Goal: Information Seeking & Learning: Learn about a topic

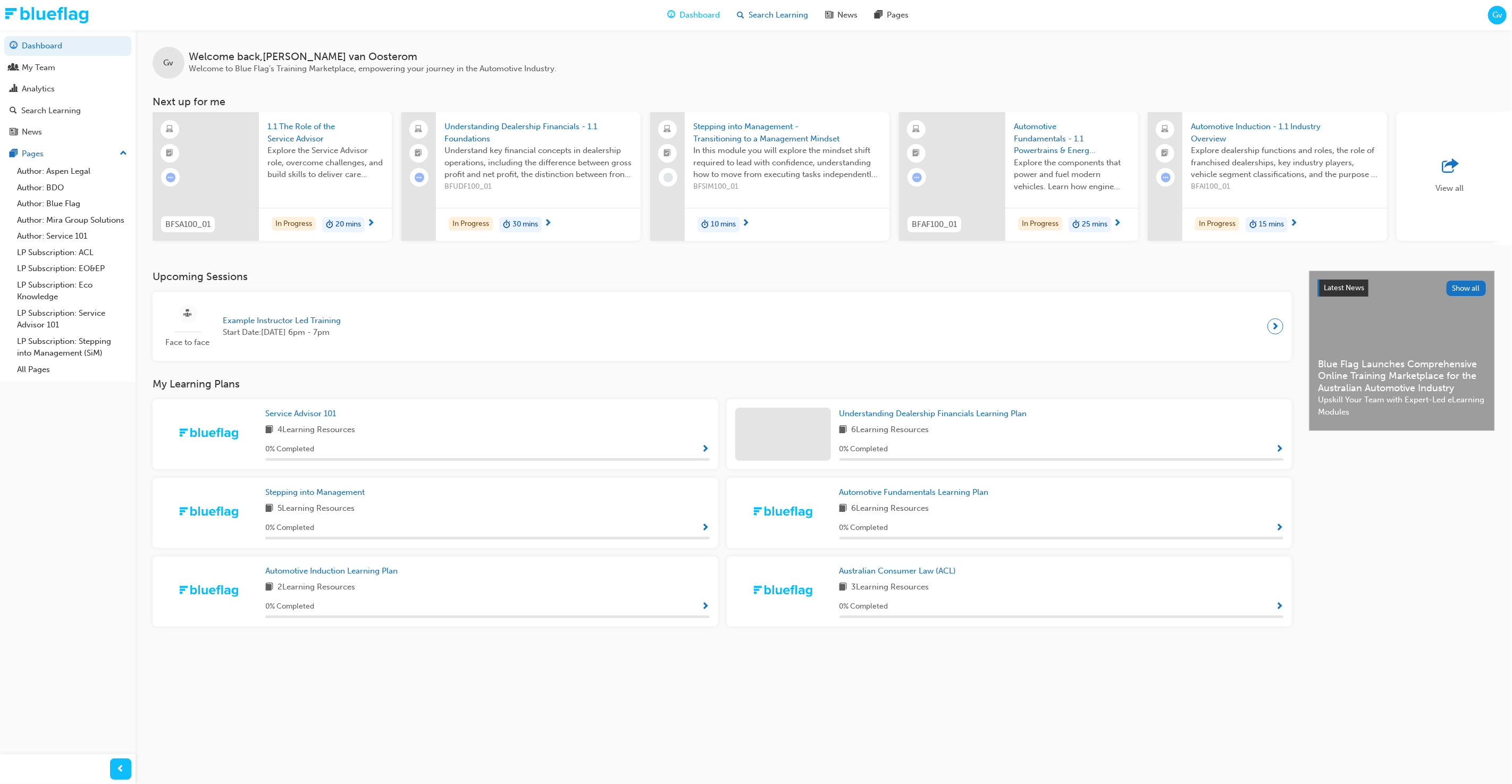
click at [757, 20] on span "Search Learning" at bounding box center [778, 15] width 59 height 12
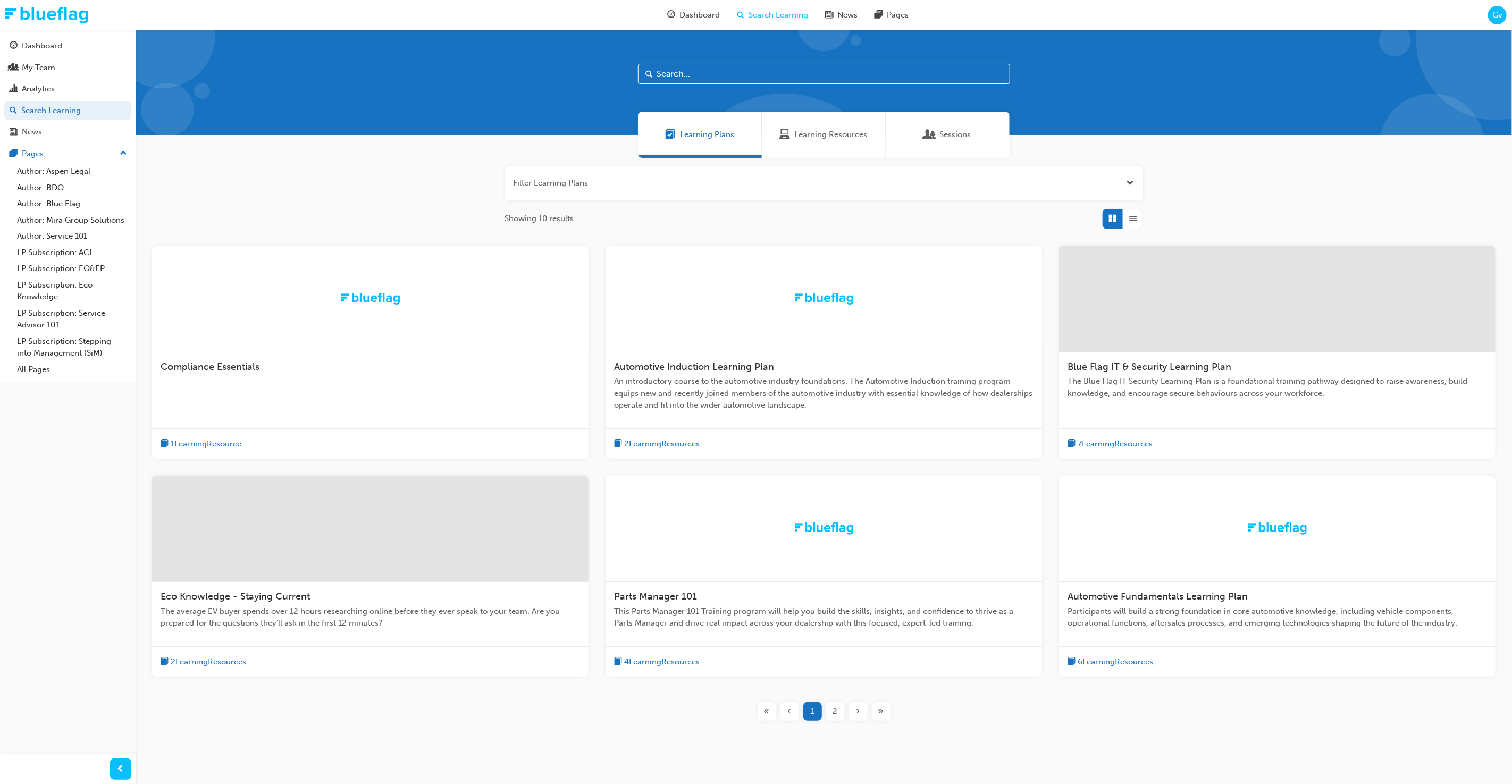
click at [792, 141] on div "Learning Resources" at bounding box center [824, 134] width 124 height 46
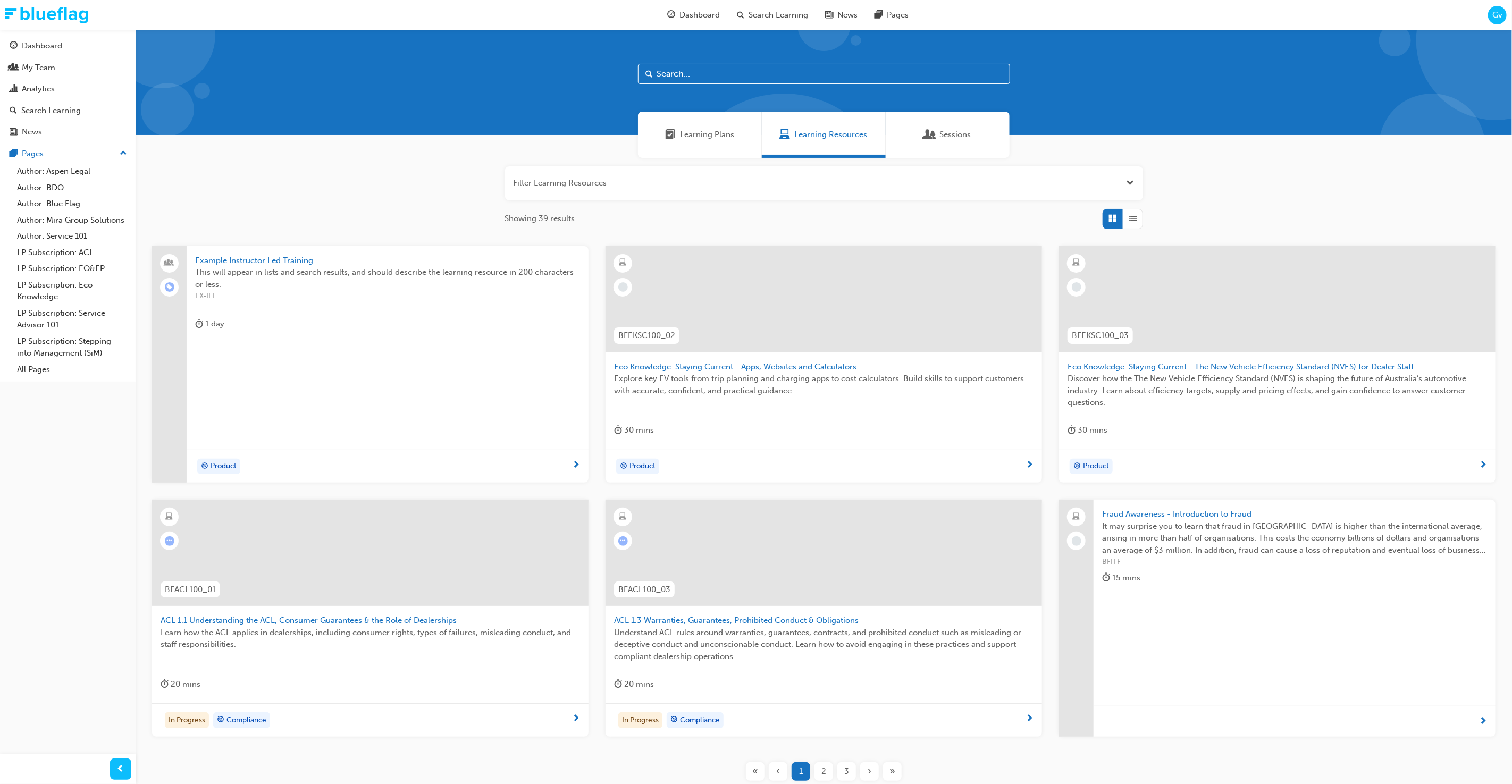
click at [663, 130] on div "Learning Plans" at bounding box center [700, 134] width 124 height 46
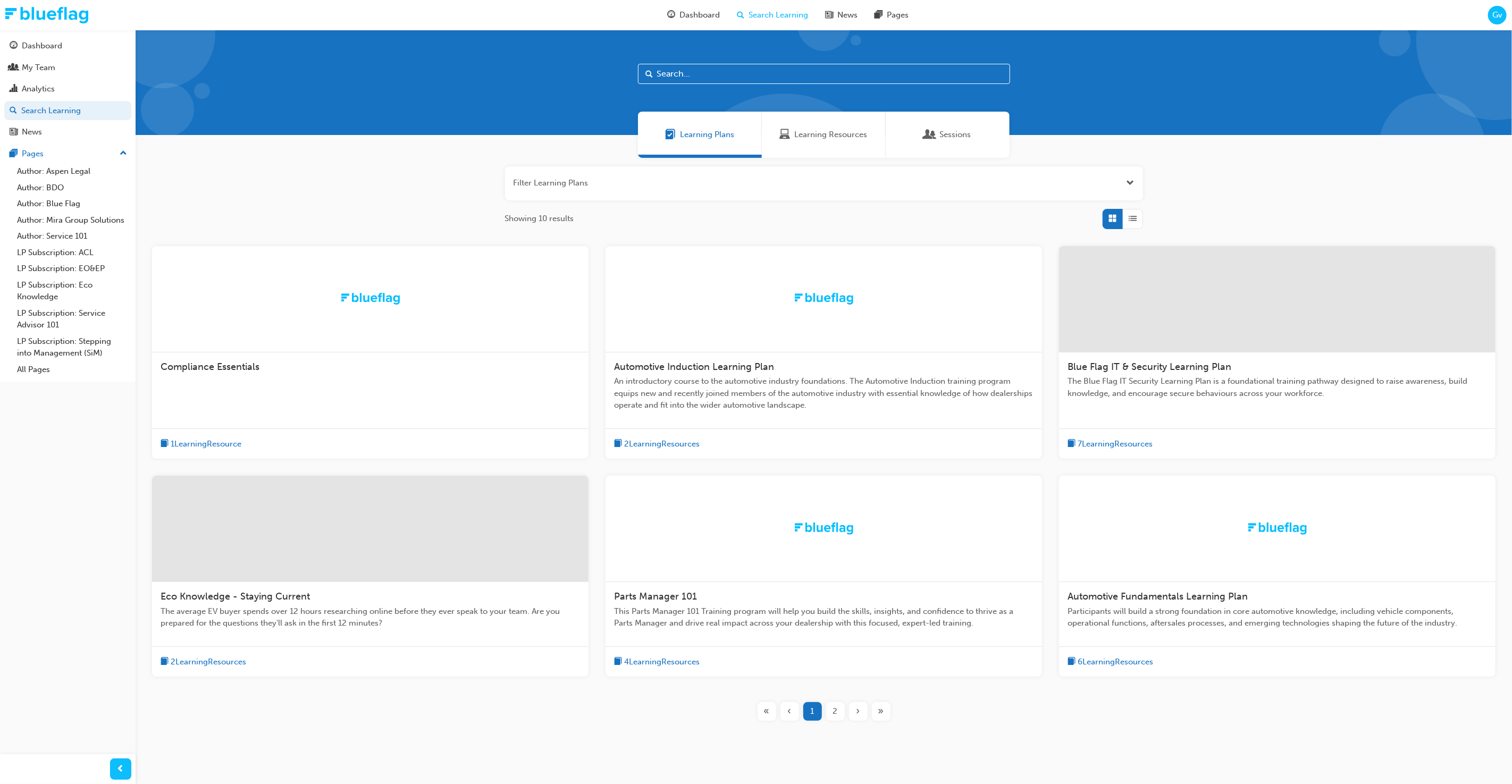
click at [724, 73] on input "text" at bounding box center [824, 74] width 372 height 20
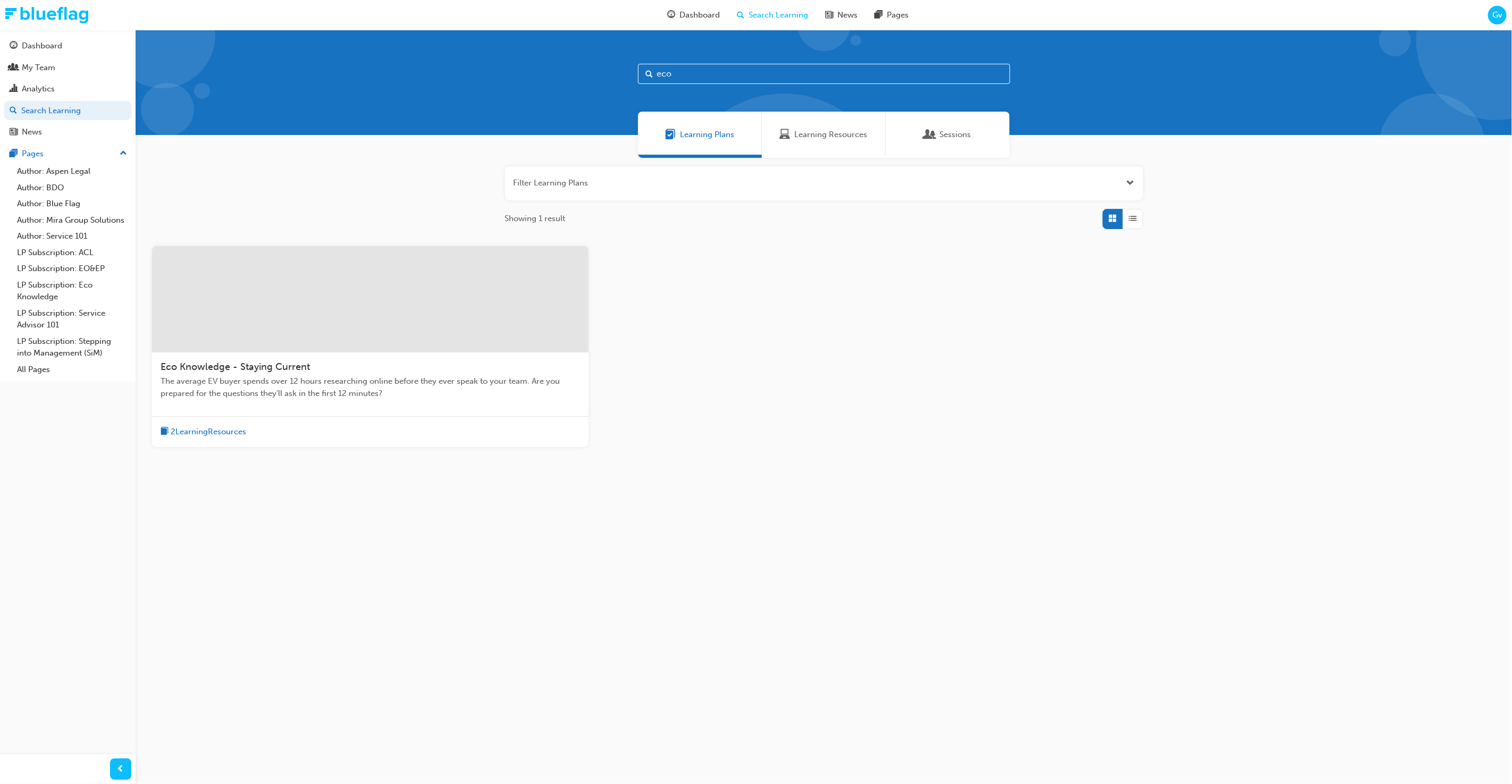
type input "eco"
click at [494, 273] on div at bounding box center [370, 299] width 437 height 106
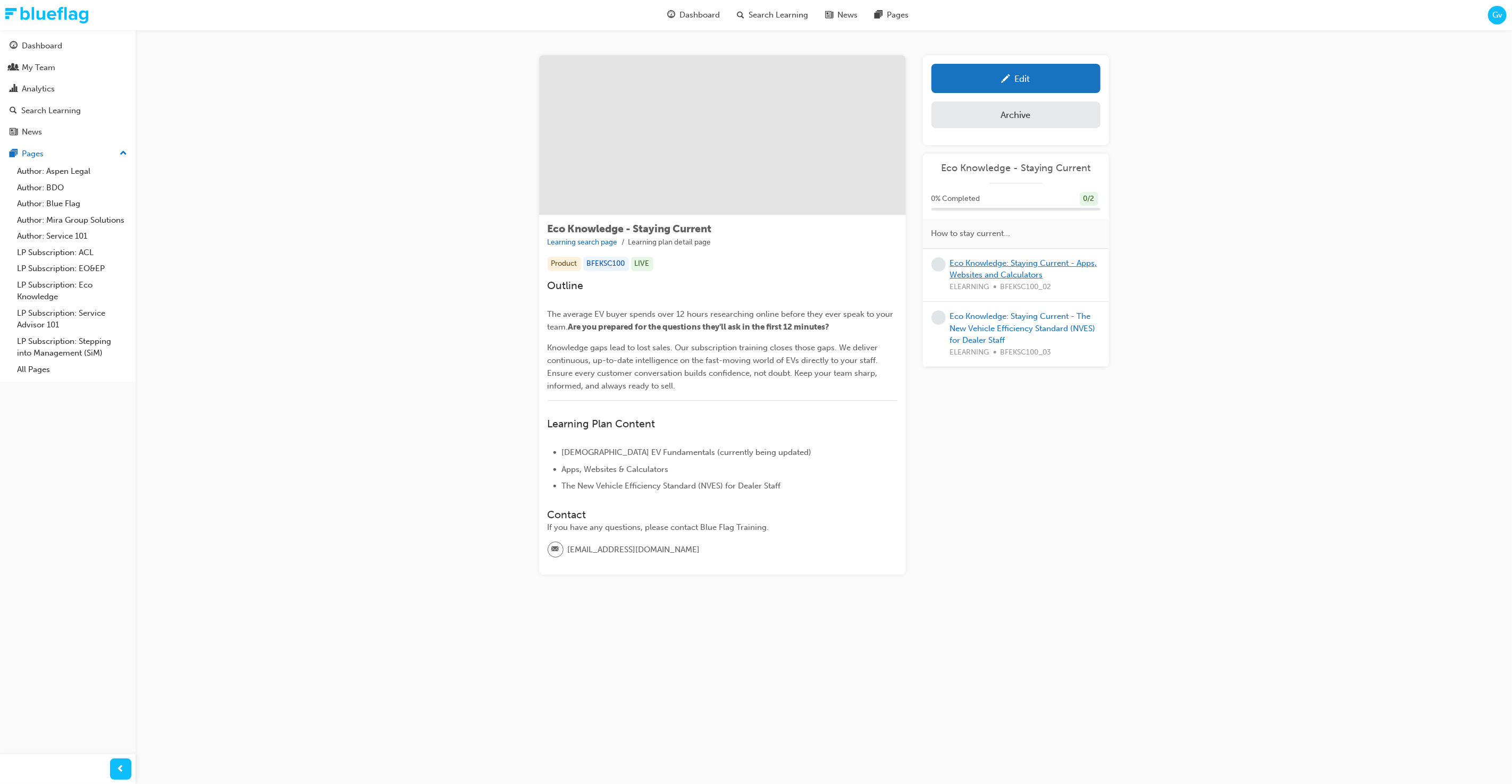
click at [1035, 273] on link "Eco Knowledge: Staying Current - Apps, Websites and Calculators" at bounding box center [1024, 269] width 147 height 22
click at [1042, 317] on link "Eco Knowledge: Staying Current - The New Vehicle Efficiency Standard (NVES) for…" at bounding box center [1023, 328] width 146 height 33
click at [53, 289] on link "LP Subscription: Eco Knowledge" at bounding box center [72, 291] width 119 height 28
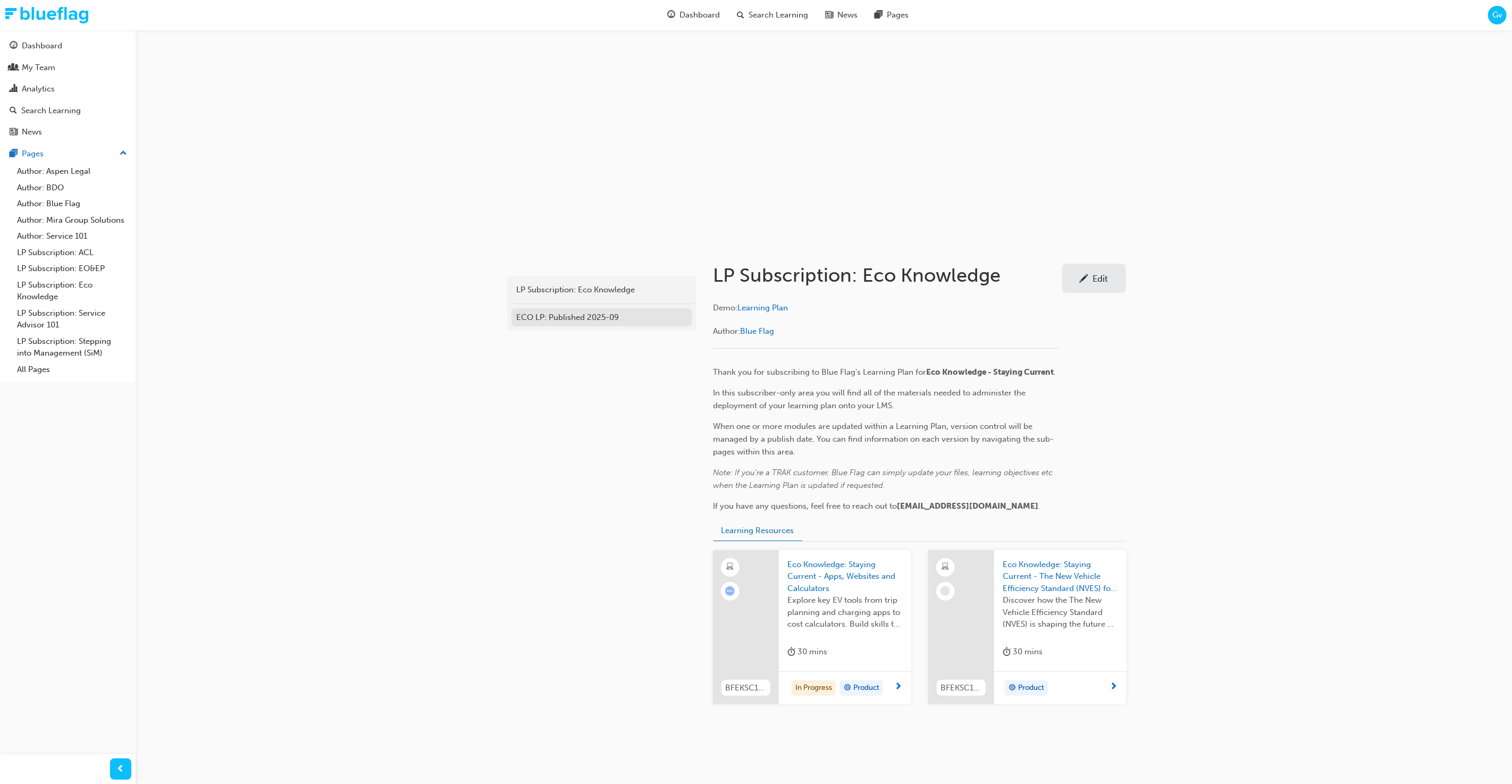
click at [602, 317] on div "ECO LP: Published 2025-09" at bounding box center [602, 317] width 170 height 12
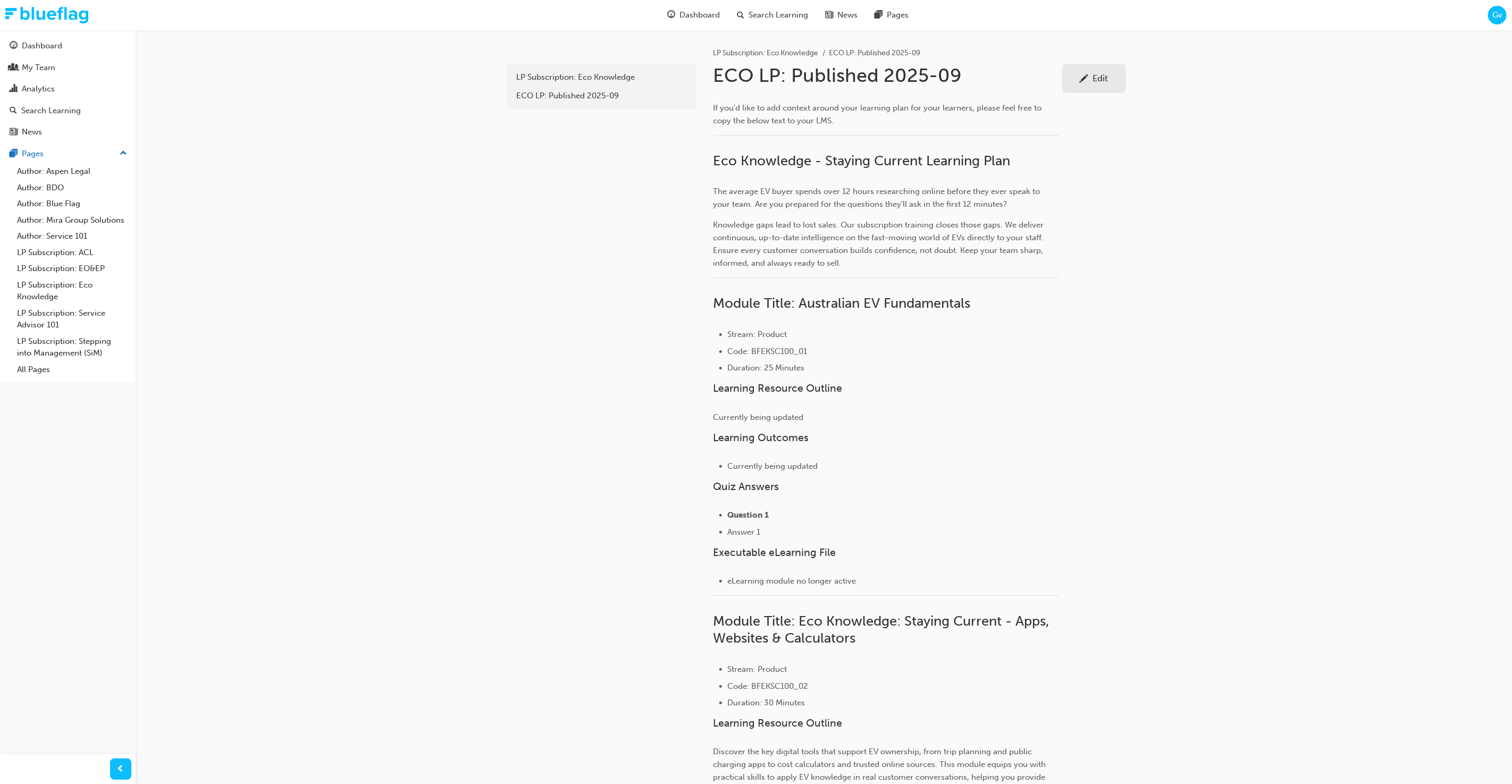
click at [1111, 81] on div "Edit" at bounding box center [1094, 78] width 48 height 13
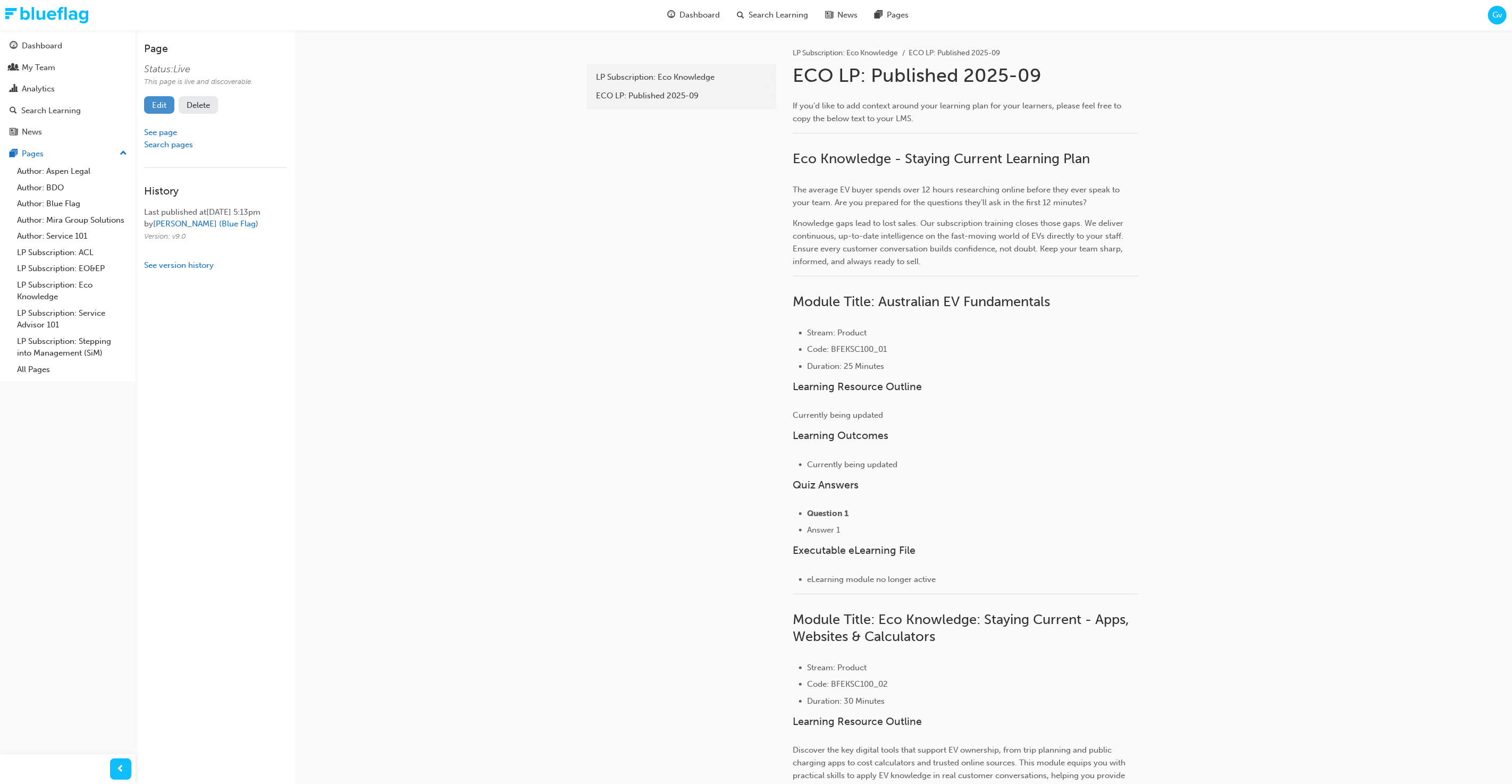
click at [163, 106] on link "Edit" at bounding box center [159, 105] width 31 height 18
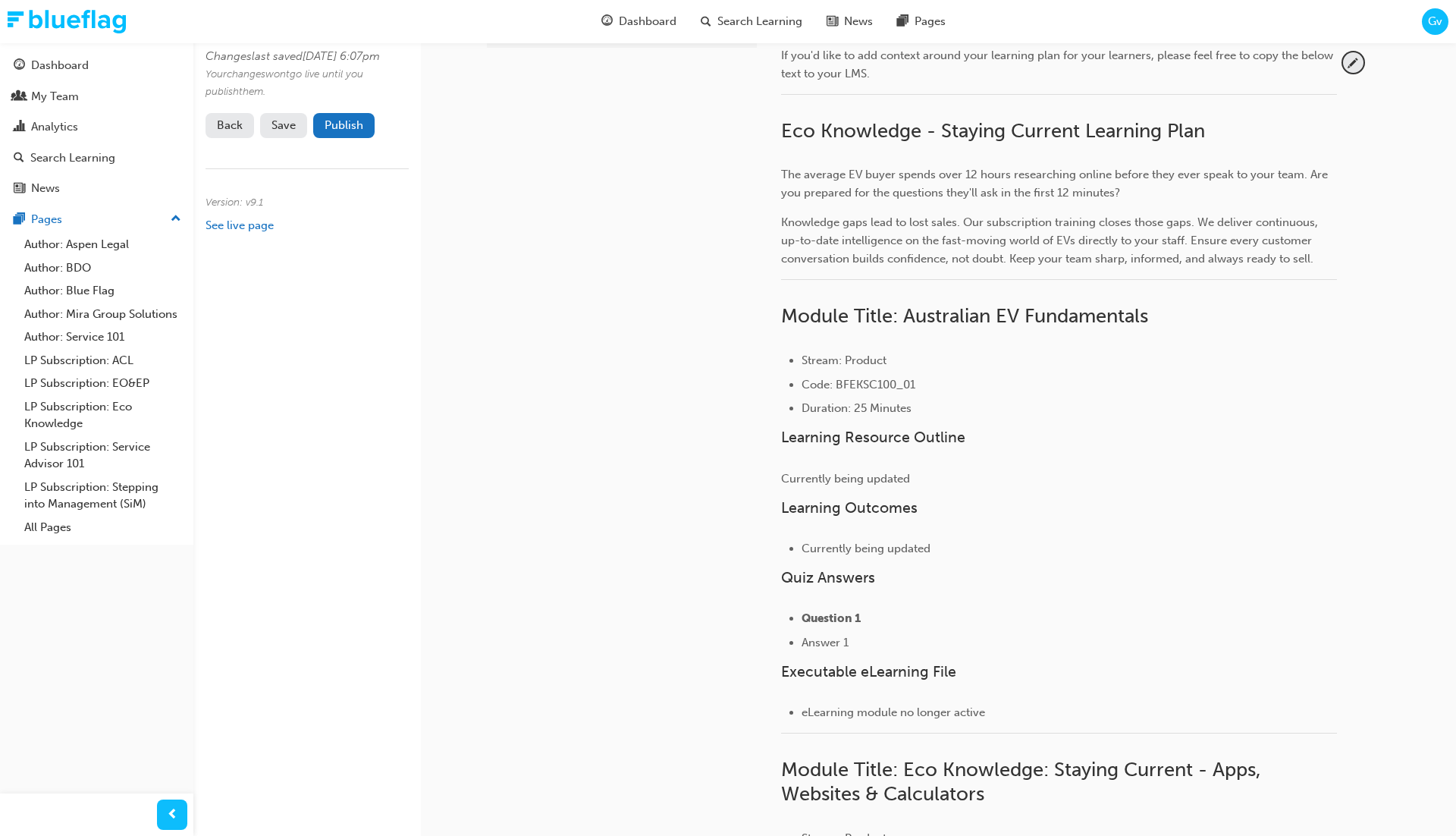
scroll to position [270, 0]
click at [1351, 56] on span "pencil-icon" at bounding box center [1353, 61] width 20 height 20
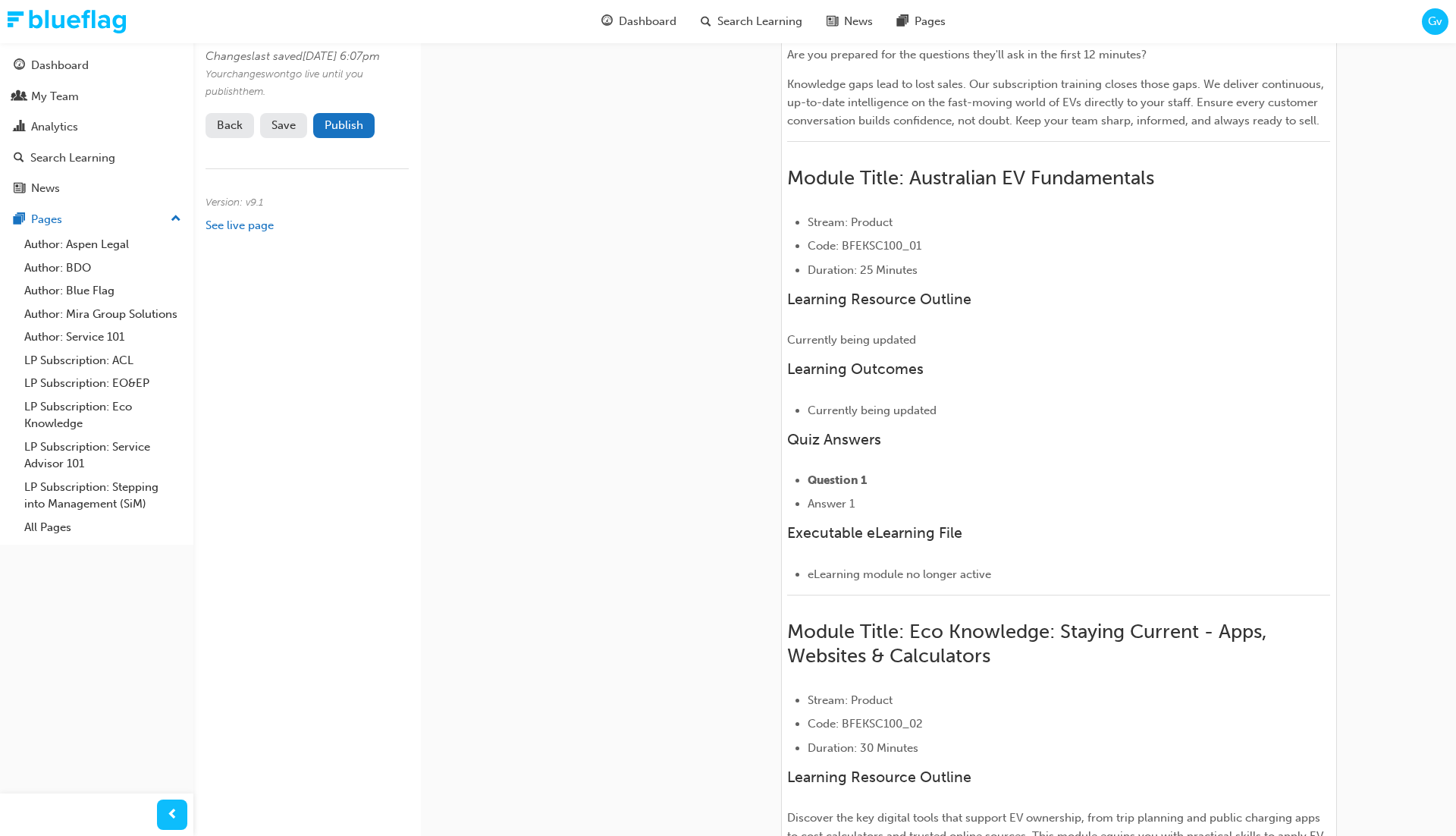
scroll to position [478, 0]
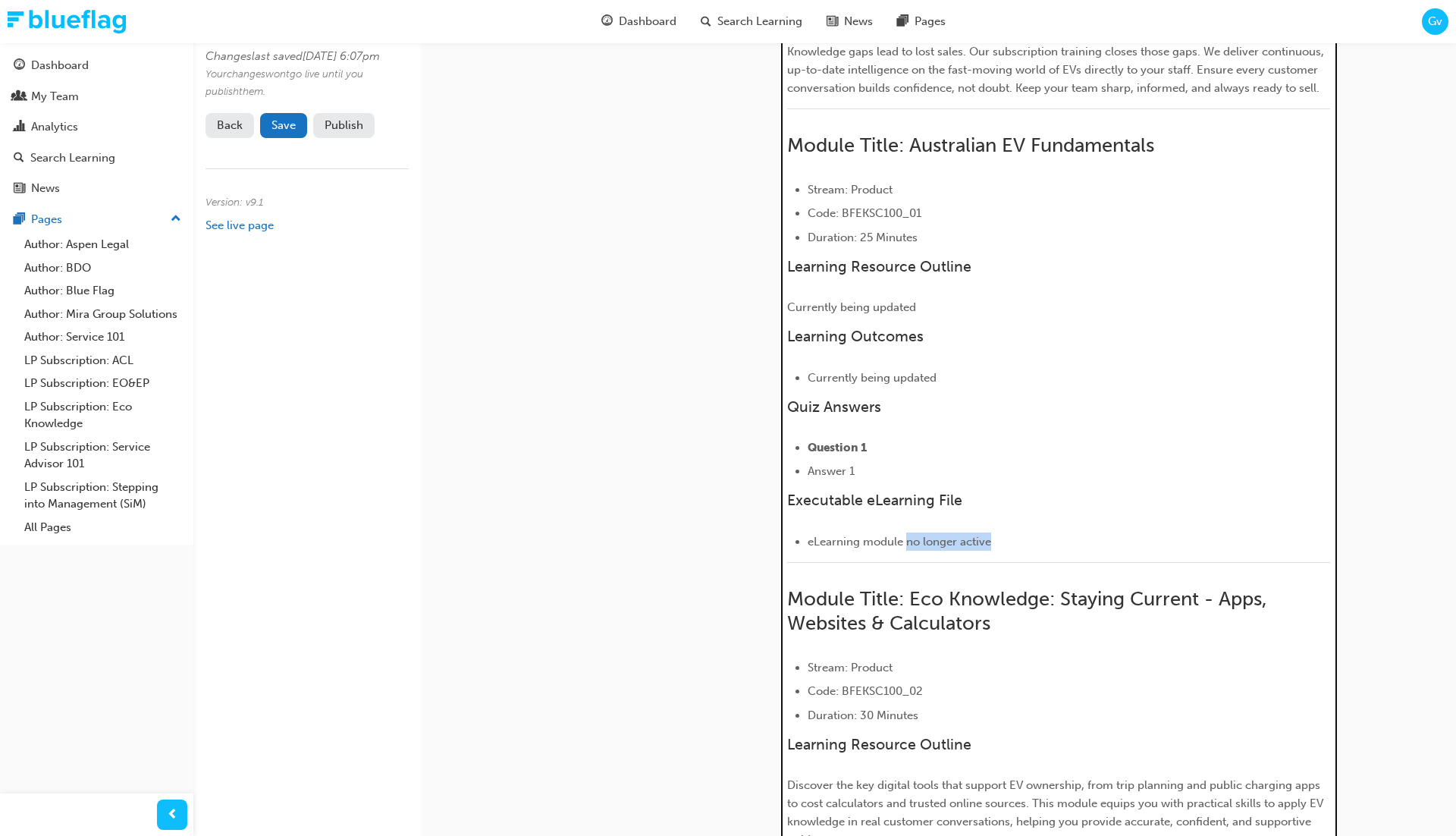
drag, startPoint x: 905, startPoint y: 536, endPoint x: 988, endPoint y: 530, distance: 83.2
click at [989, 535] on span "eLearning module no longer active" at bounding box center [899, 542] width 183 height 13
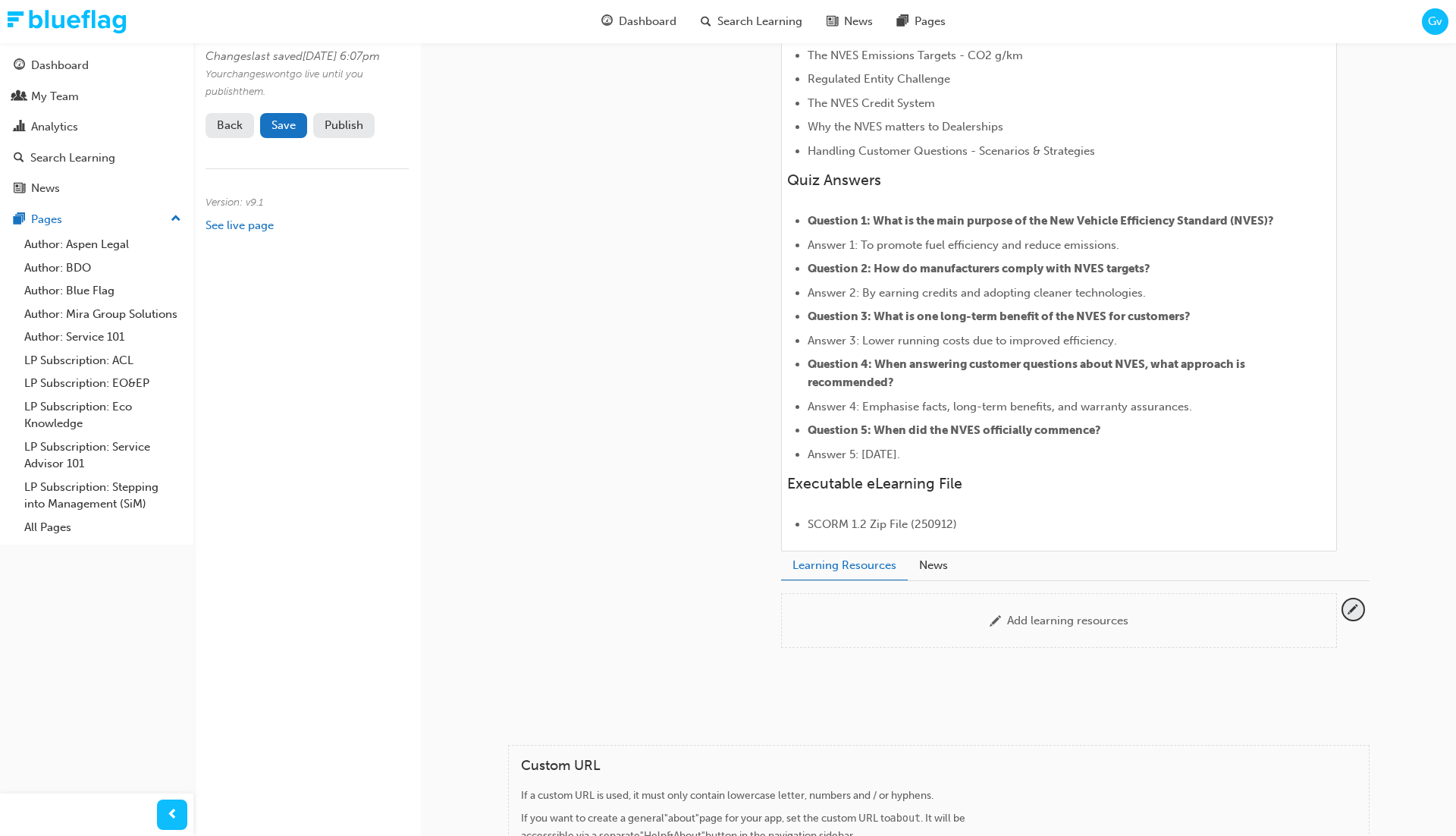
scroll to position [2888, 0]
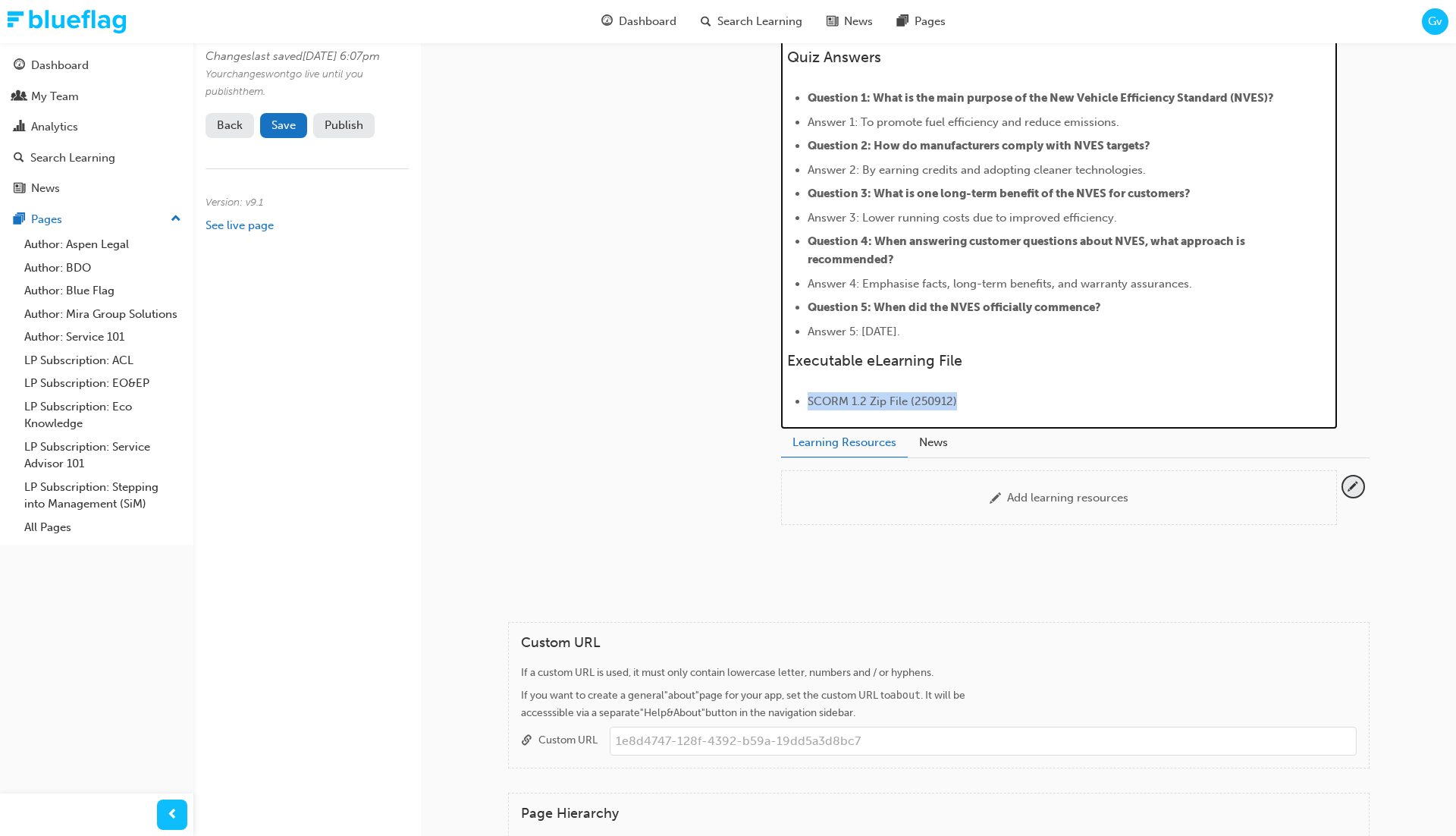
drag, startPoint x: 944, startPoint y: 415, endPoint x: 803, endPoint y: 415, distance: 141.0
click at [804, 410] on ul "SCORM 1.2 Zip File (250912)" at bounding box center [1058, 401] width 543 height 18
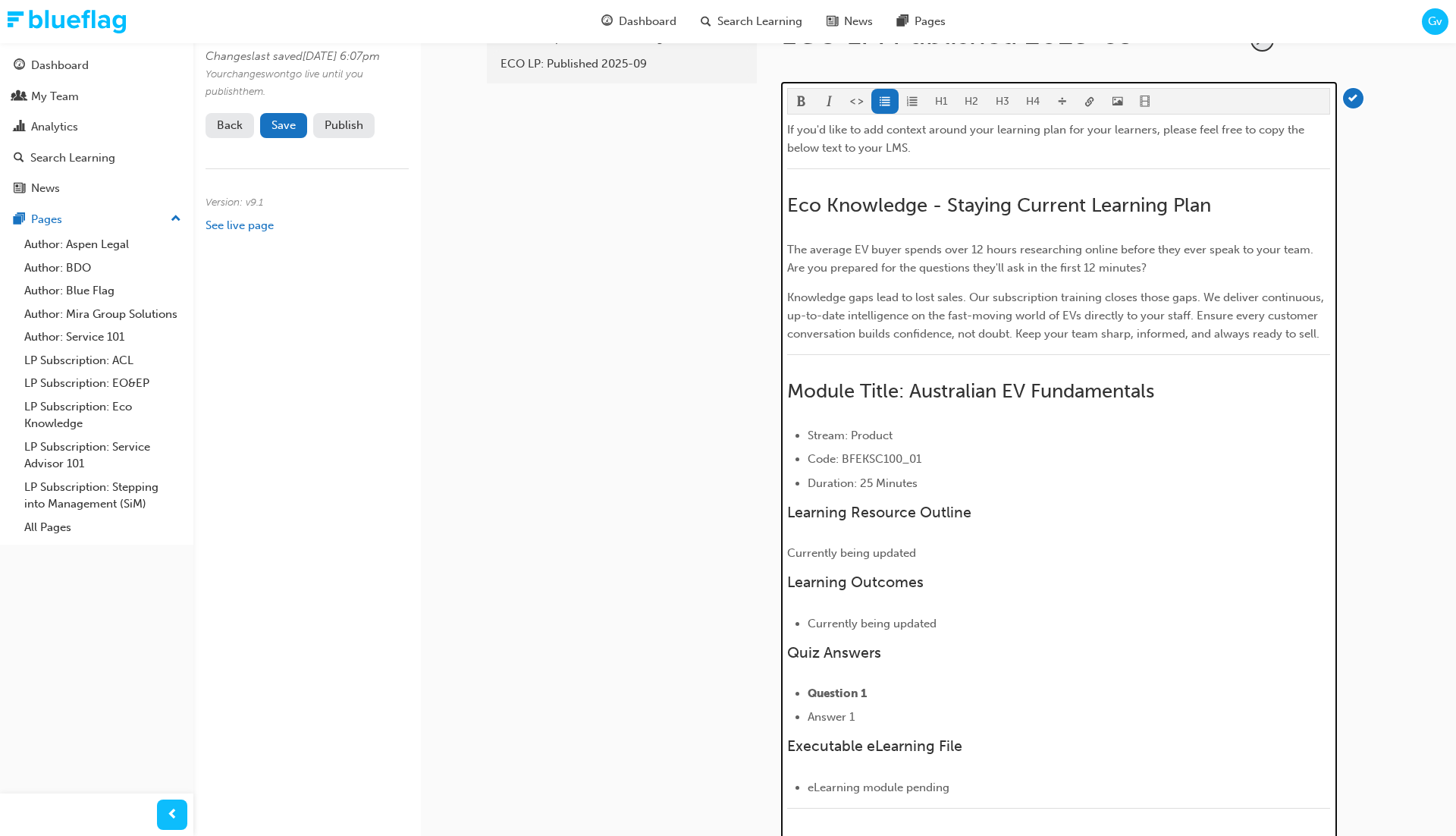
scroll to position [0, 0]
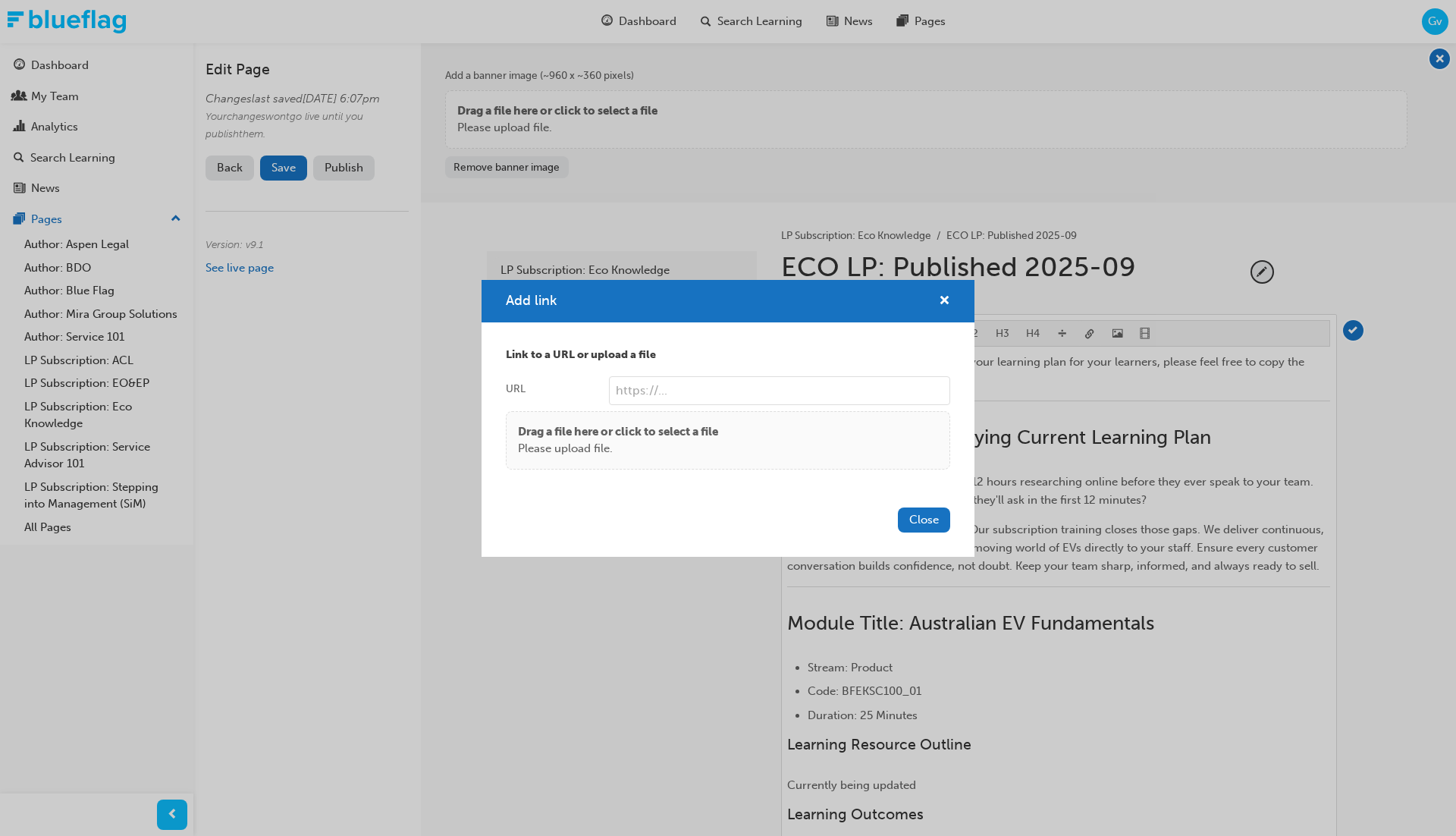
click at [1086, 332] on body "Your version of Internet Explorer is outdated and not supported. Please upgrade…" at bounding box center [728, 418] width 1456 height 836
click at [629, 444] on p "Please upload file." at bounding box center [618, 448] width 200 height 18
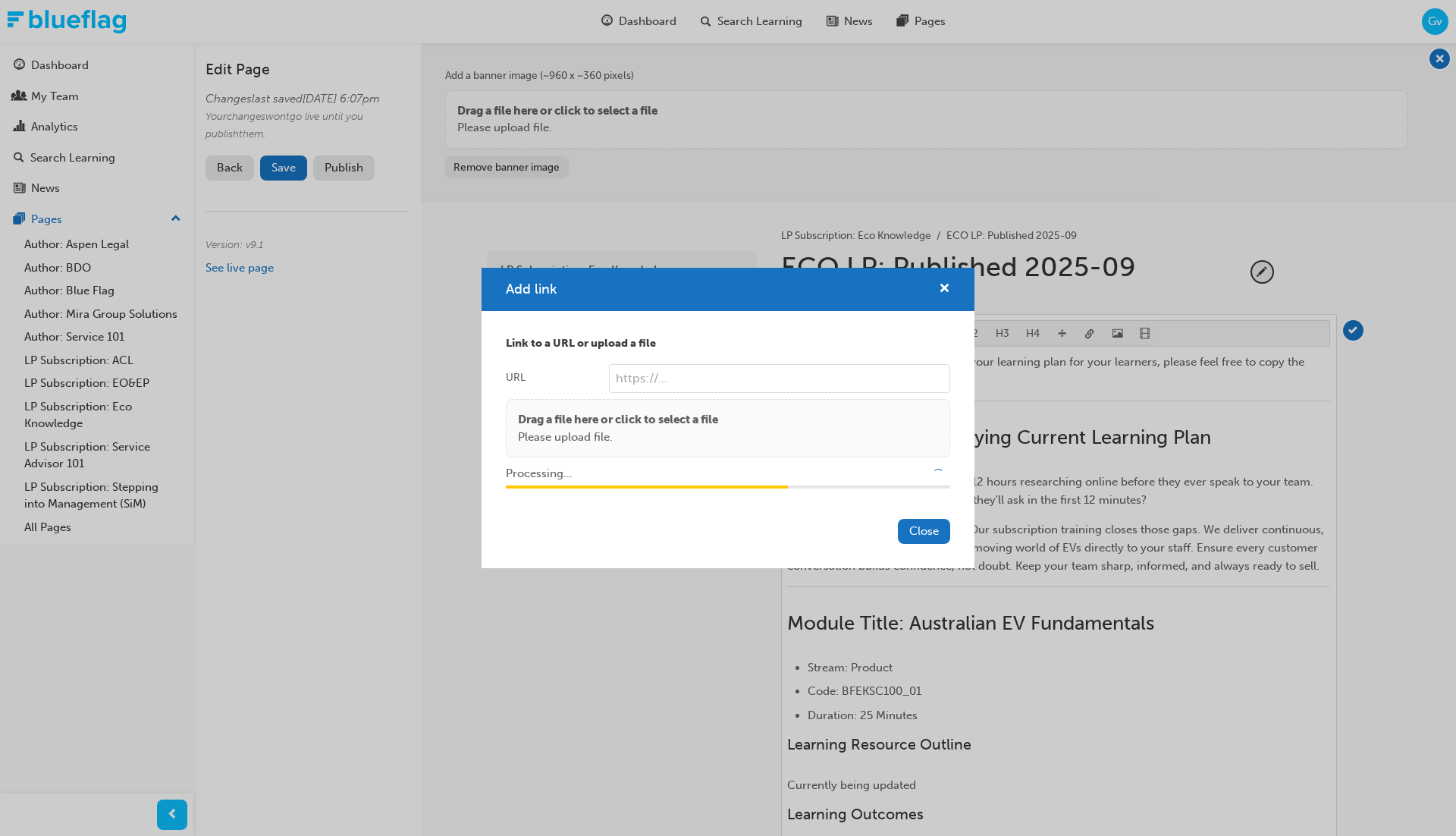
type input "/upload/0cf08277-ea40-46b1-aa55-77ea3e8080fa.zip"
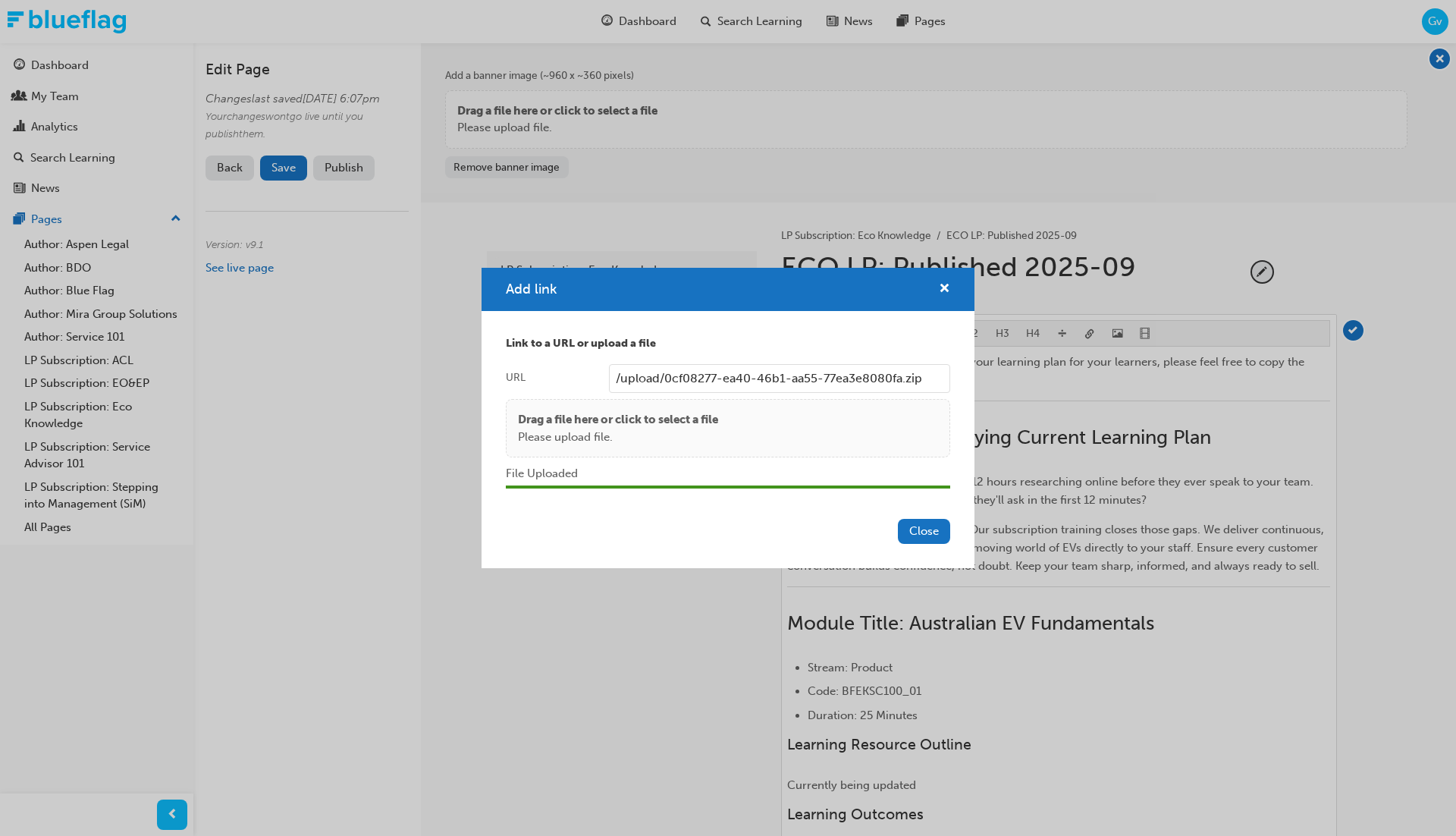
click at [916, 530] on button "Close" at bounding box center [924, 532] width 52 height 25
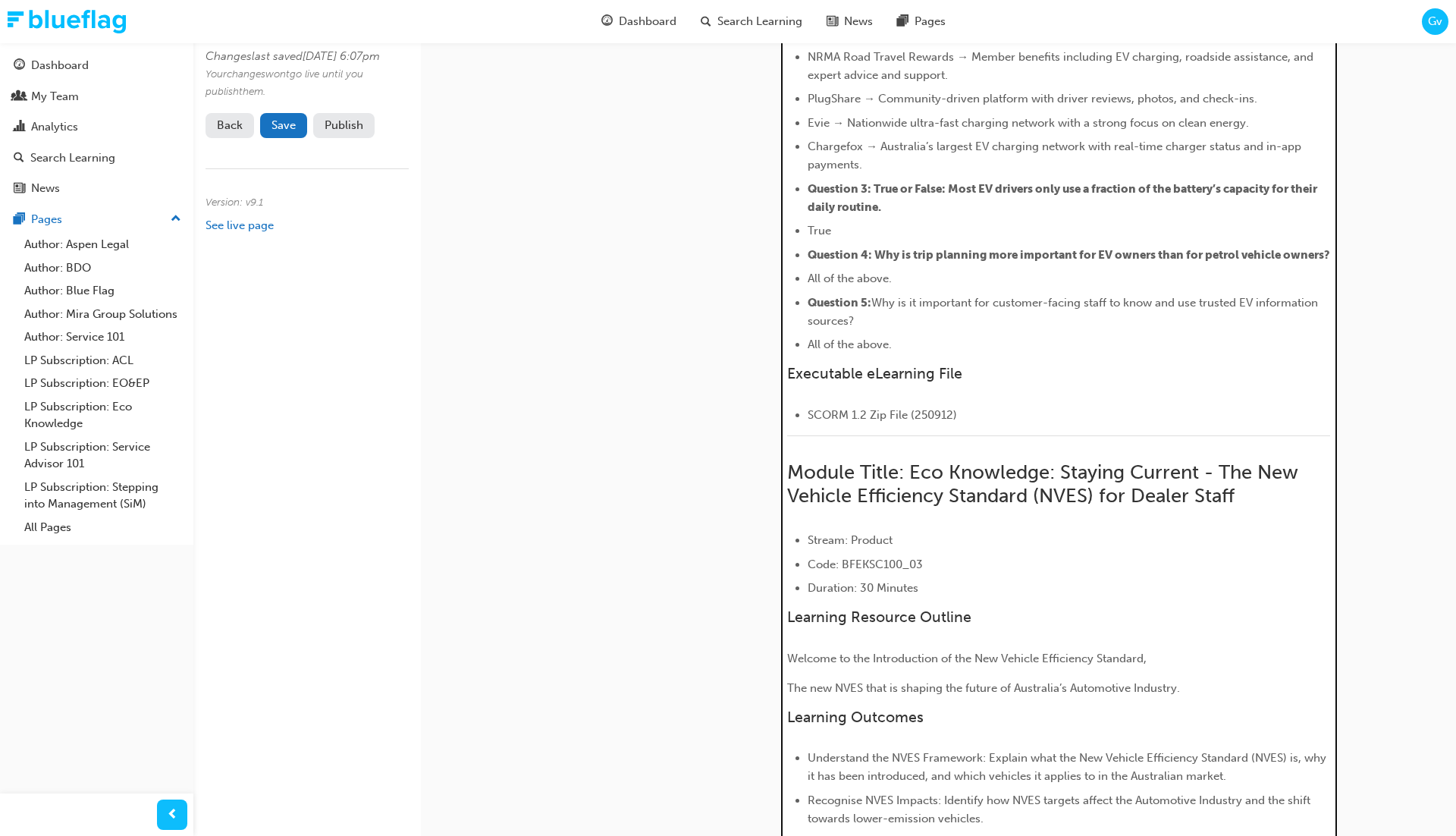
scroll to position [1729, 0]
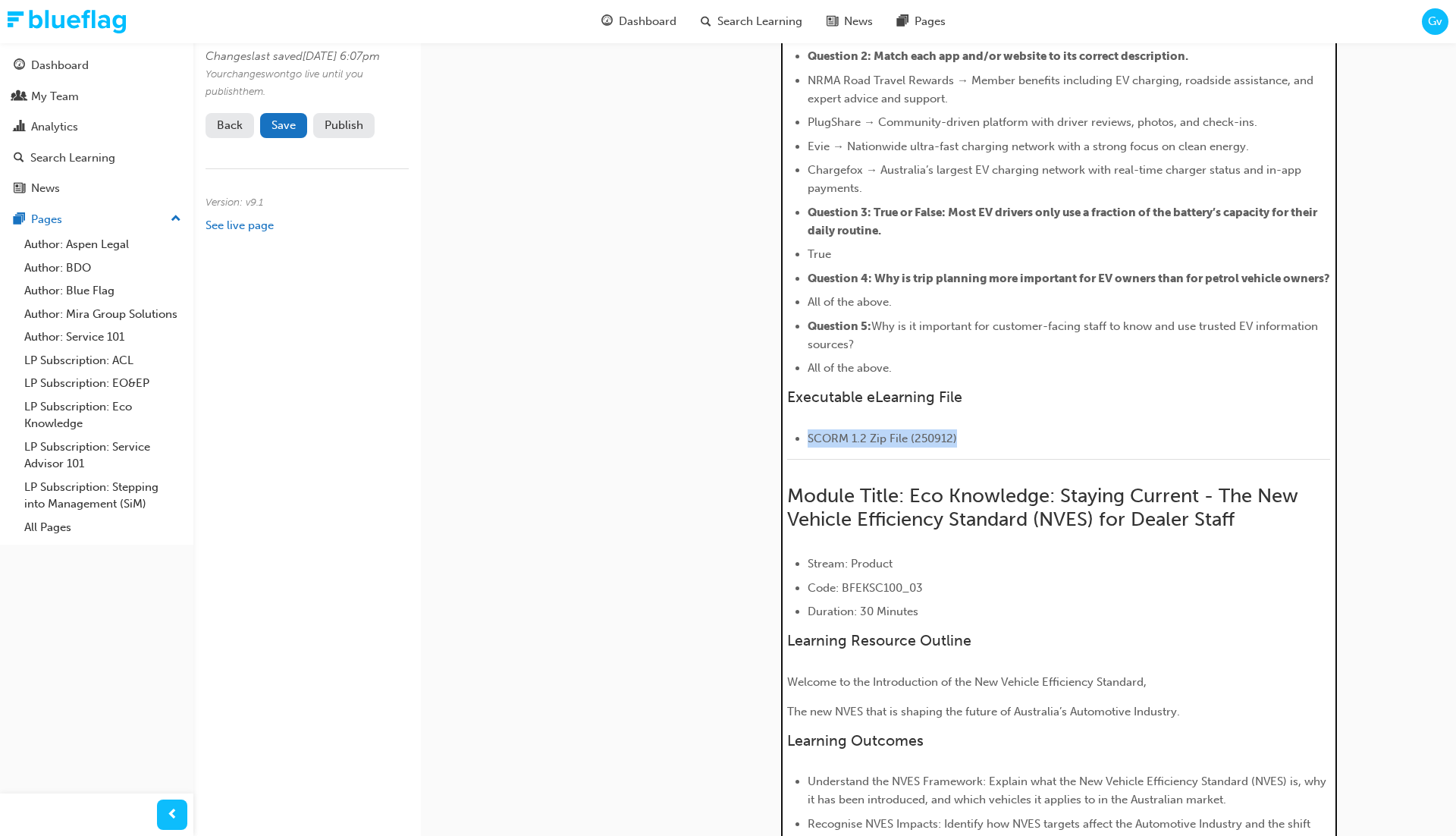
drag, startPoint x: 960, startPoint y: 452, endPoint x: 809, endPoint y: 453, distance: 151.0
click at [809, 447] on li "SCORM 1.2 Zip File (250912)" at bounding box center [1069, 439] width 522 height 18
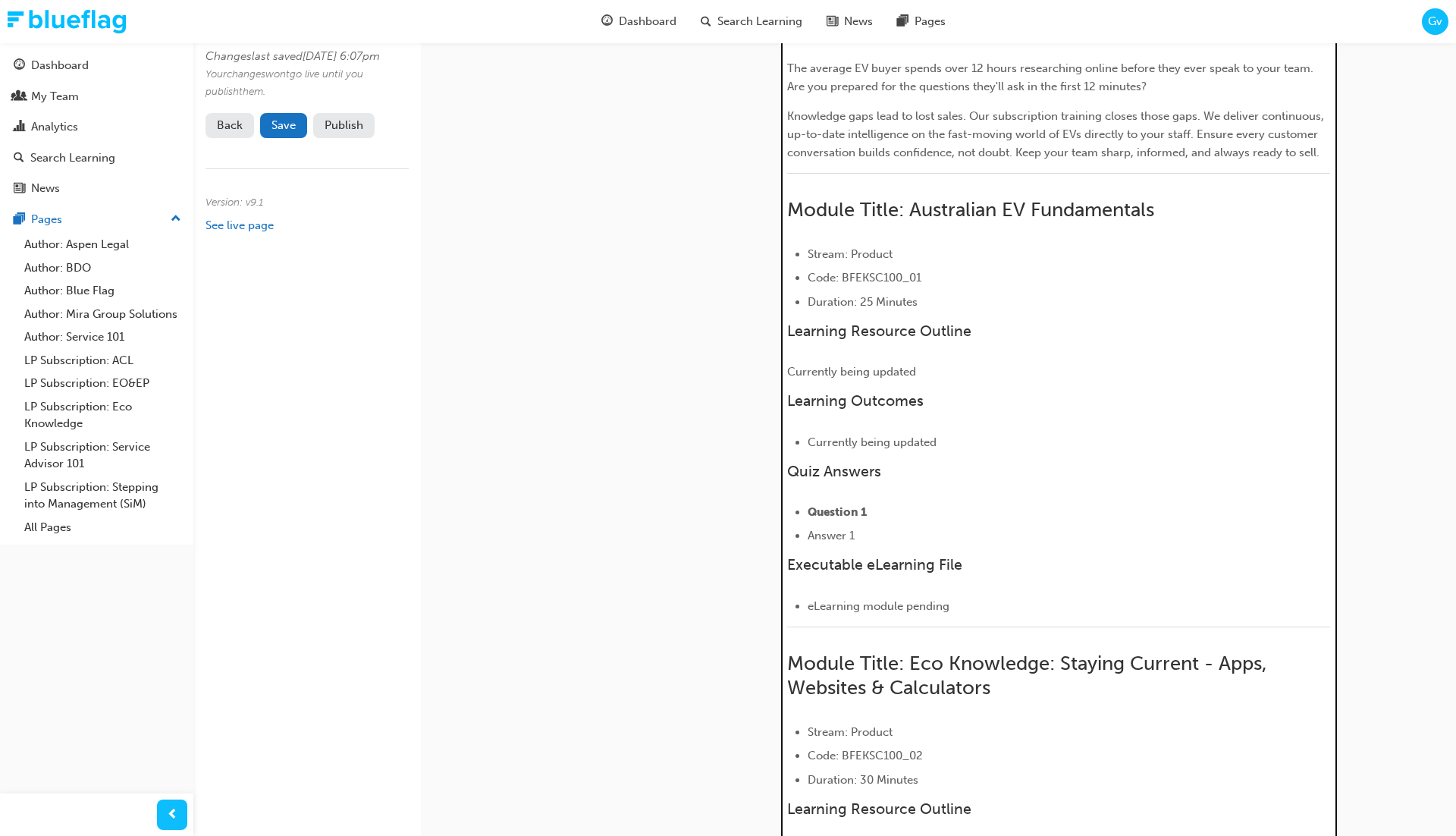
scroll to position [0, 0]
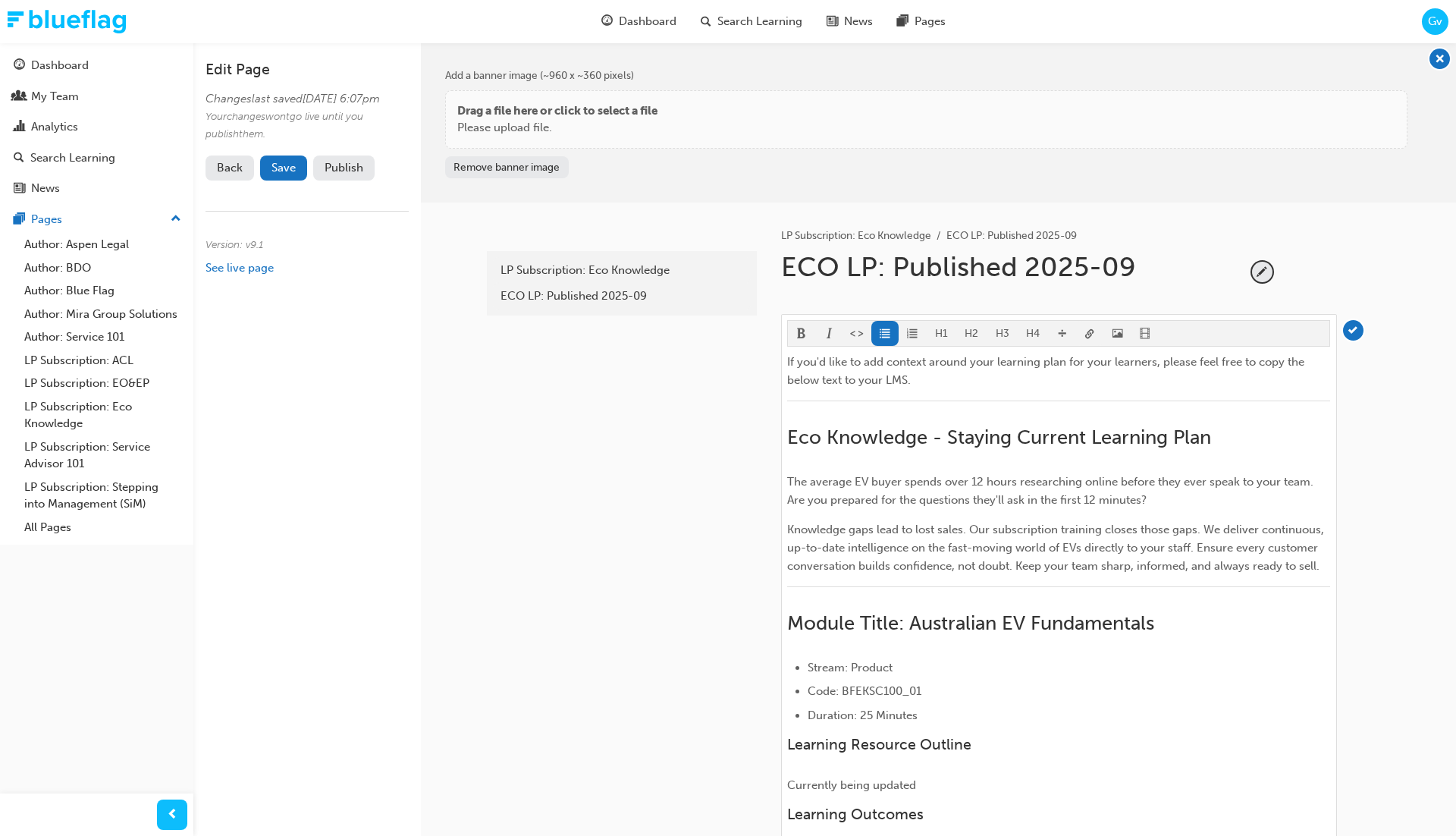
click at [1088, 334] on body "Your version of Internet Explorer is outdated and not supported. Please upgrade…" at bounding box center [728, 418] width 1456 height 836
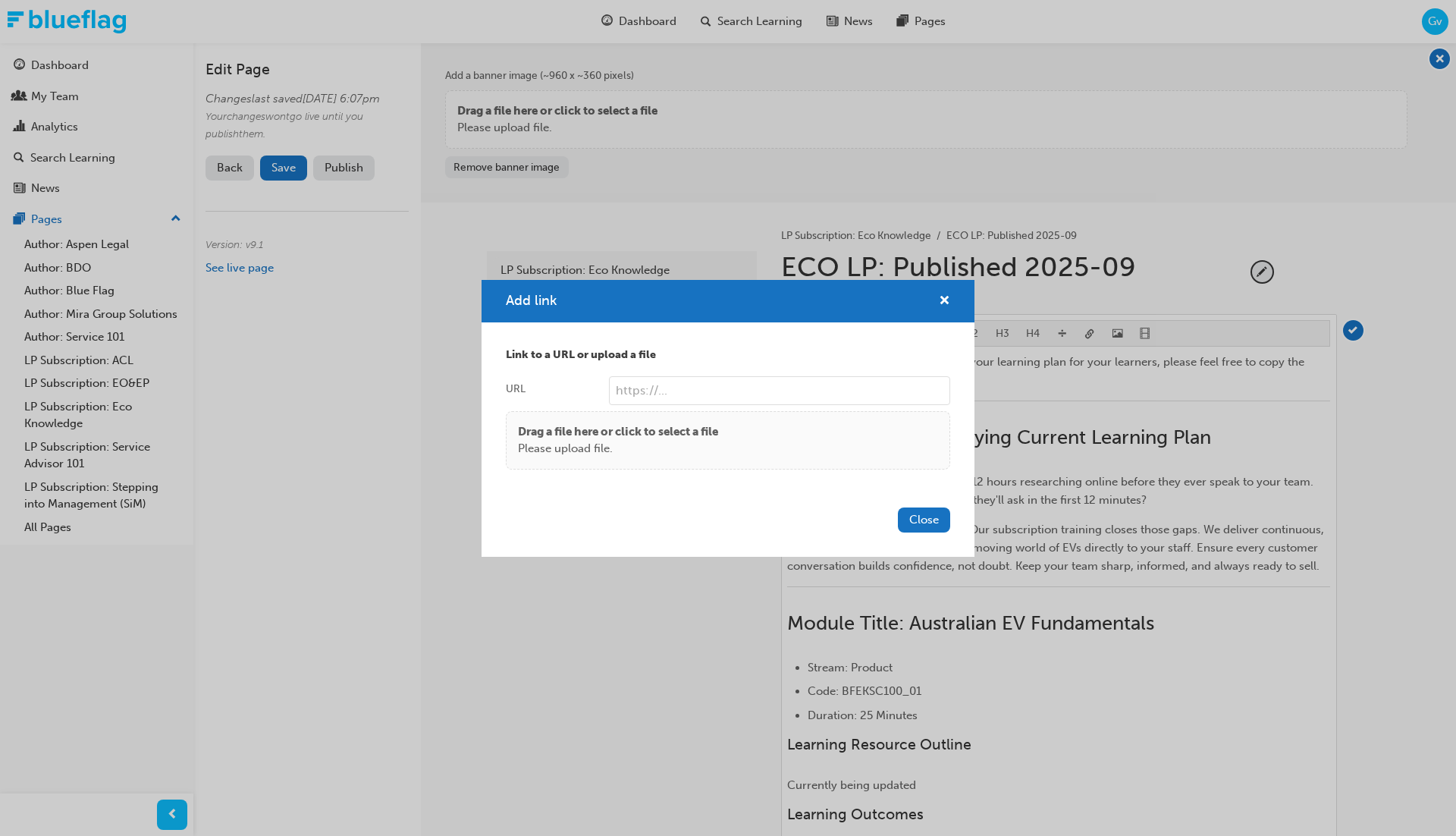
click at [728, 433] on div "Drag a file here or click to select a file Please upload file." at bounding box center [728, 440] width 420 height 34
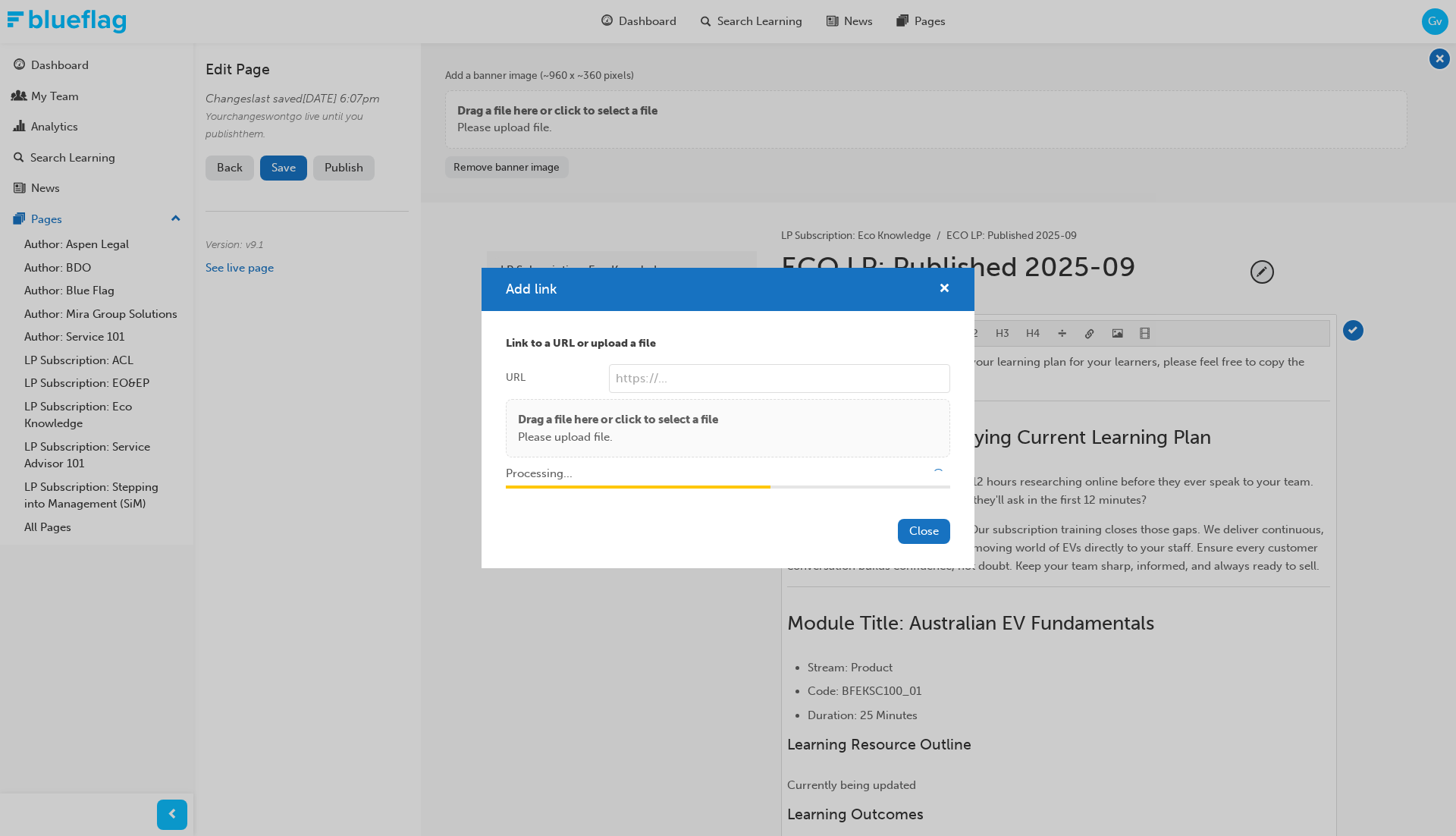
type input "/upload/75db7c06-dc74-4c32-817f-9ee88fce291e.zip"
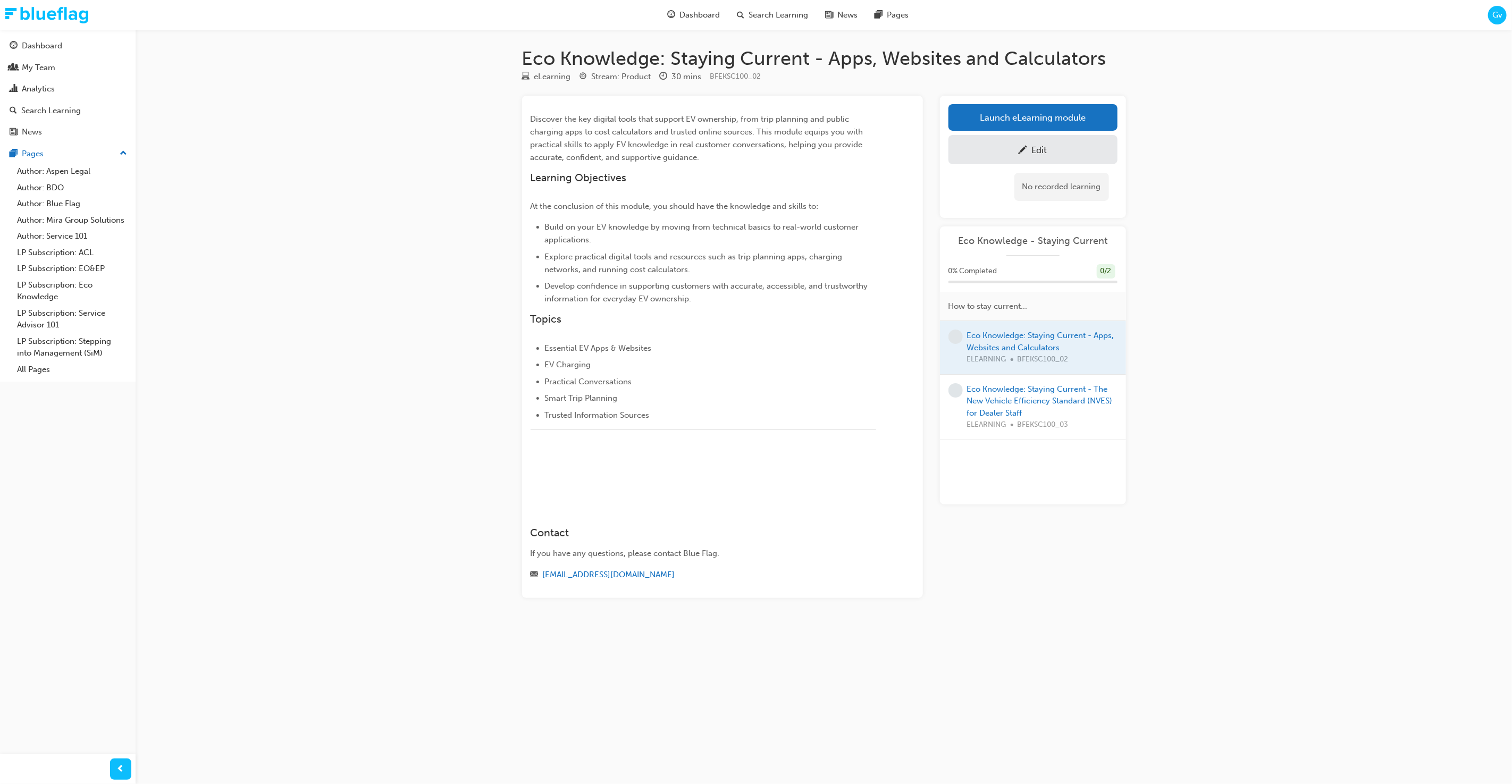
click at [1157, 87] on div "Eco Knowledge: Staying Current - Apps, Websites and Calculators eLearning Strea…" at bounding box center [756, 392] width 1512 height 784
click at [1081, 121] on link "Launch eLearning module" at bounding box center [1033, 117] width 169 height 26
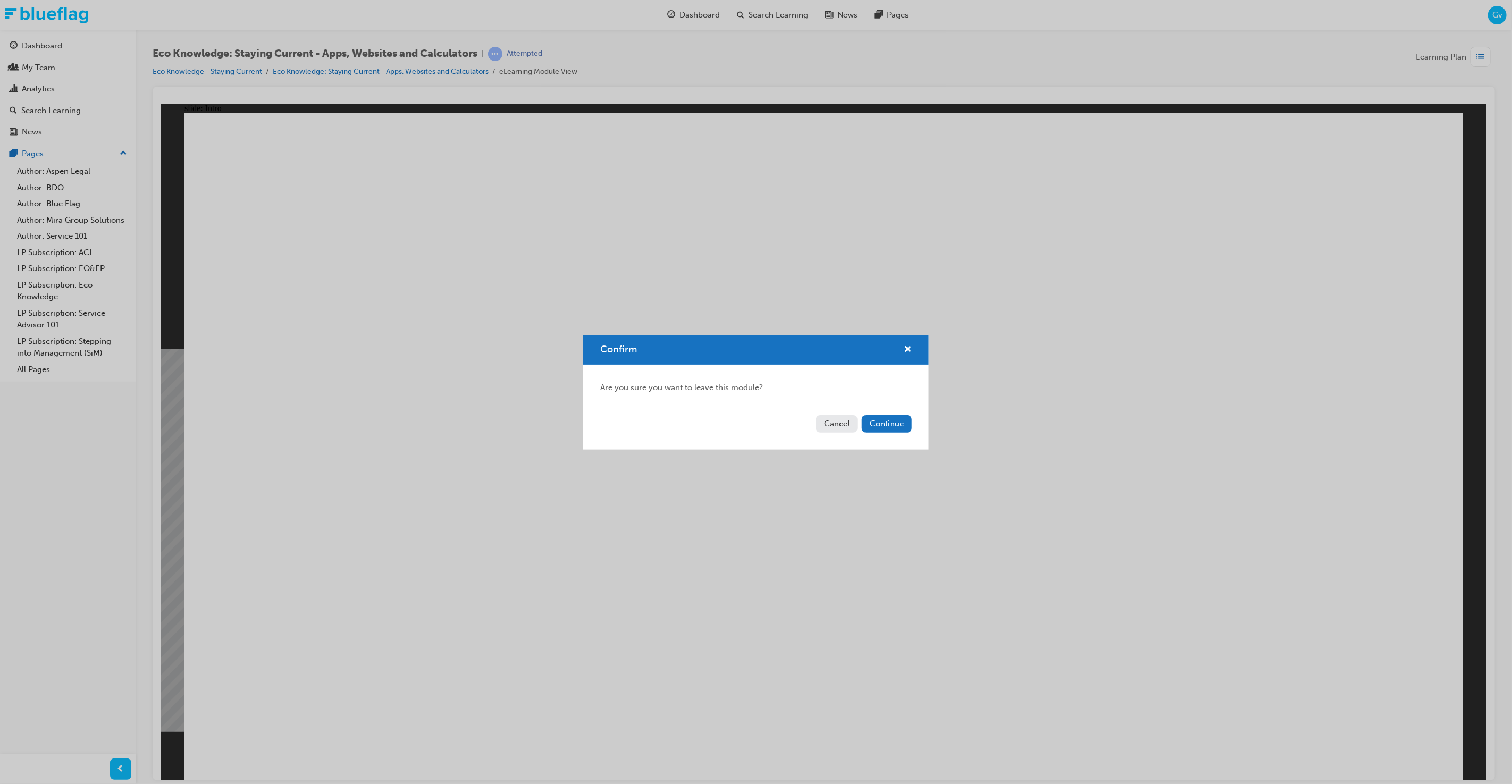
click at [896, 413] on div "Cancel Continue" at bounding box center [756, 430] width 346 height 39
click at [895, 423] on button "Continue" at bounding box center [886, 424] width 50 height 18
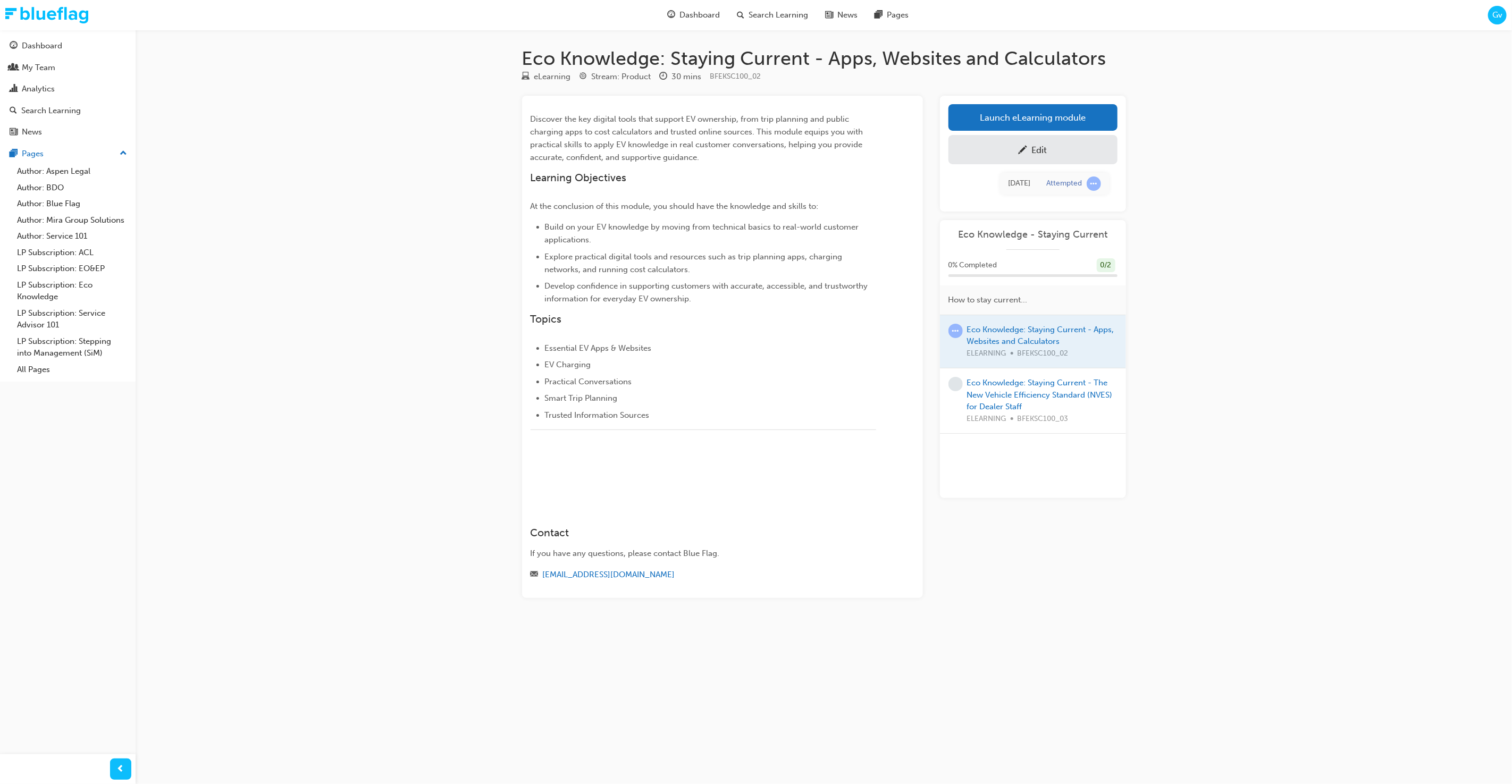
click at [1216, 396] on div "Eco Knowledge: Staying Current - Apps, Websites and Calculators eLearning Strea…" at bounding box center [756, 392] width 1512 height 784
click at [1075, 154] on div "Edit" at bounding box center [1032, 150] width 153 height 13
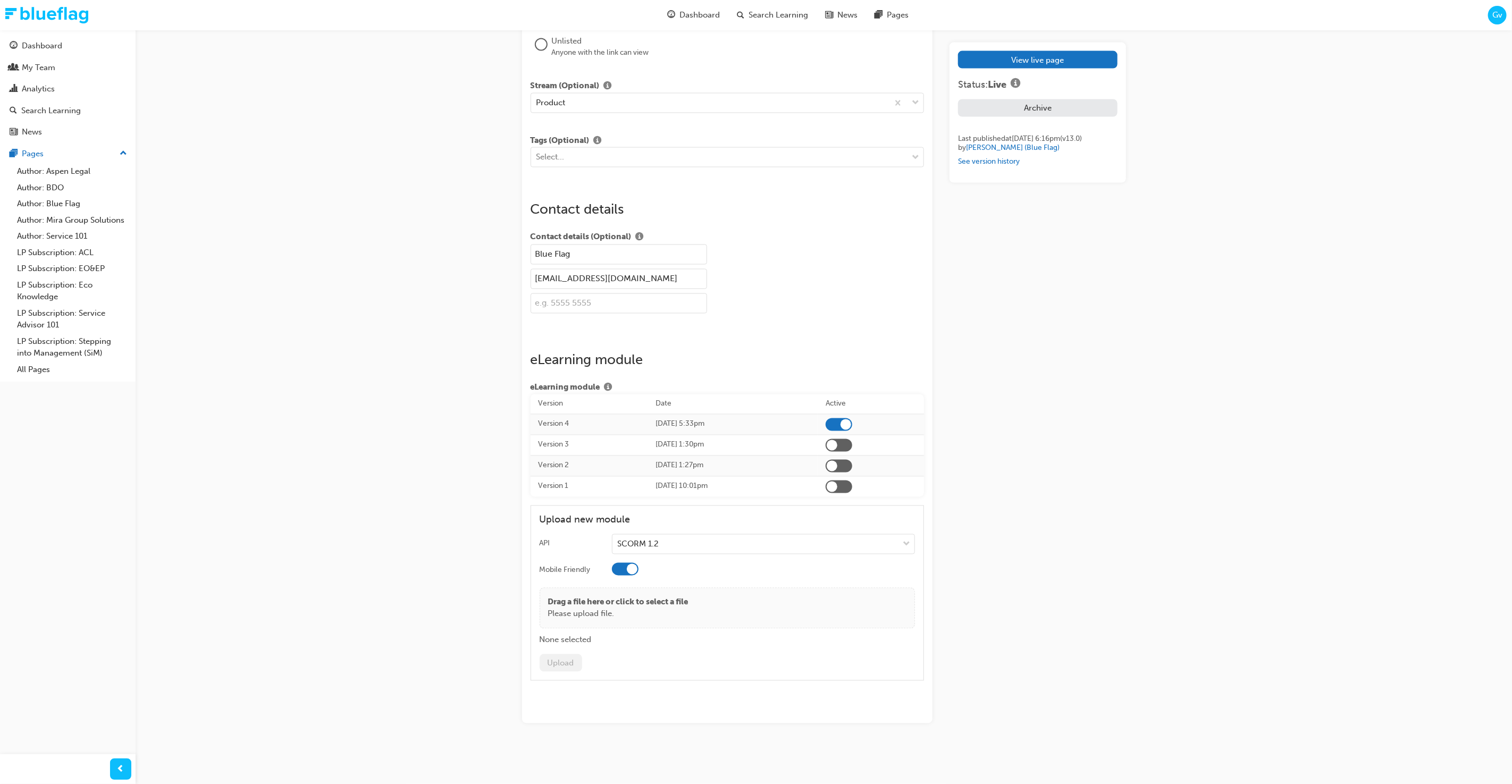
scroll to position [1551, 0]
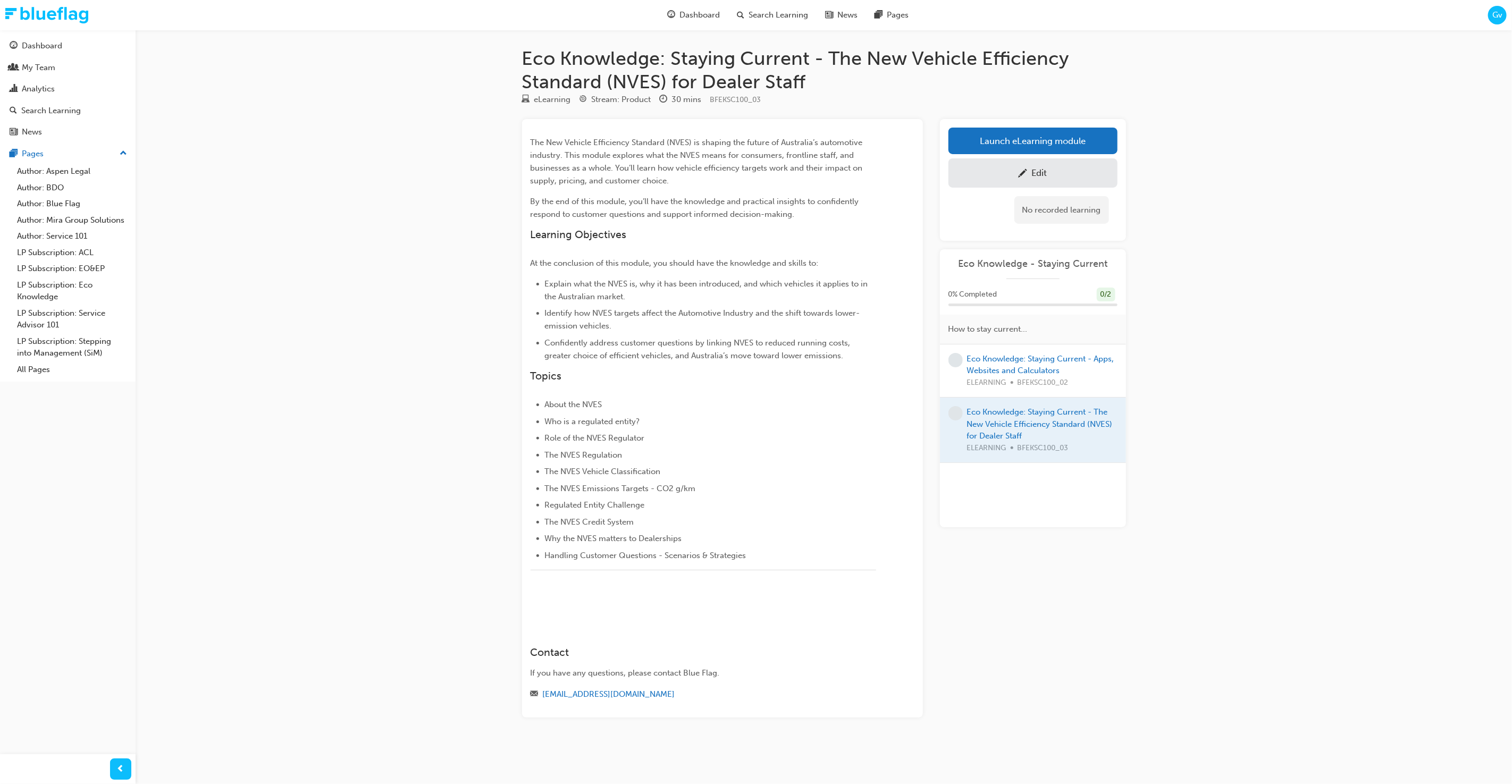
click at [1018, 169] on span "pencil-icon" at bounding box center [1022, 174] width 9 height 11
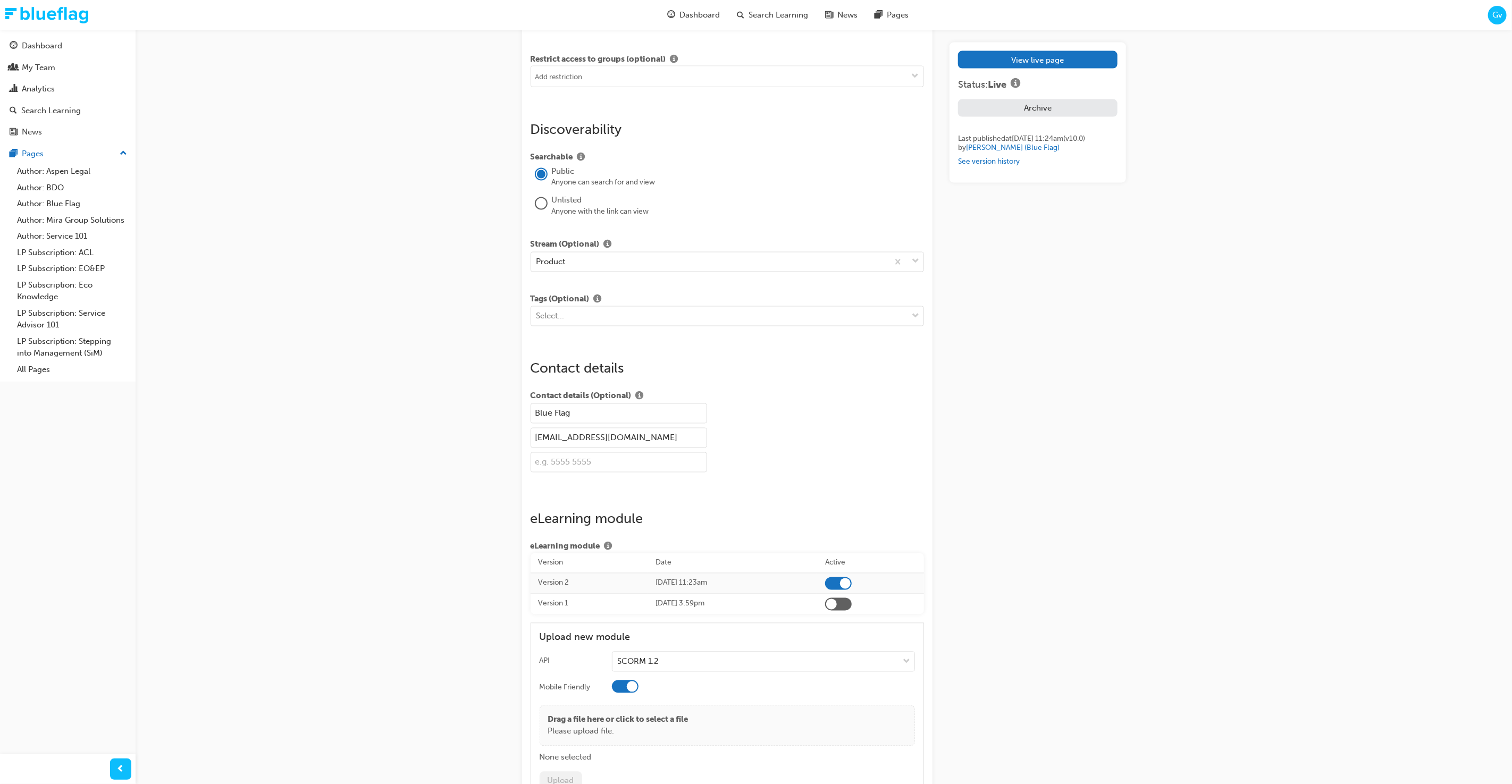
scroll to position [1471, 0]
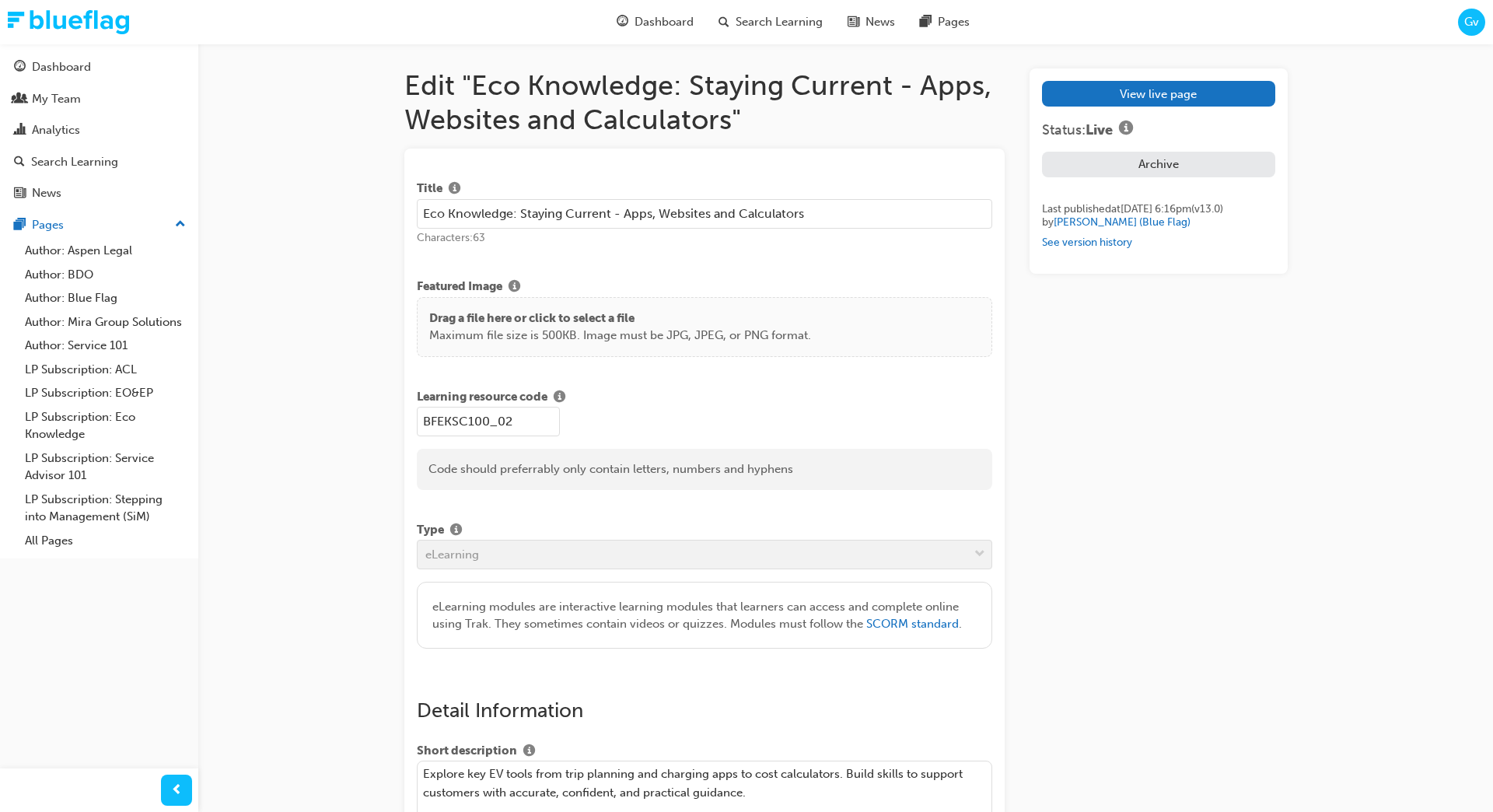
scroll to position [2269, 0]
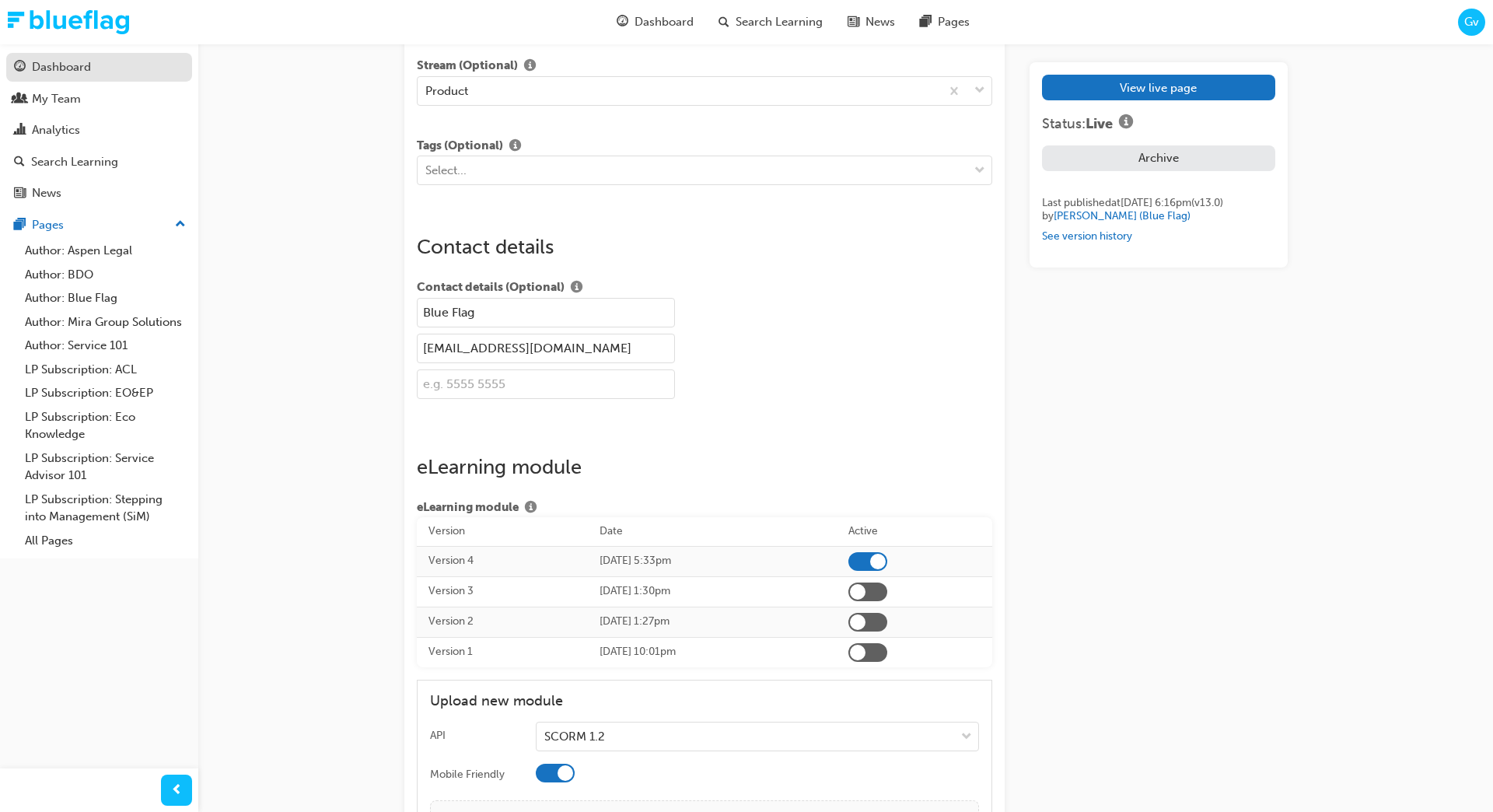
click at [125, 72] on div "Dashboard" at bounding box center [99, 67] width 170 height 20
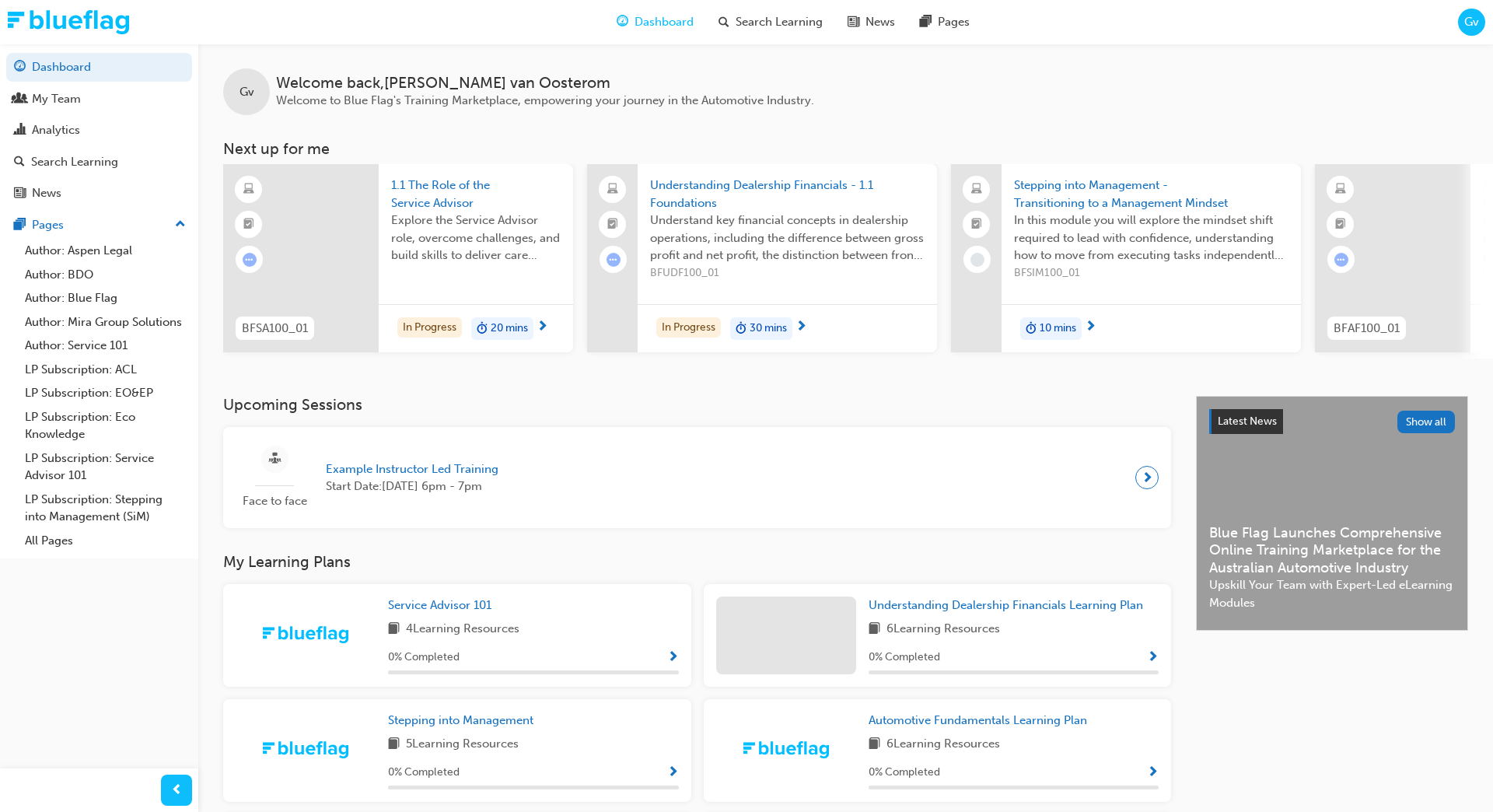
click at [1469, 25] on span "Gv" at bounding box center [1472, 21] width 15 height 18
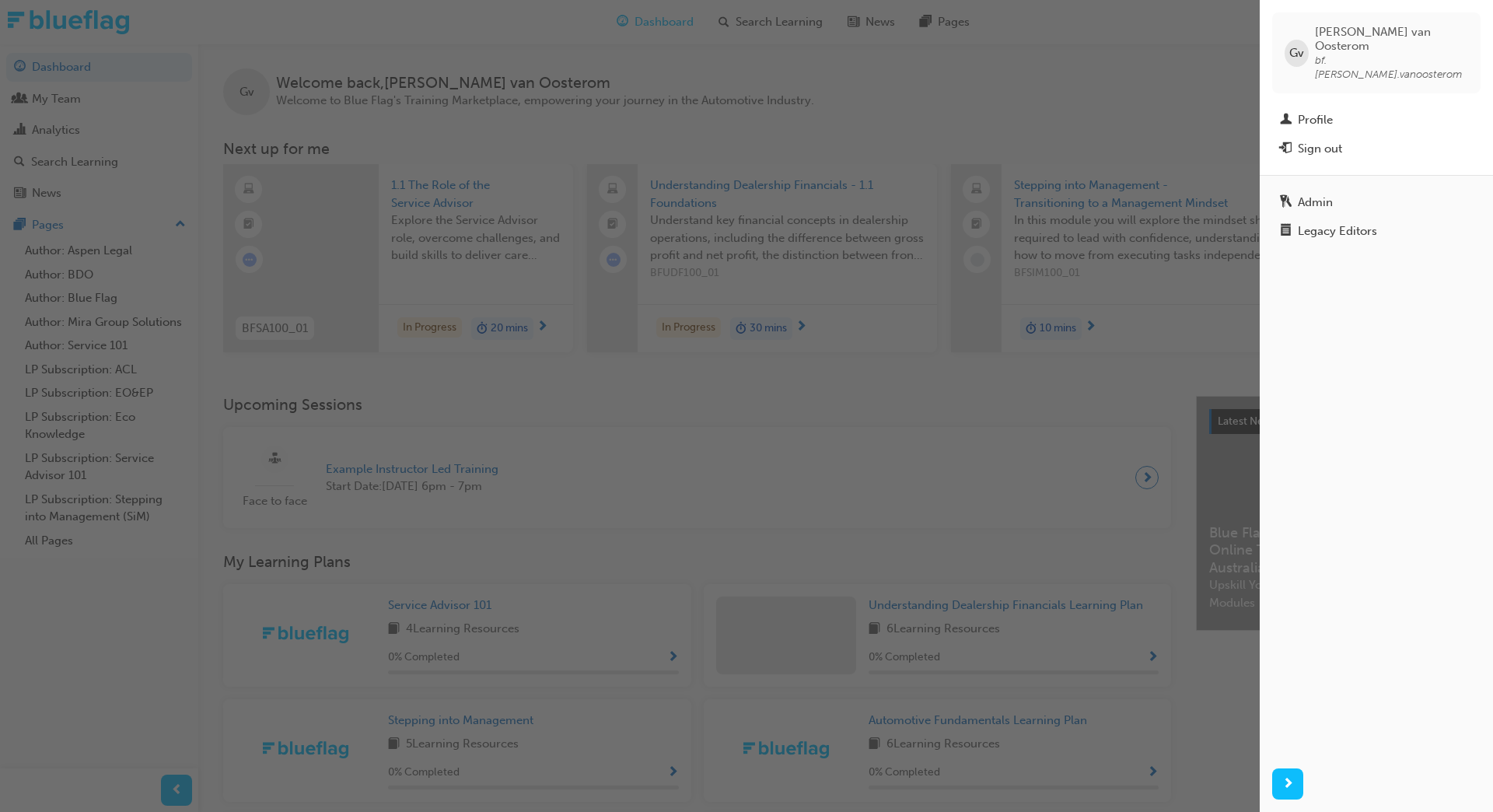
click at [1023, 118] on div "button" at bounding box center [629, 406] width 1259 height 812
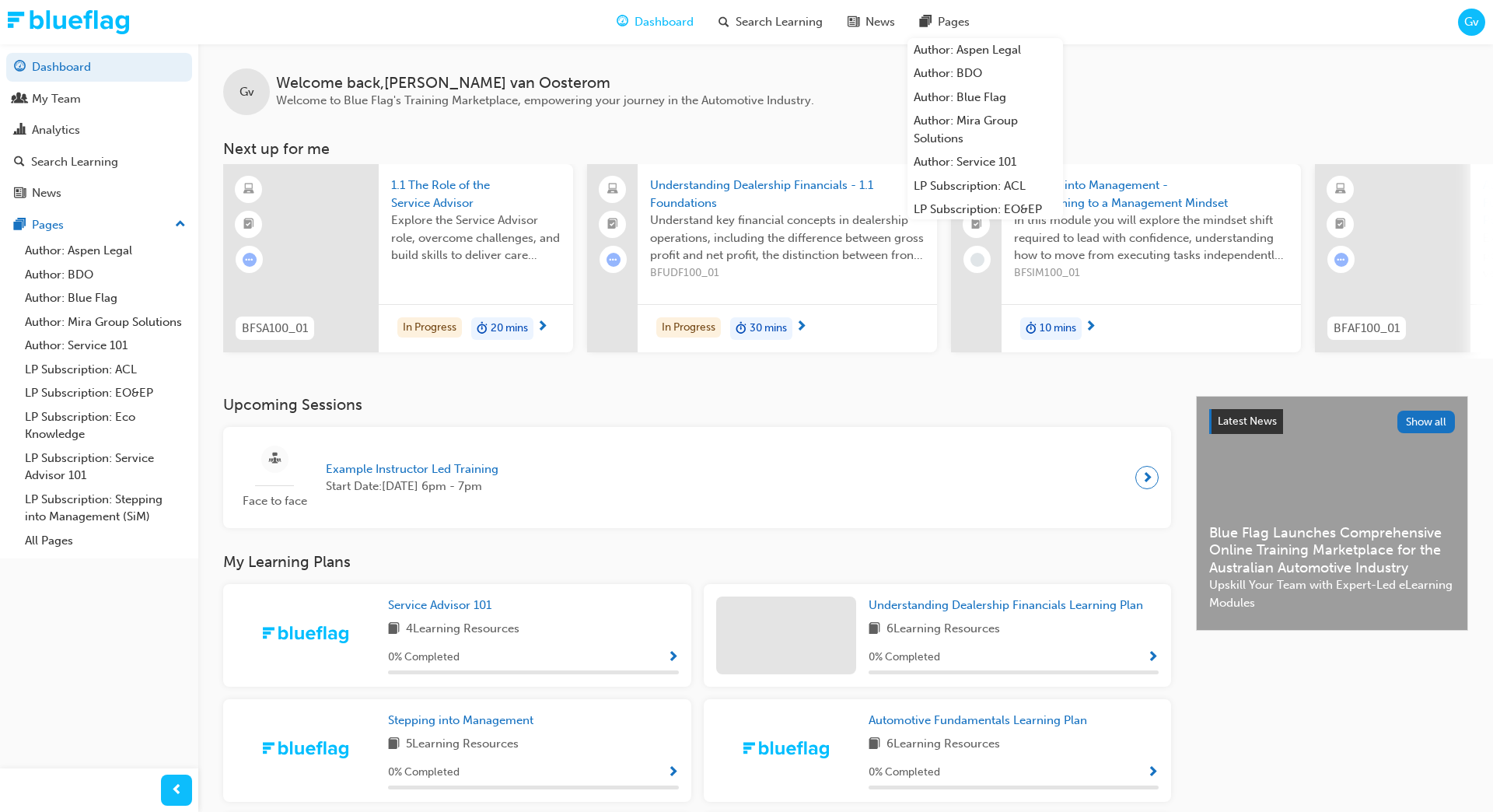
click at [1466, 23] on span "Gv" at bounding box center [1472, 21] width 15 height 18
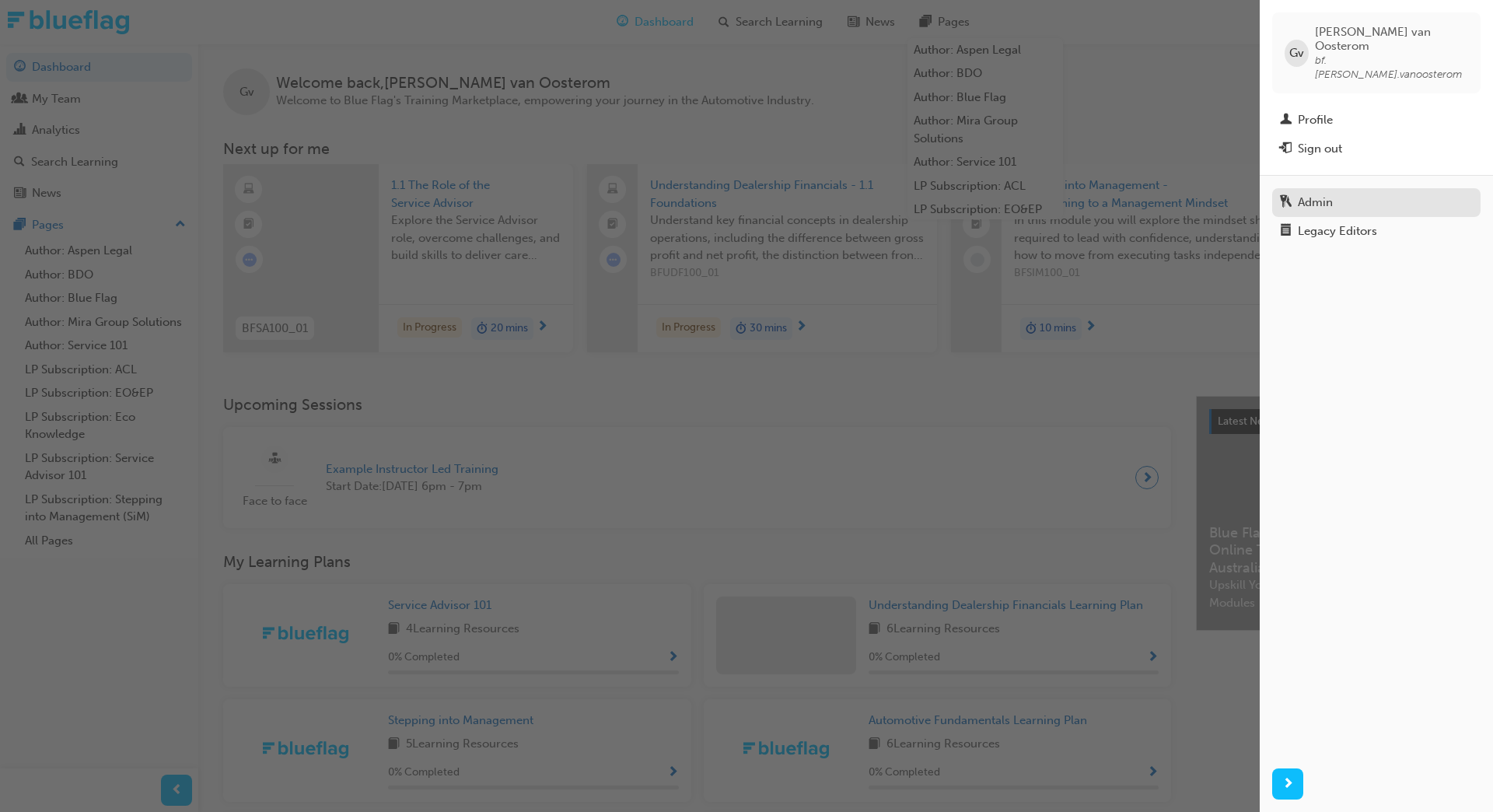
click at [1341, 193] on div "Admin" at bounding box center [1376, 203] width 193 height 20
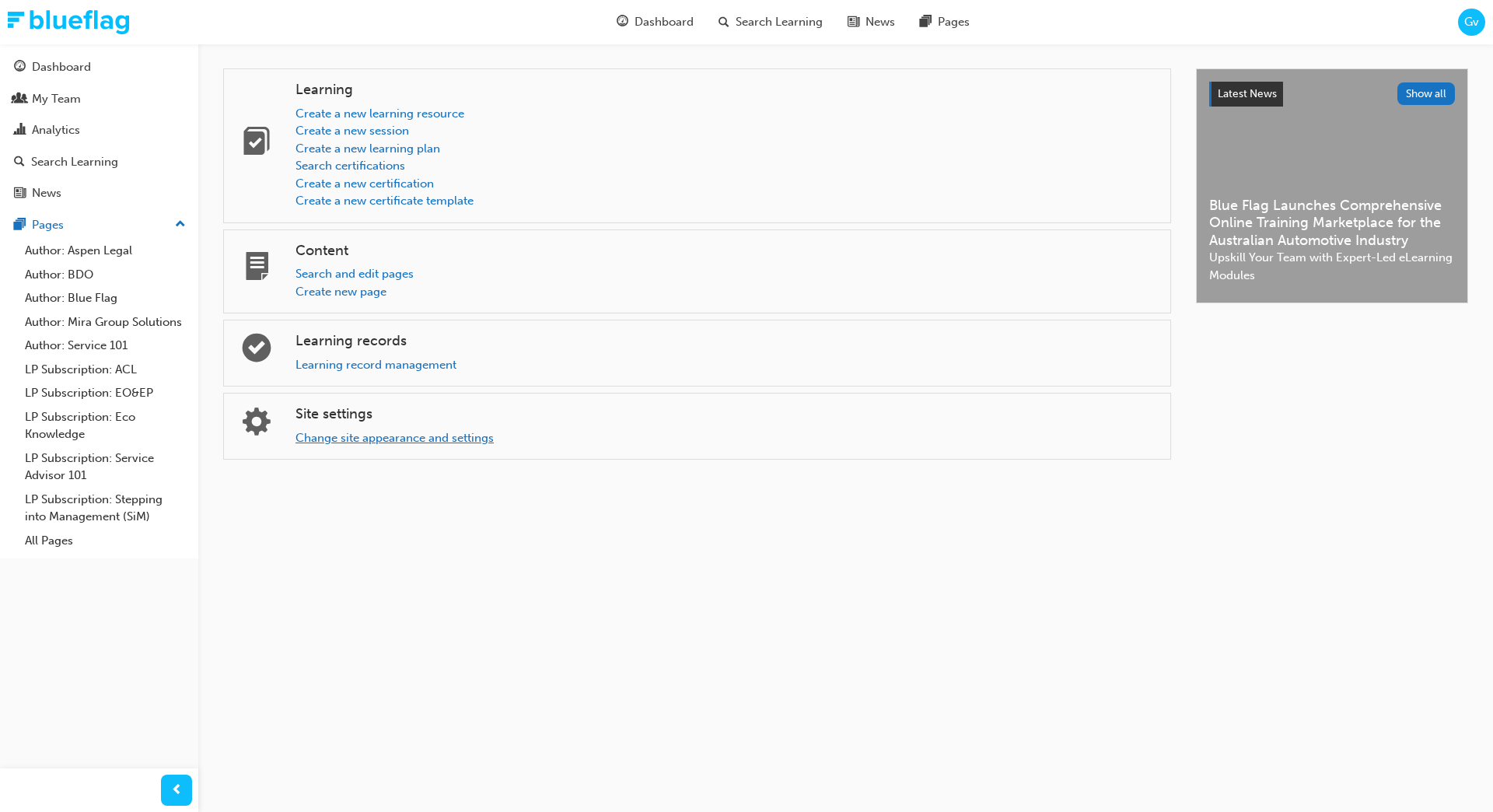
click at [403, 435] on link "Change site appearance and settings" at bounding box center [394, 438] width 198 height 14
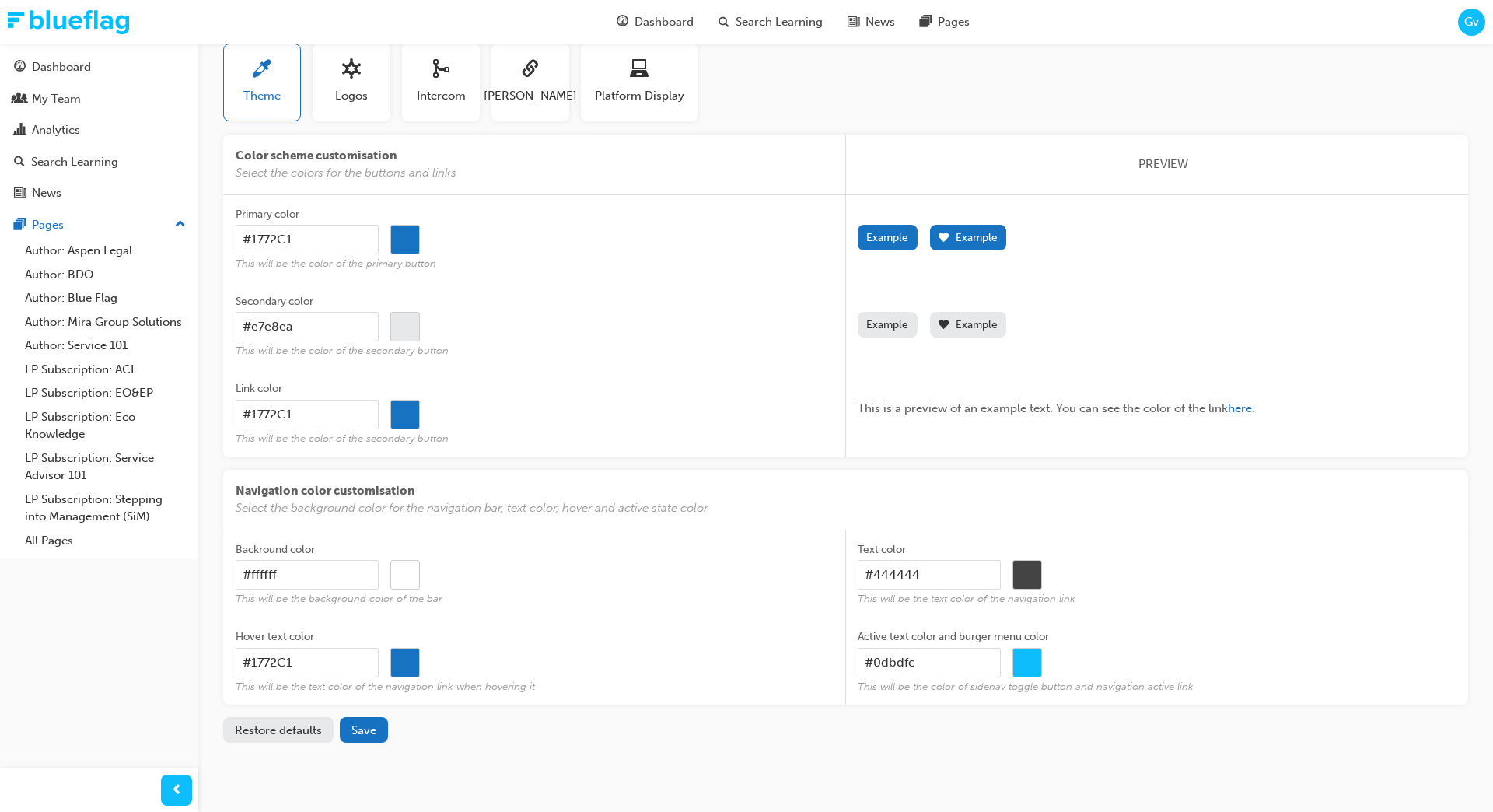
scroll to position [102, 0]
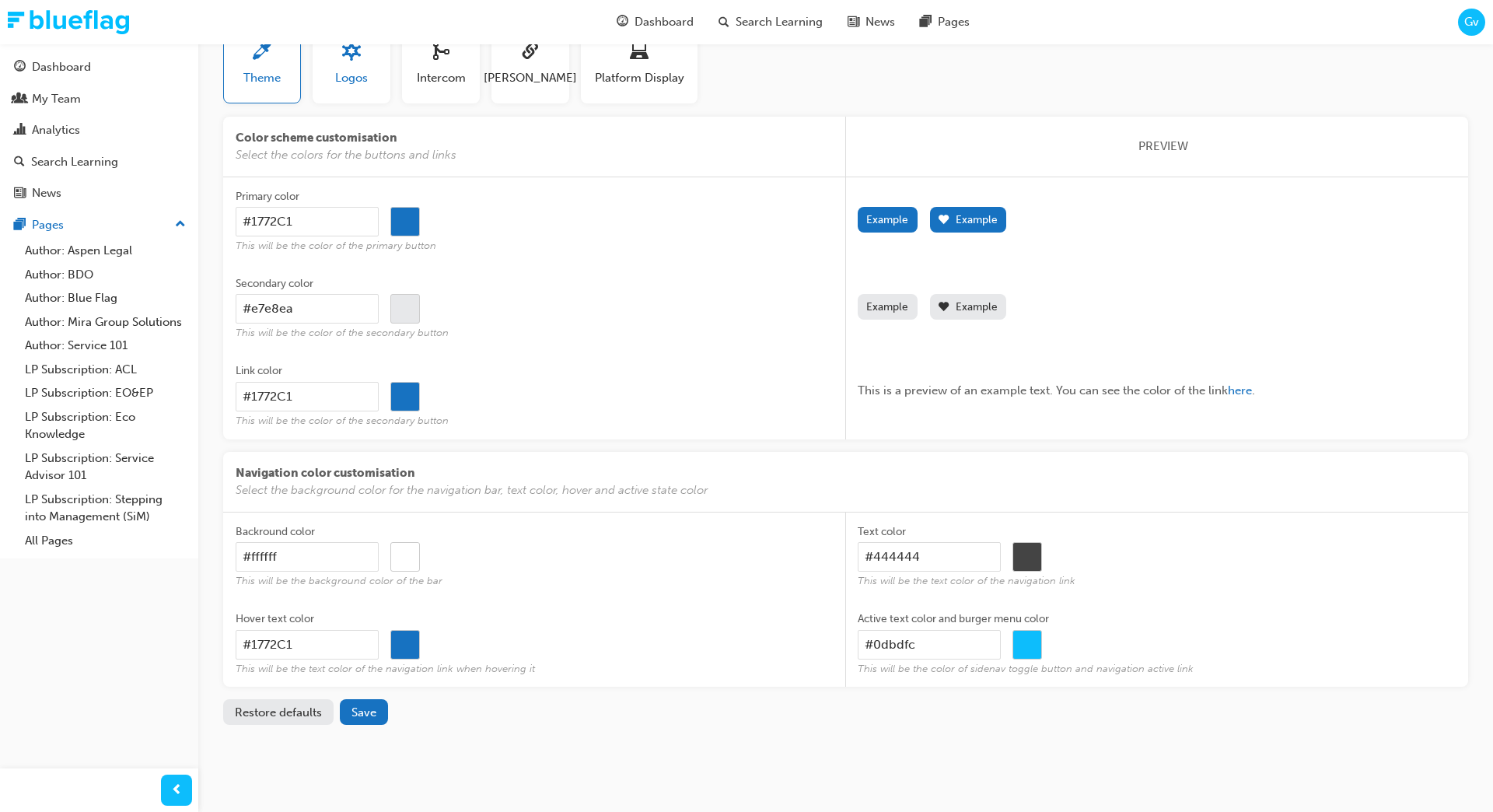
click at [359, 80] on span "Logos" at bounding box center [351, 78] width 33 height 18
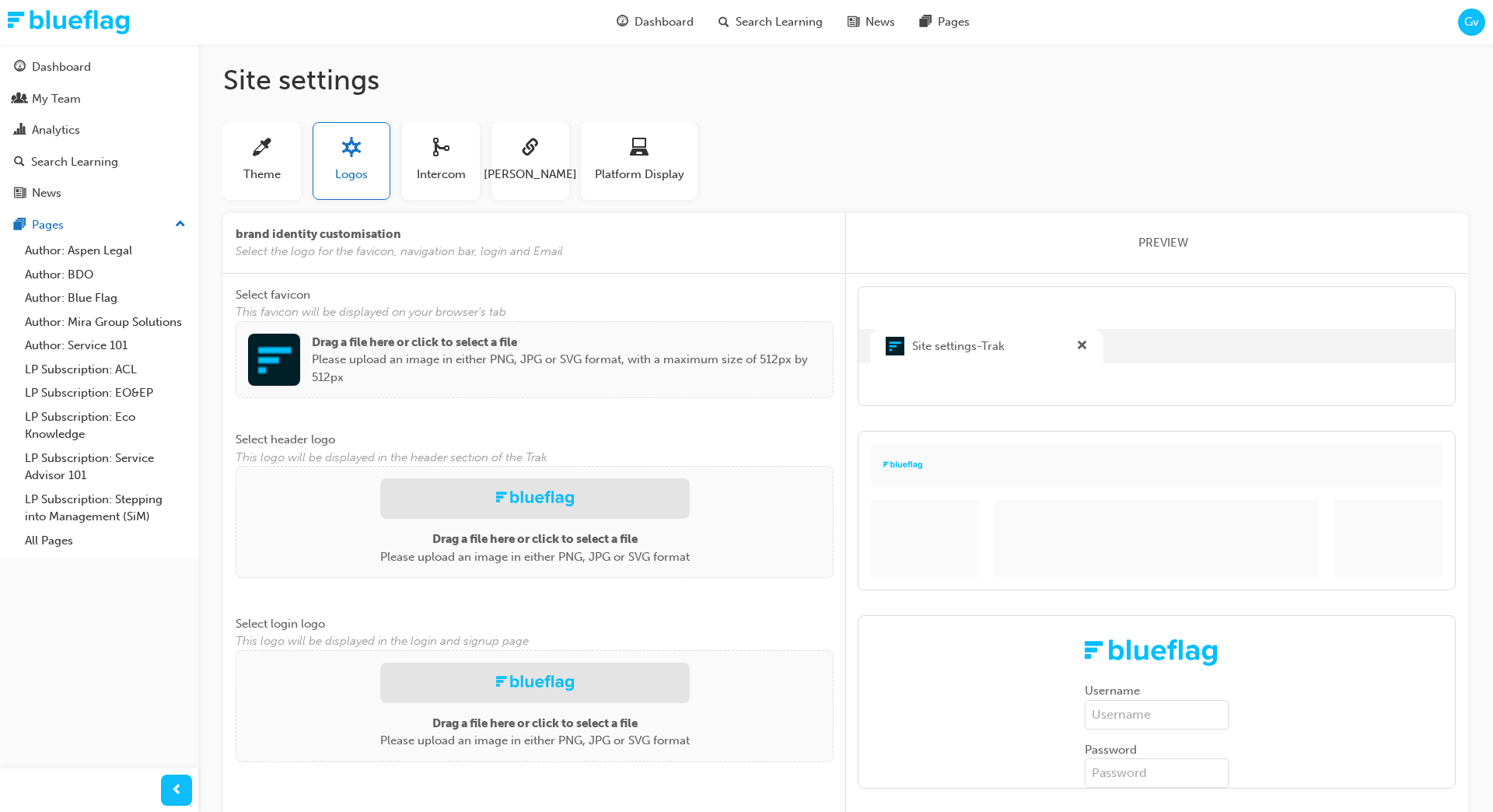
scroll to position [0, 0]
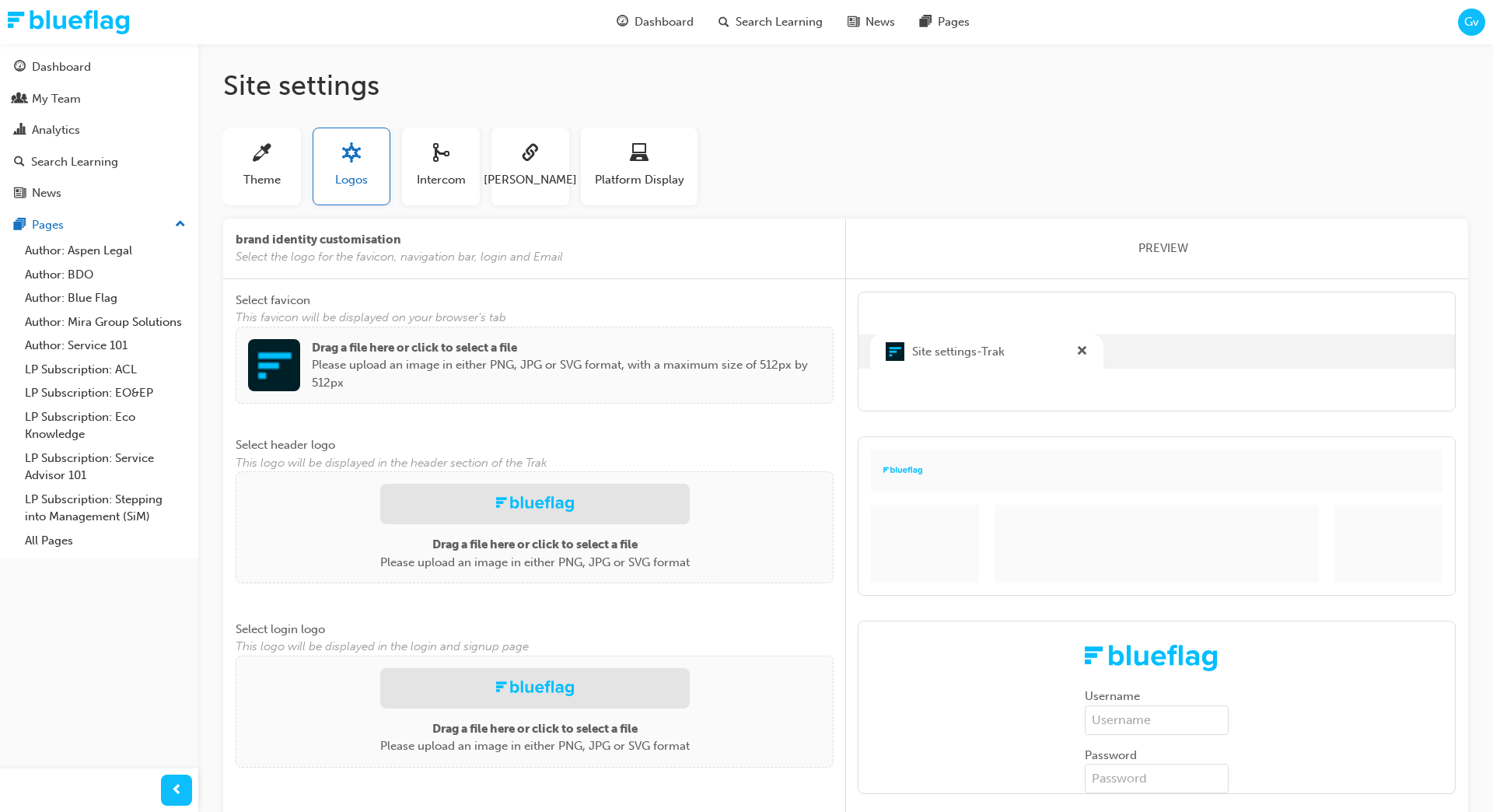
click at [1466, 22] on span "Gv" at bounding box center [1472, 21] width 15 height 18
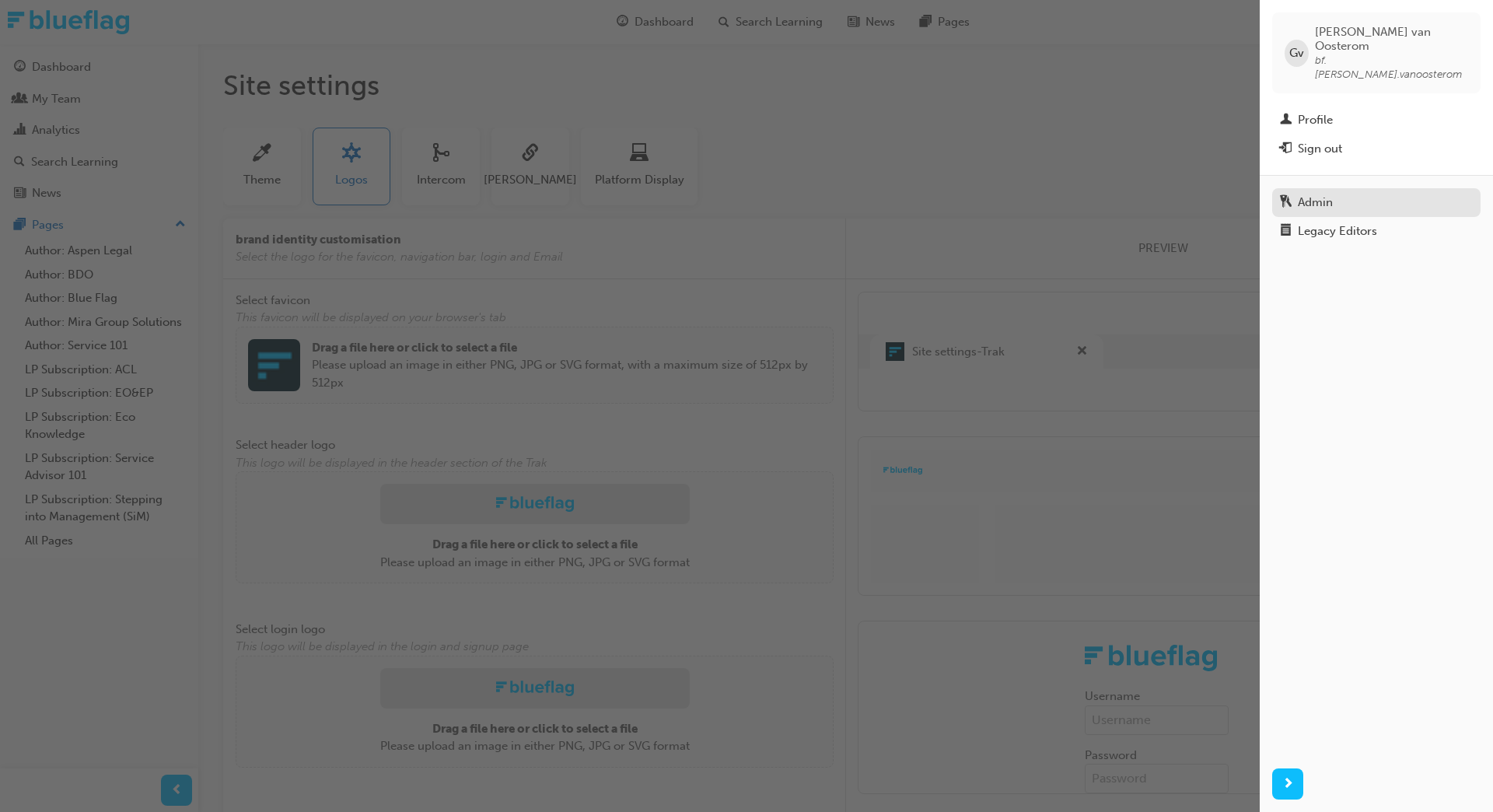
click at [1326, 194] on div "Admin" at bounding box center [1315, 203] width 35 height 18
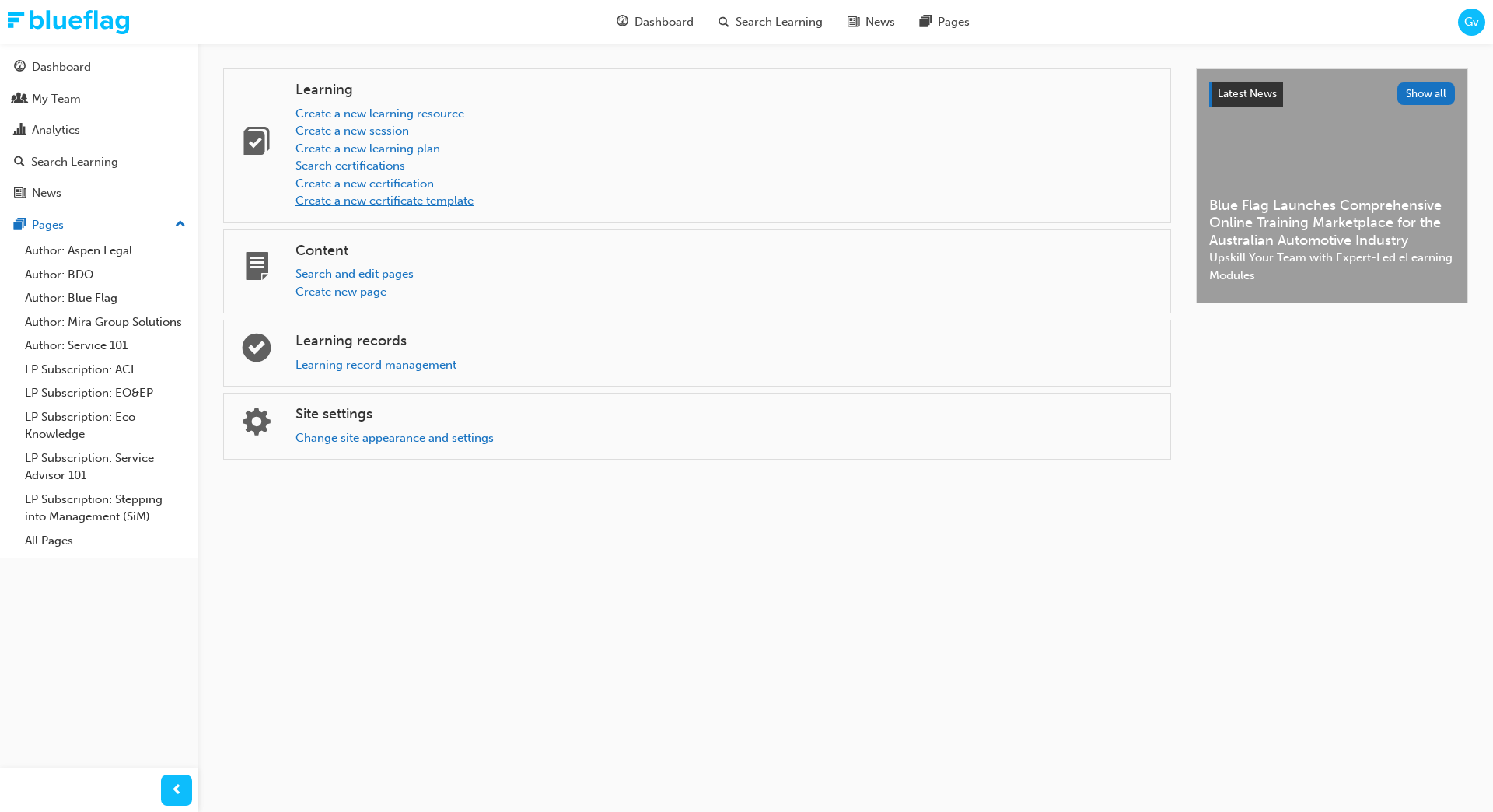
click at [373, 203] on link "Create a new certificate template" at bounding box center [384, 201] width 178 height 14
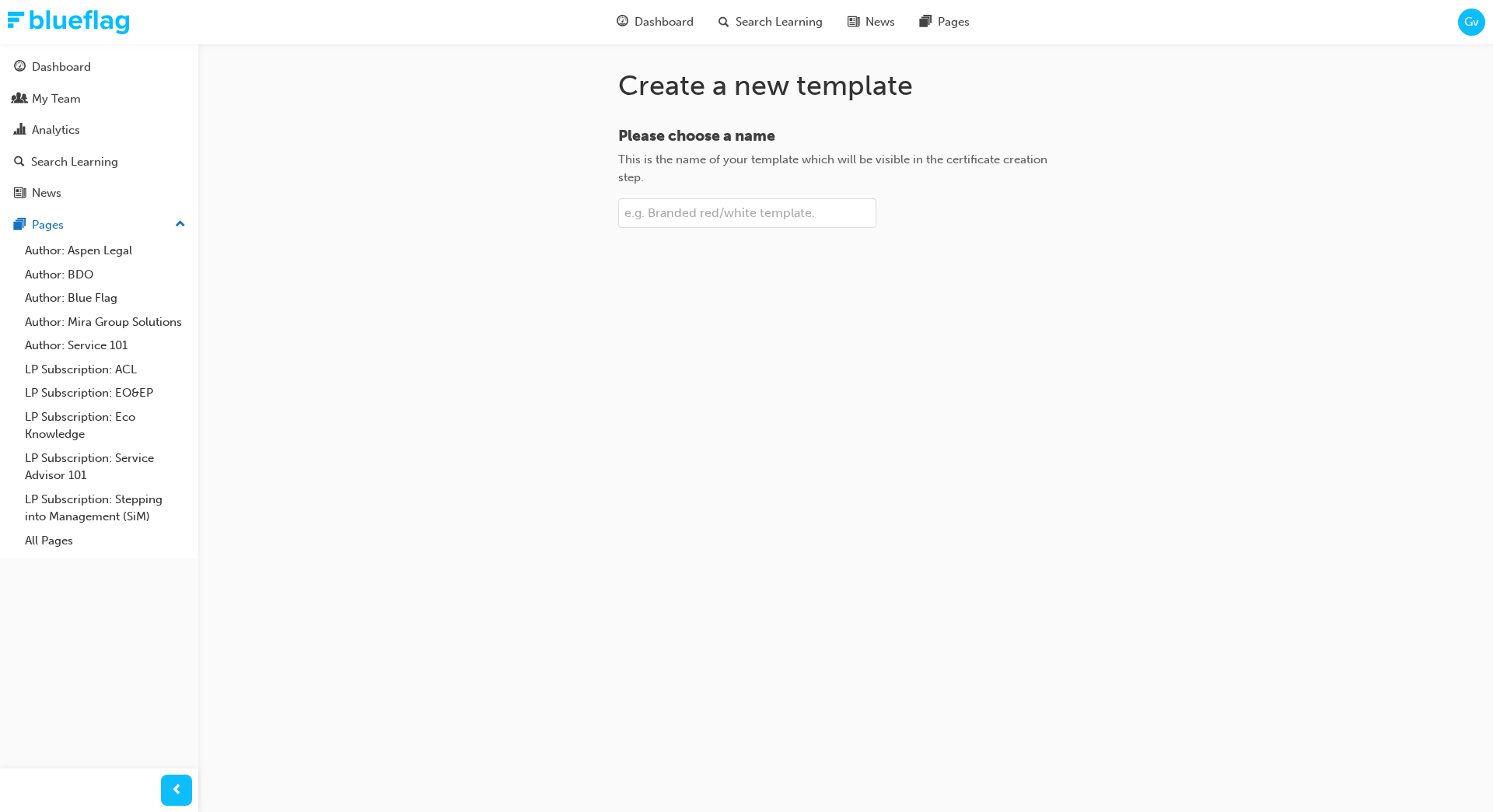
click at [1471, 26] on span "Gv" at bounding box center [1472, 21] width 15 height 18
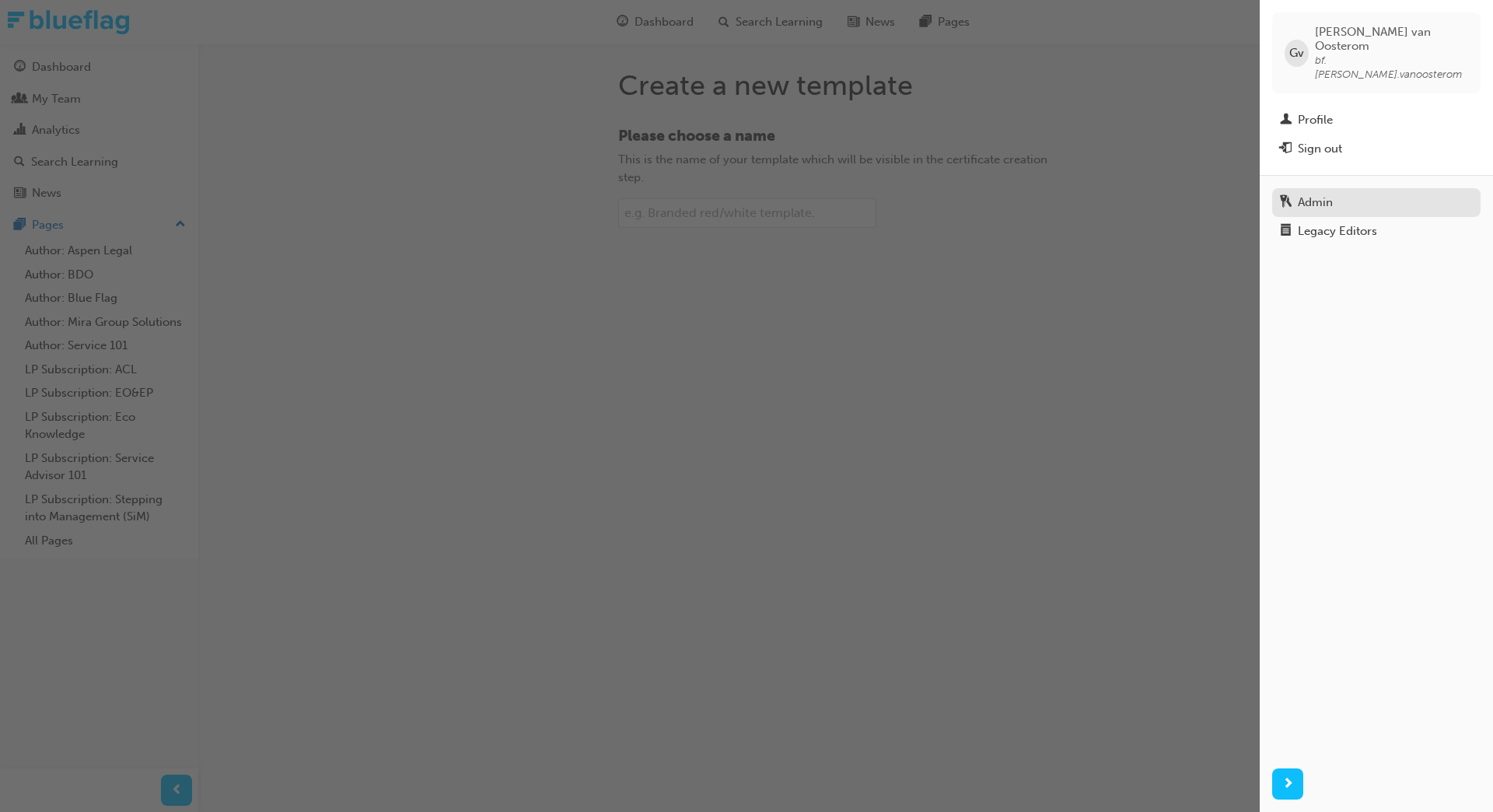
click at [1355, 193] on div "Admin" at bounding box center [1376, 203] width 193 height 20
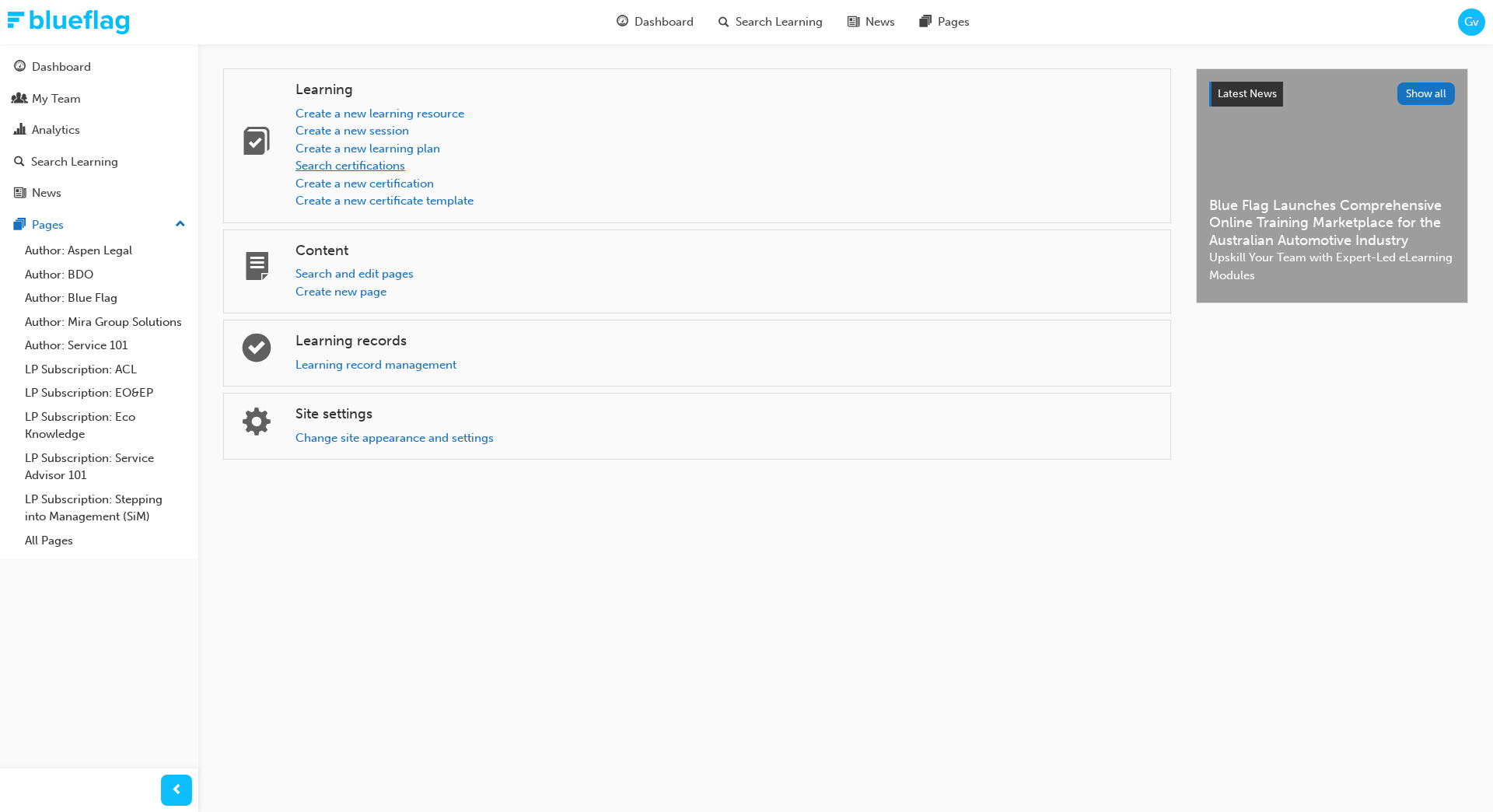
click at [375, 166] on link "Search certifications" at bounding box center [350, 166] width 110 height 14
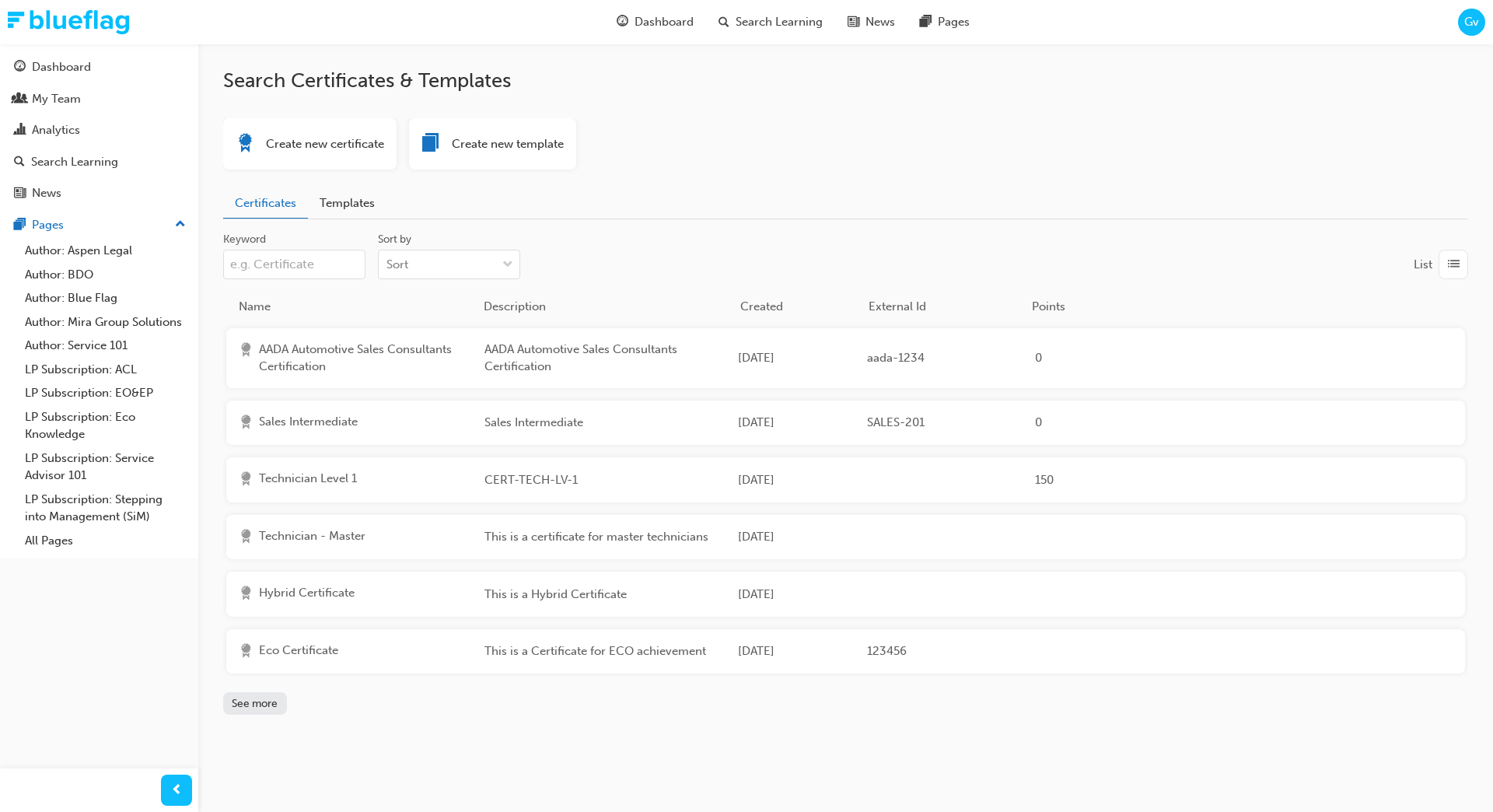
click at [385, 347] on div "AADA Automotive Sales Consultants Certification" at bounding box center [355, 358] width 234 height 35
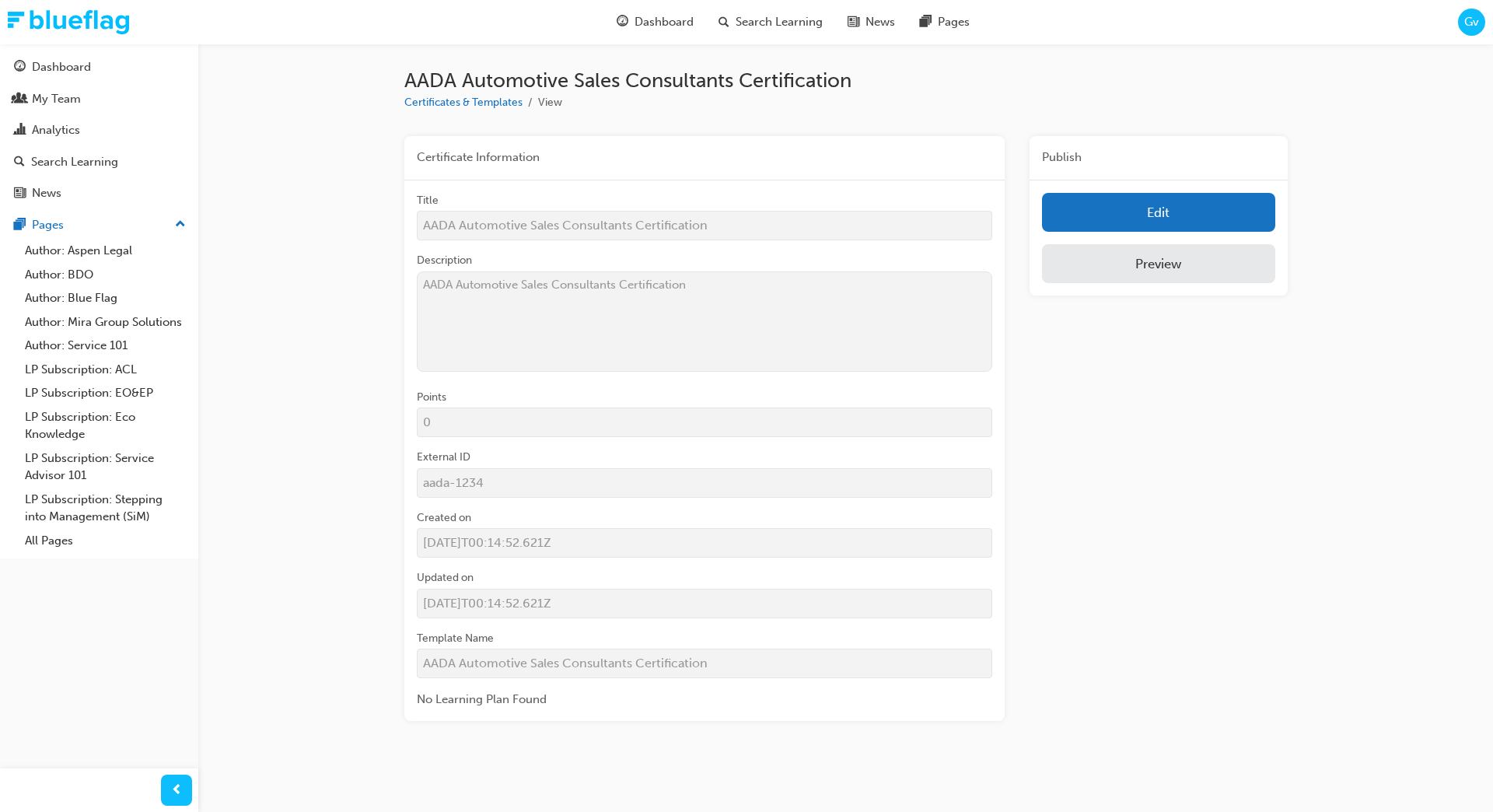
click at [1153, 270] on link "Preview" at bounding box center [1158, 263] width 233 height 39
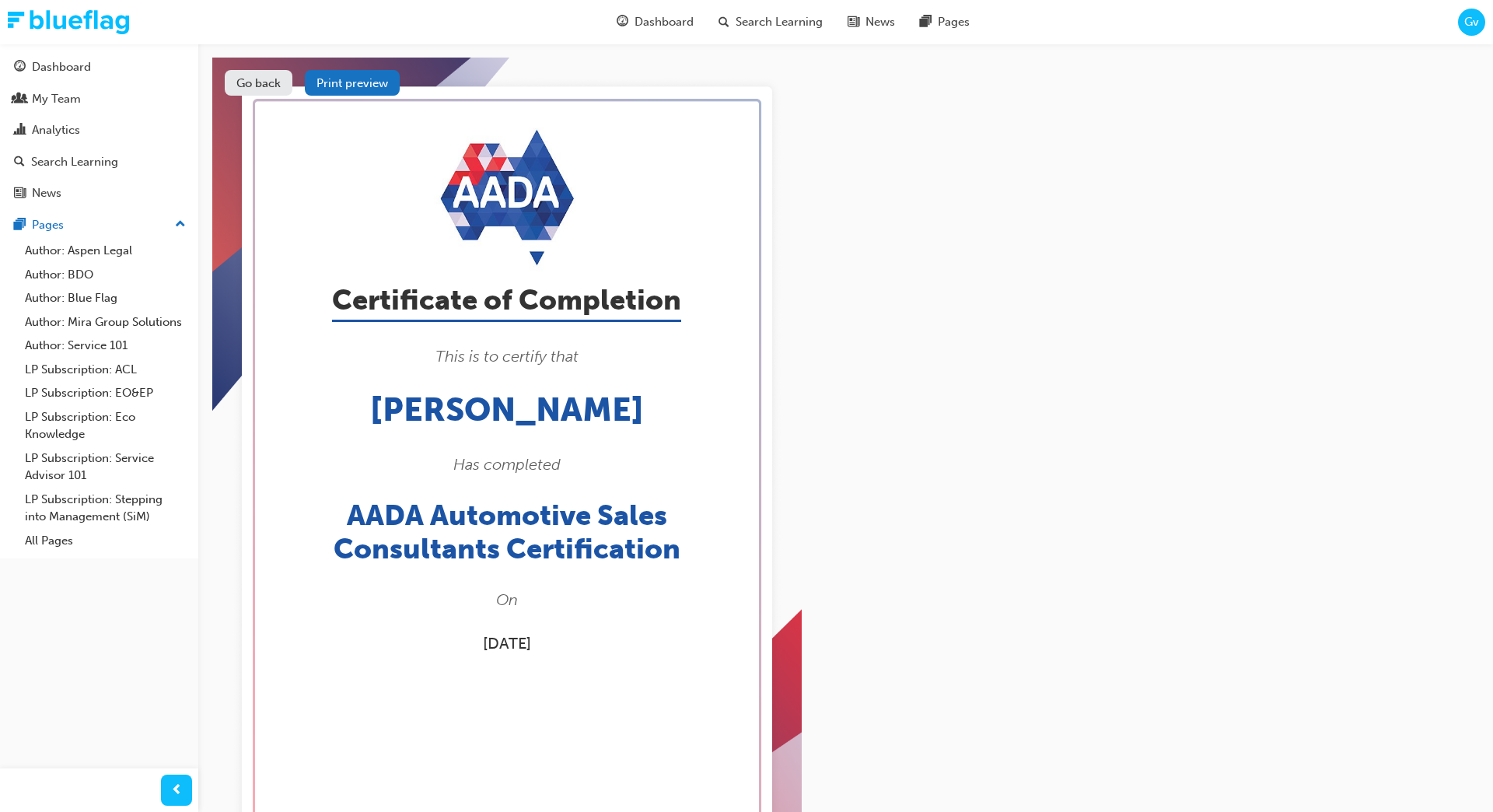
click at [261, 93] on button "Go back" at bounding box center [258, 83] width 68 height 26
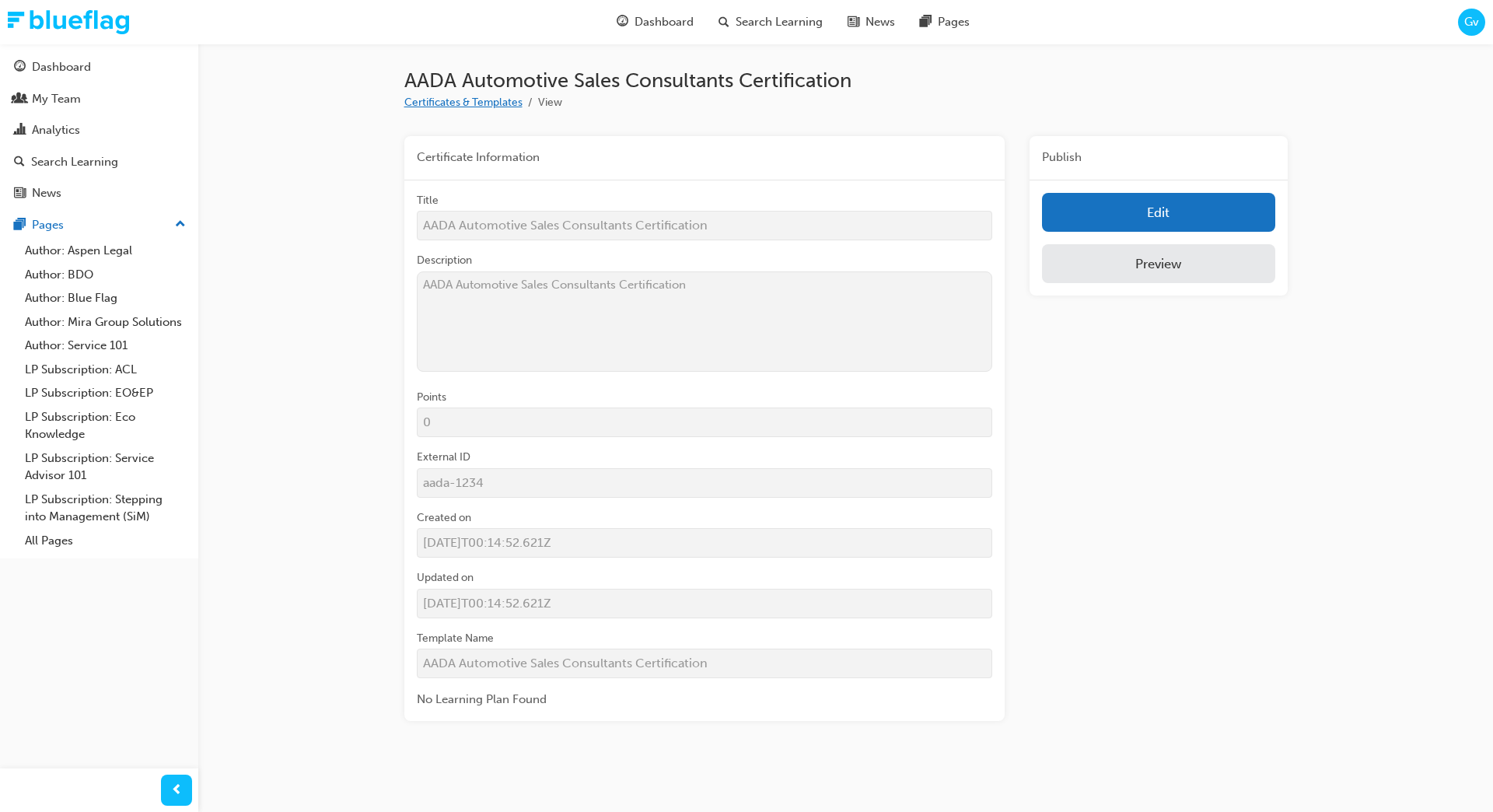
click at [477, 103] on link "Certificates & Templates" at bounding box center [464, 101] width 118 height 13
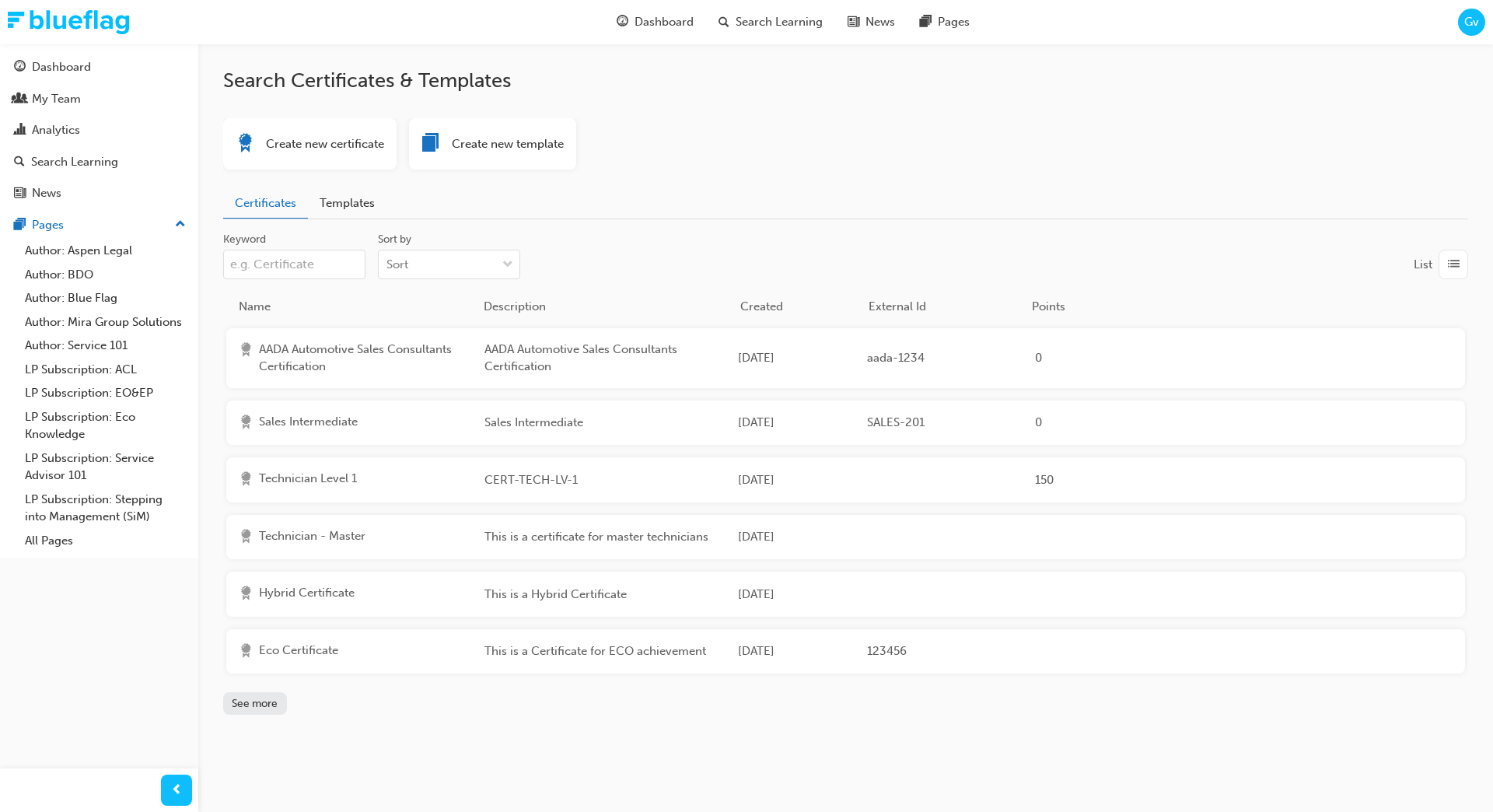
click at [343, 428] on div "Sales Intermediate" at bounding box center [355, 423] width 234 height 21
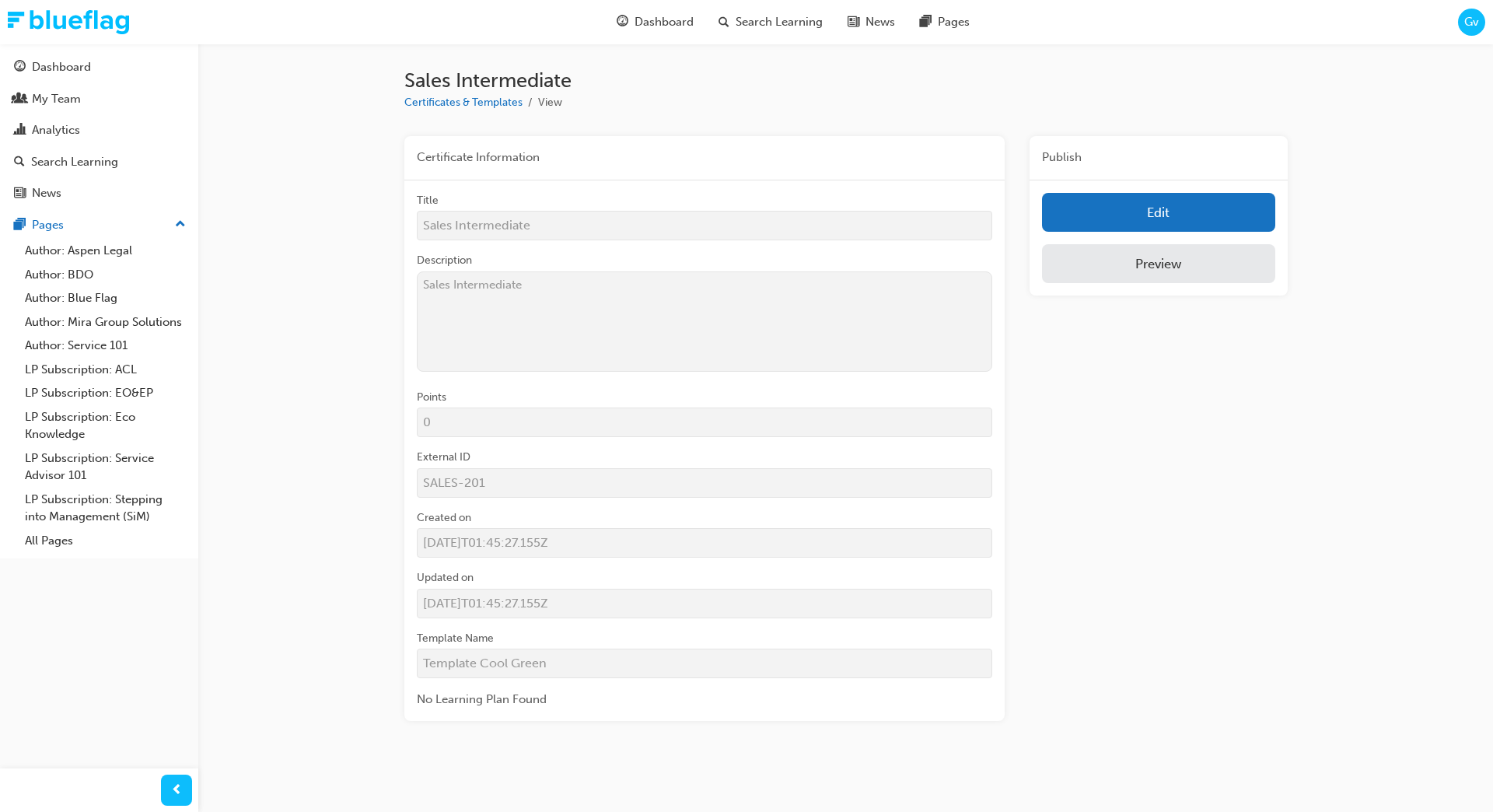
click at [1251, 276] on link "Preview" at bounding box center [1158, 263] width 233 height 39
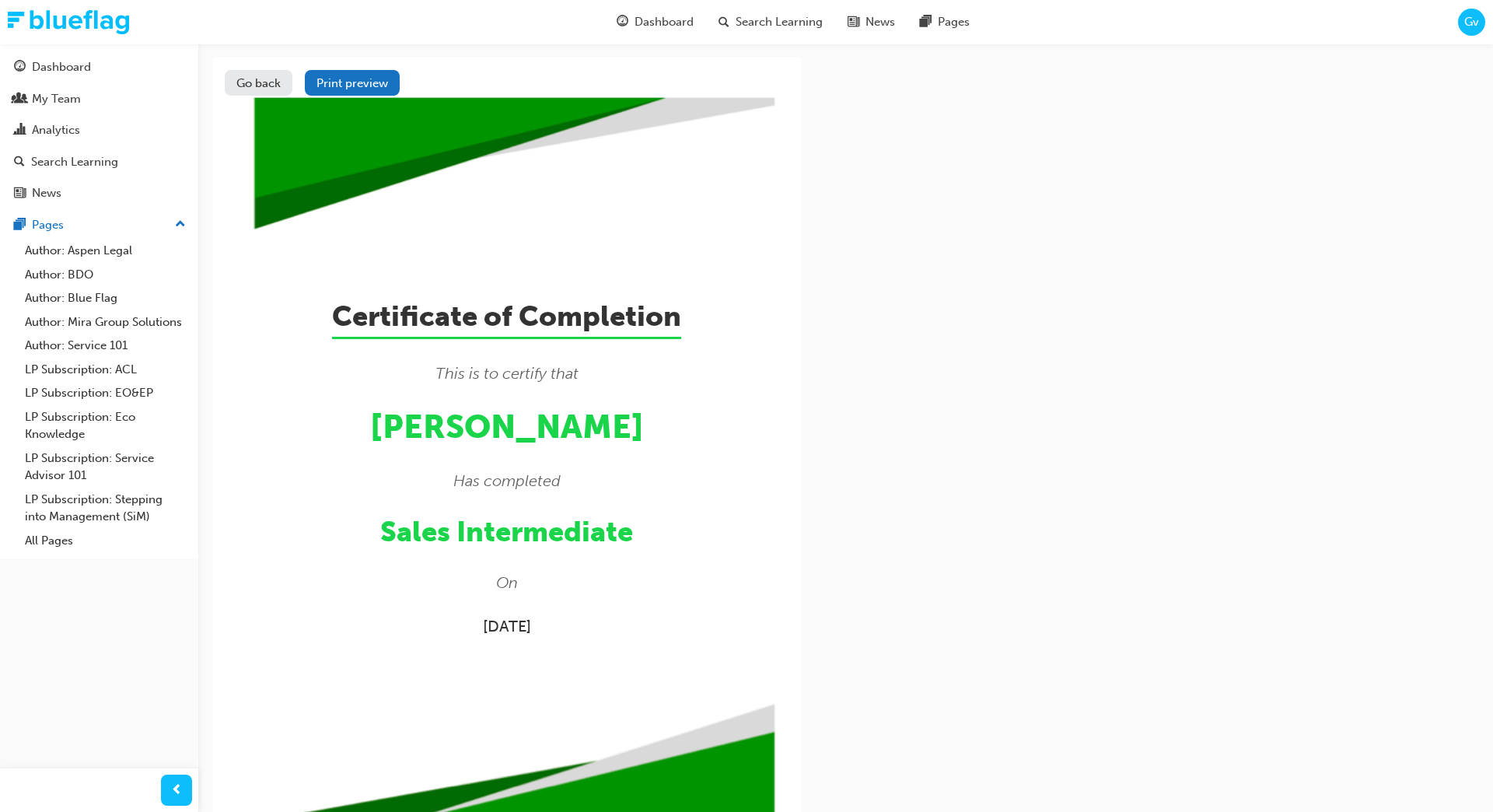
click at [939, 226] on div "Go back Print preview You are currently viewing this on a smaller screen. For a…" at bounding box center [746, 477] width 1493 height 955
click at [75, 66] on div "Dashboard" at bounding box center [61, 67] width 59 height 18
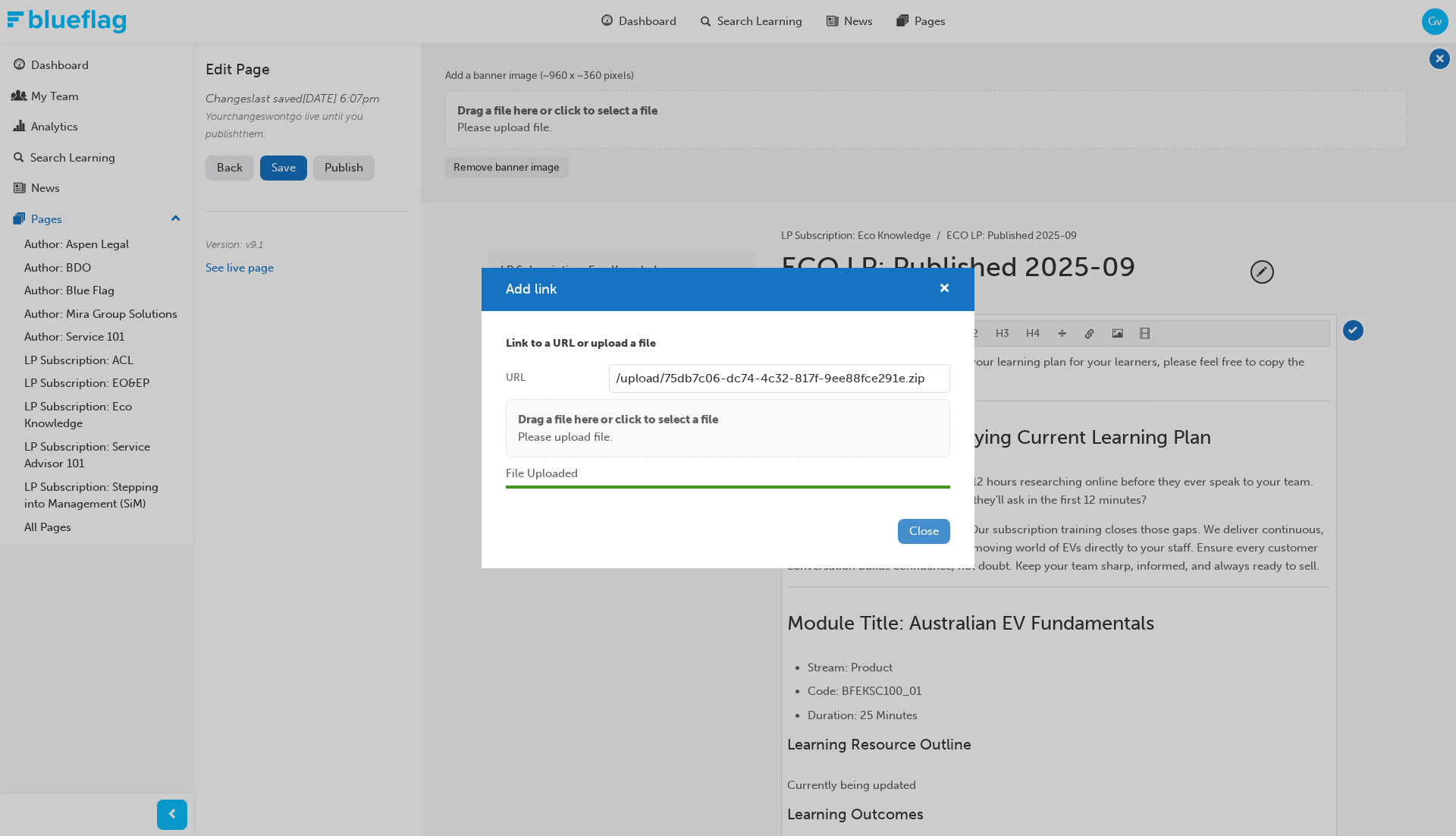
click at [923, 528] on button "Close" at bounding box center [924, 532] width 52 height 25
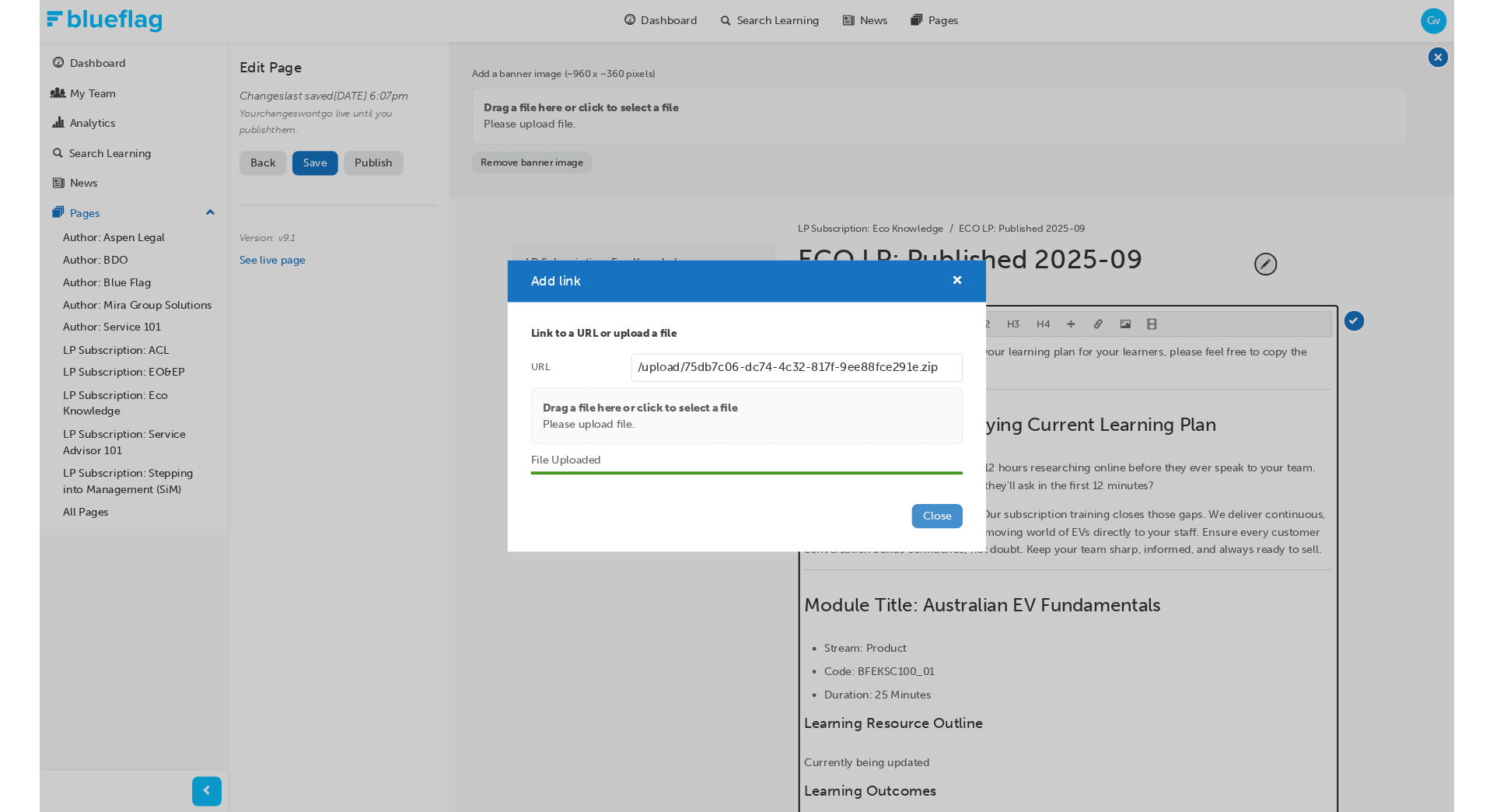
scroll to position [1806, 0]
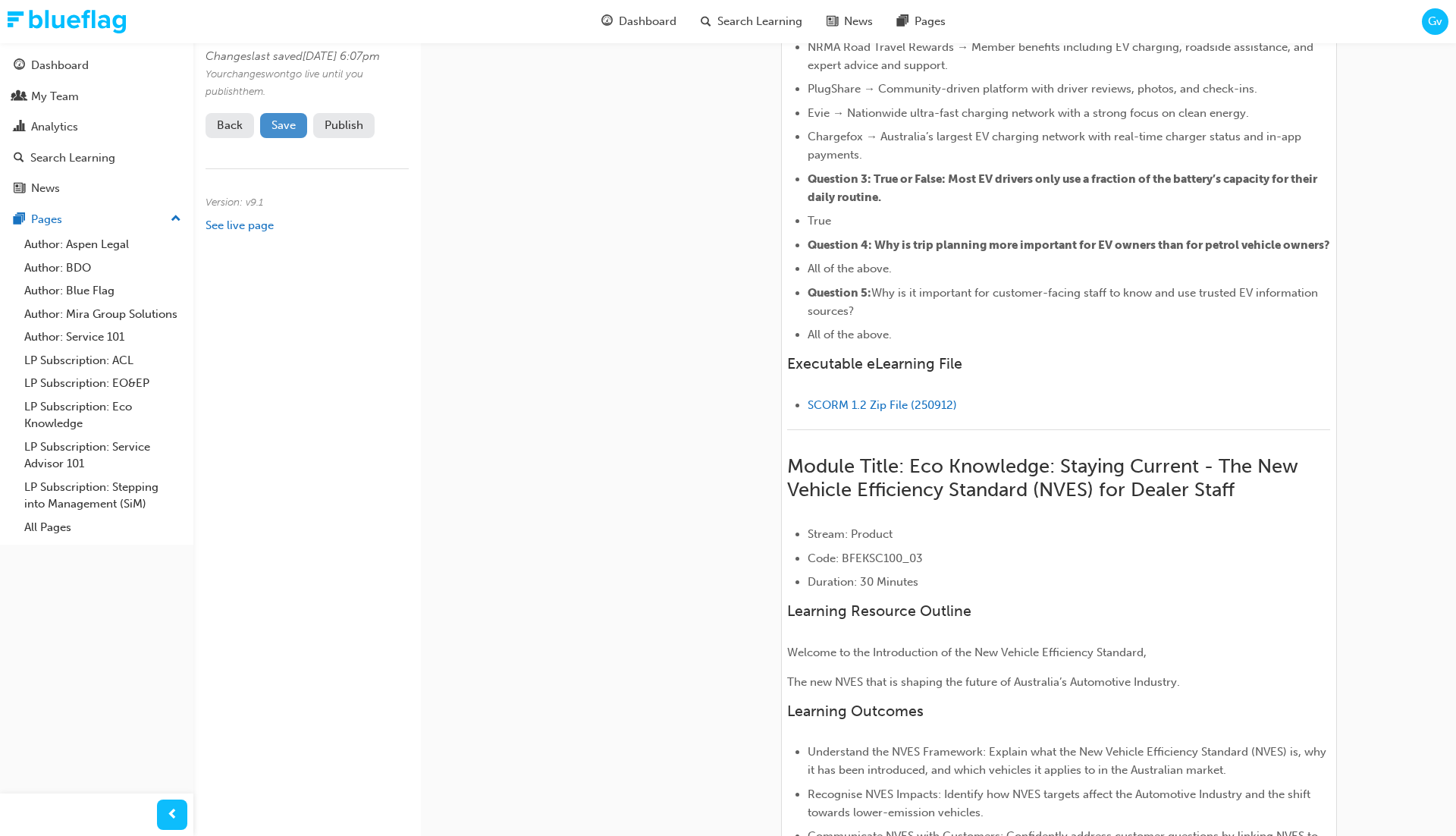
click at [293, 132] on span "Save" at bounding box center [283, 125] width 24 height 13
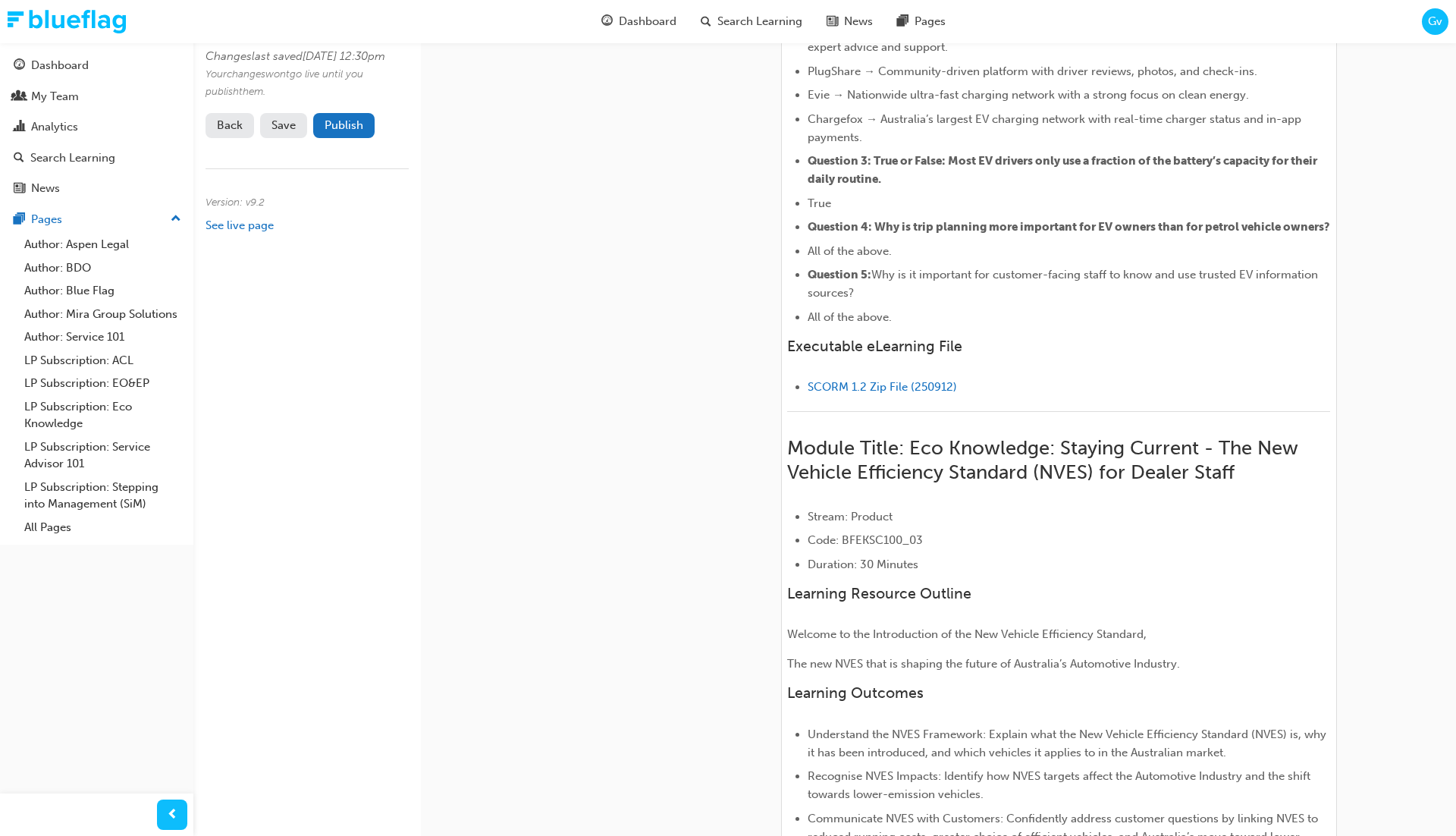
click at [351, 138] on button "Publish" at bounding box center [343, 126] width 61 height 25
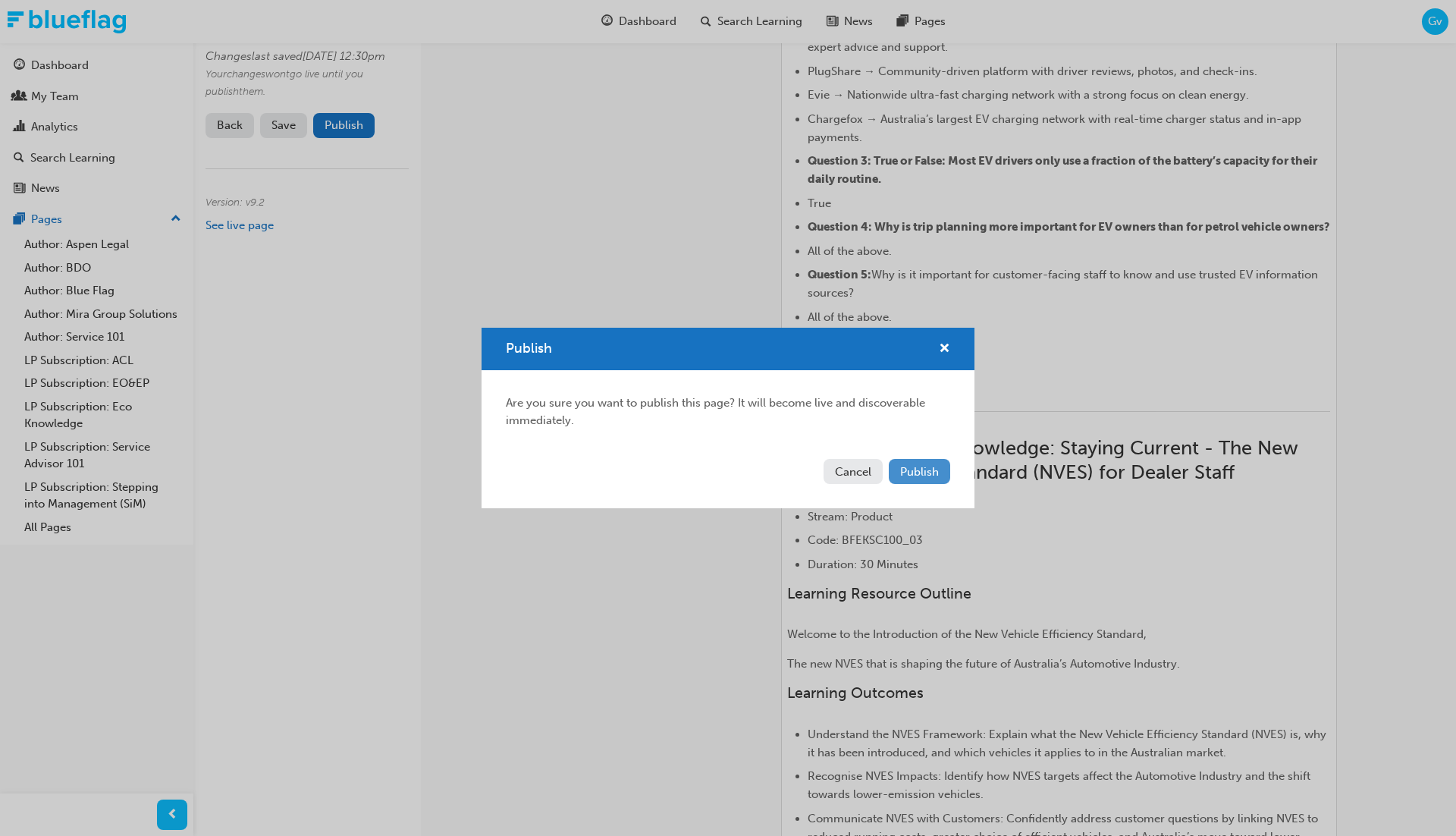
click at [942, 483] on button "Publish" at bounding box center [919, 472] width 61 height 25
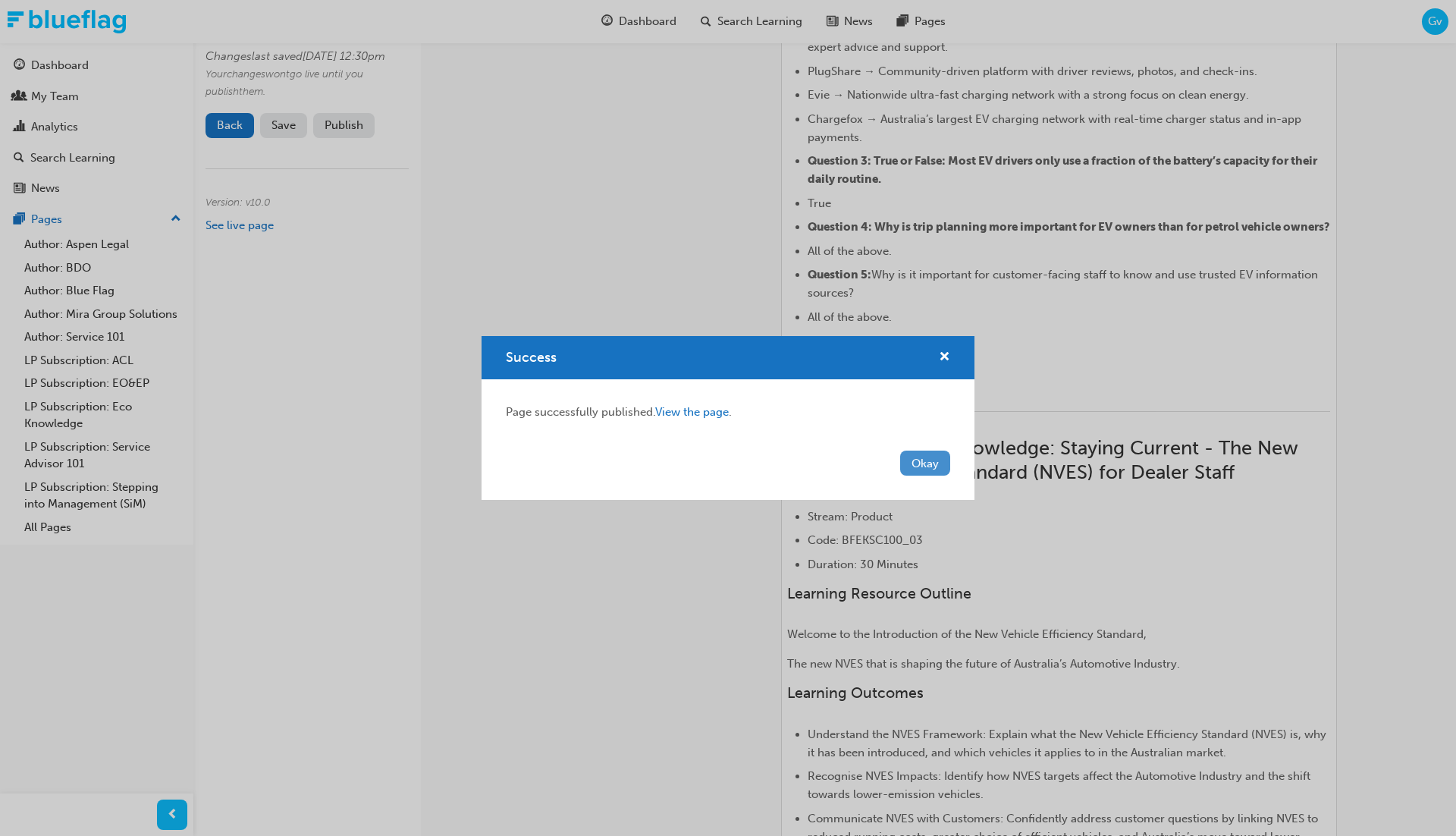
click at [931, 464] on button "Okay" at bounding box center [925, 463] width 50 height 25
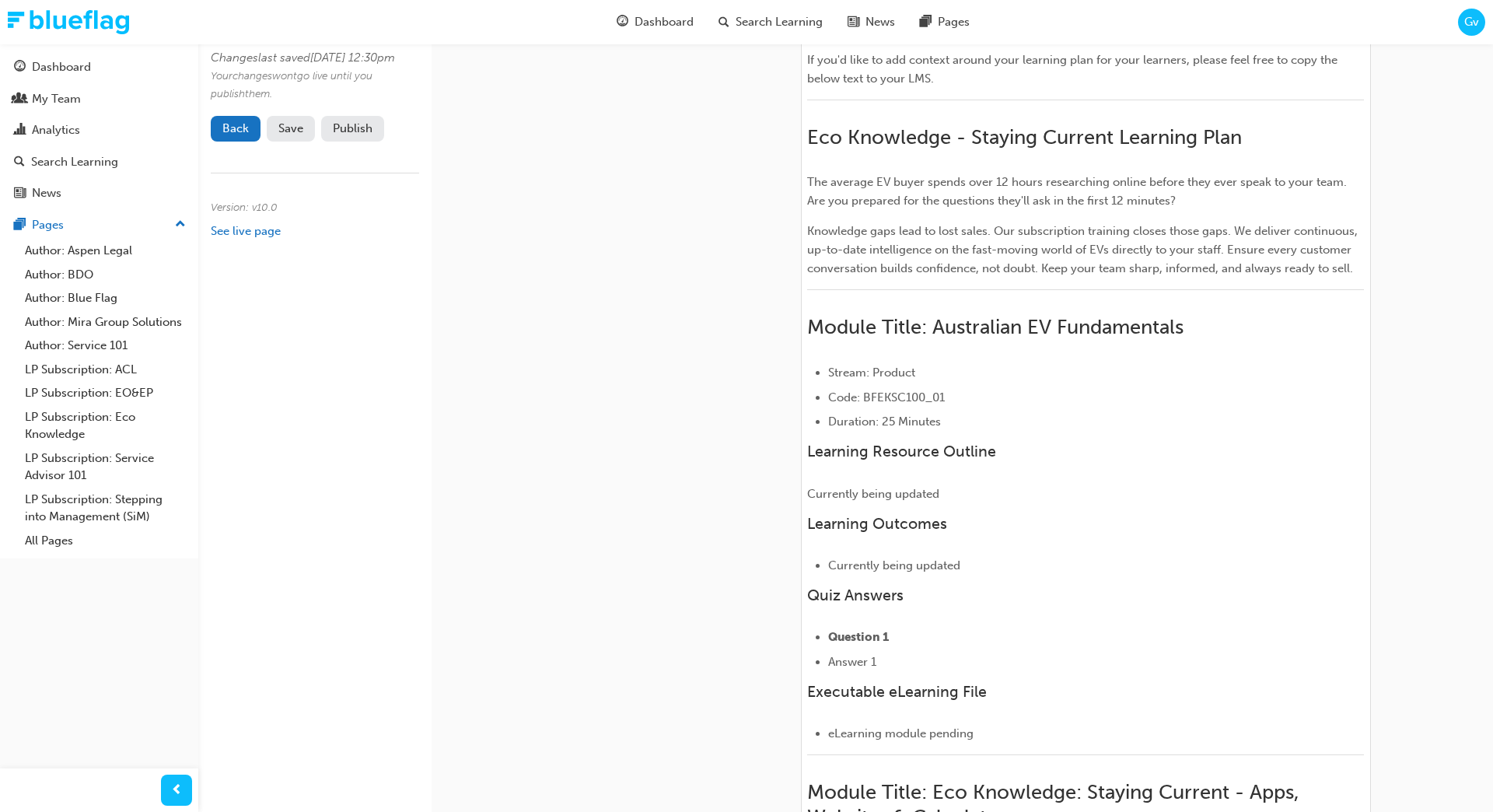
scroll to position [269, 0]
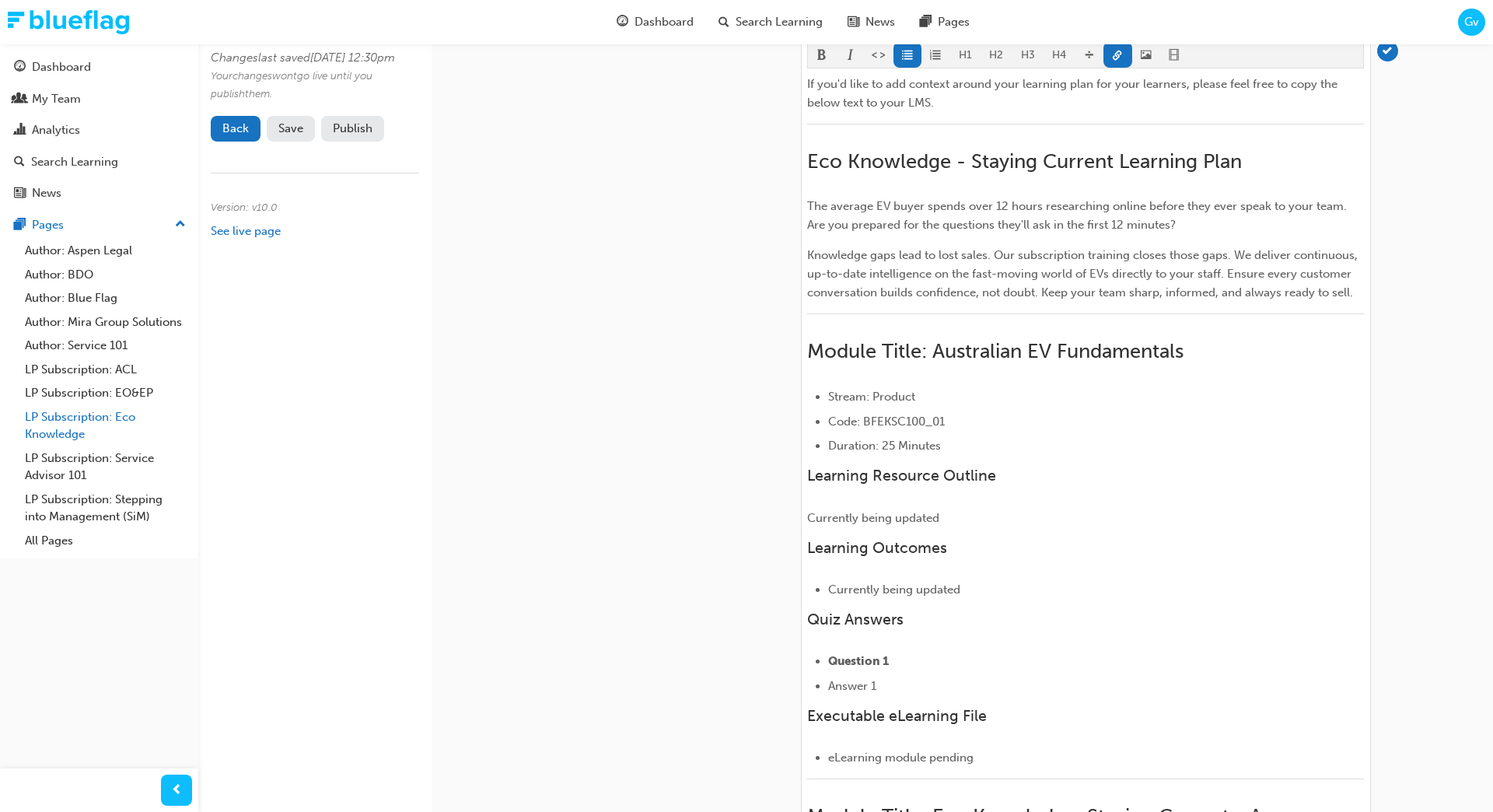
click at [95, 418] on link "LP Subscription: Eco Knowledge" at bounding box center [106, 426] width 173 height 41
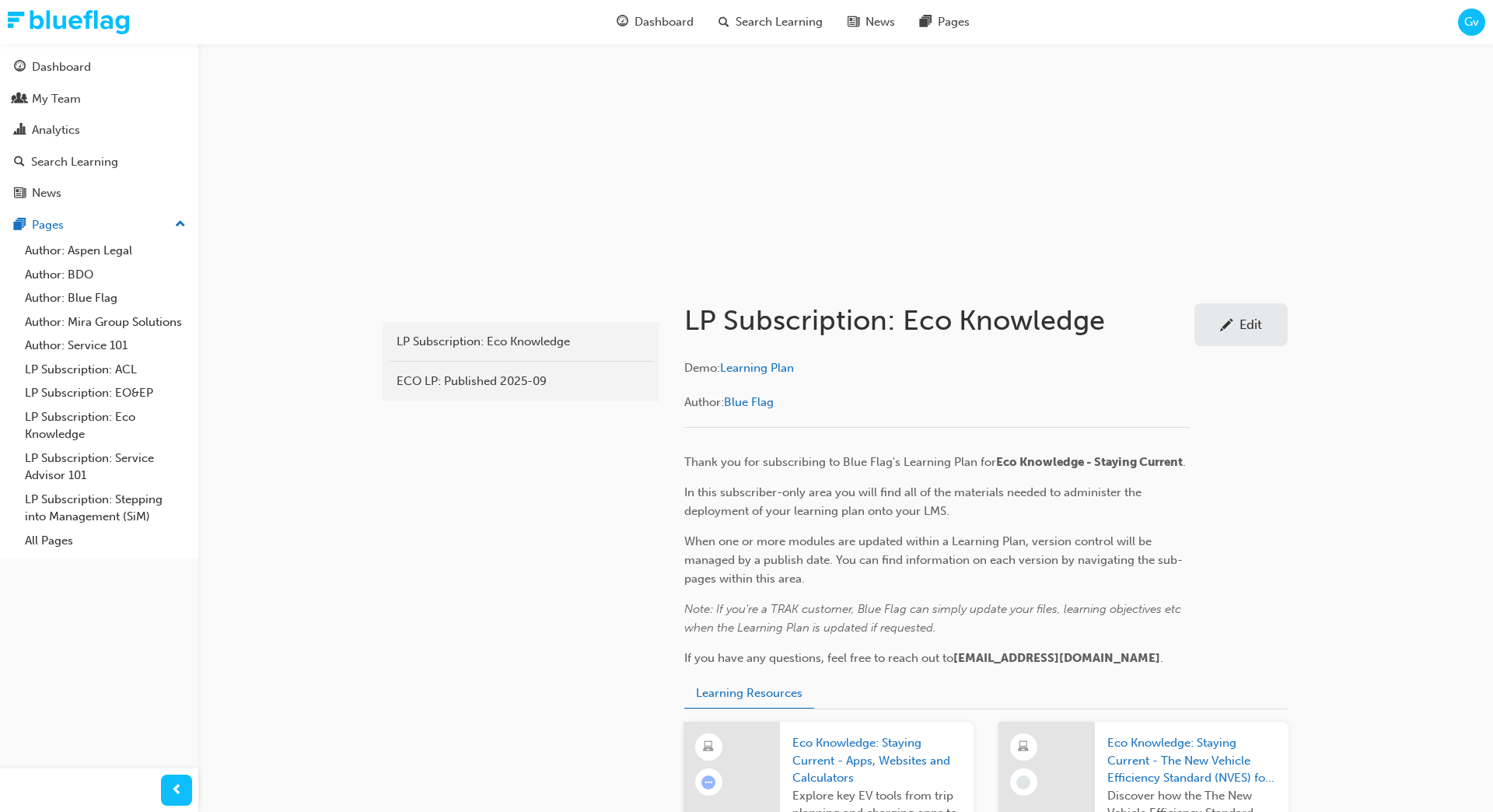
scroll to position [58, 0]
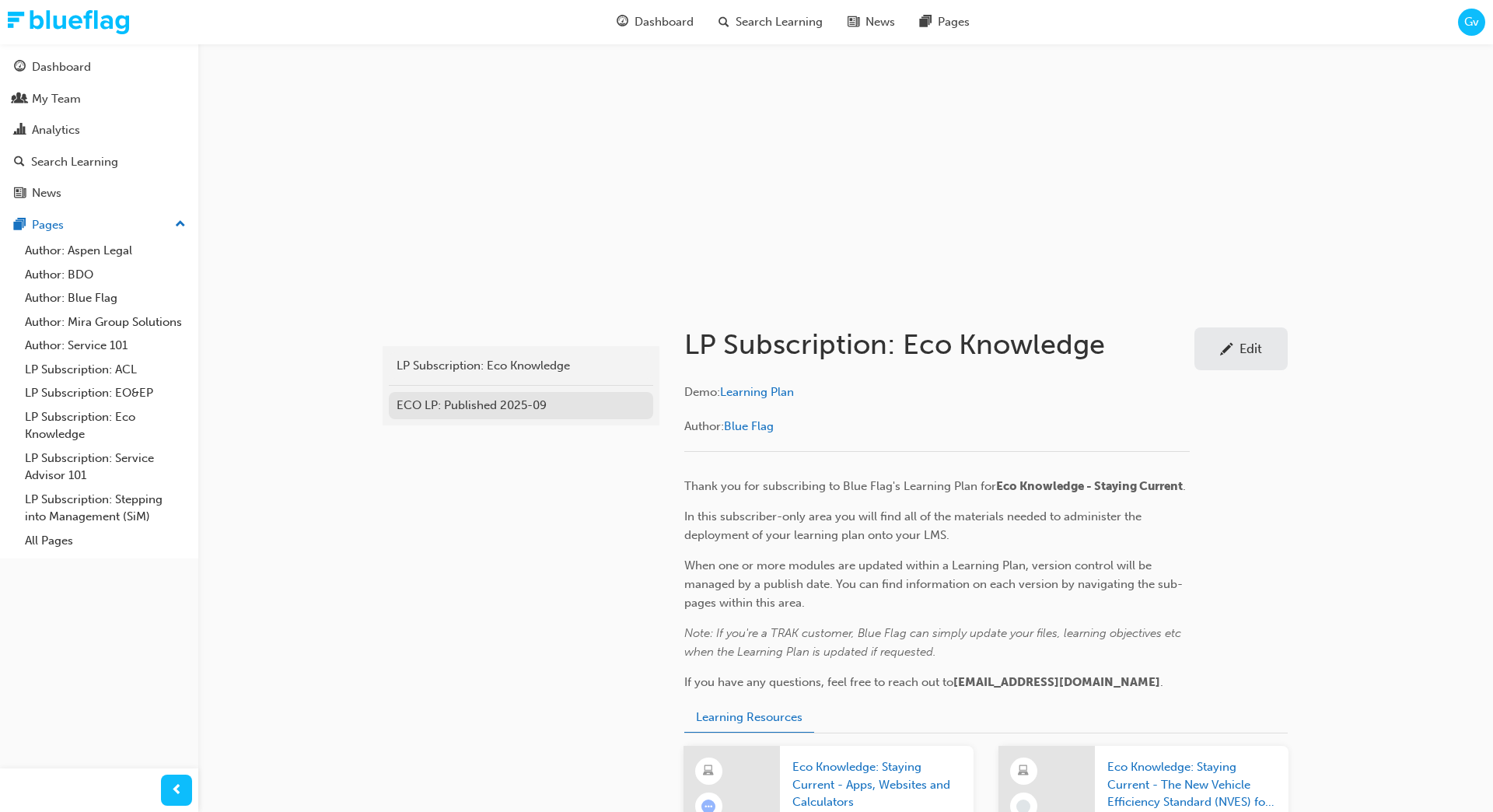
click at [489, 401] on div "ECO LP: Published 2025-09" at bounding box center [521, 405] width 249 height 18
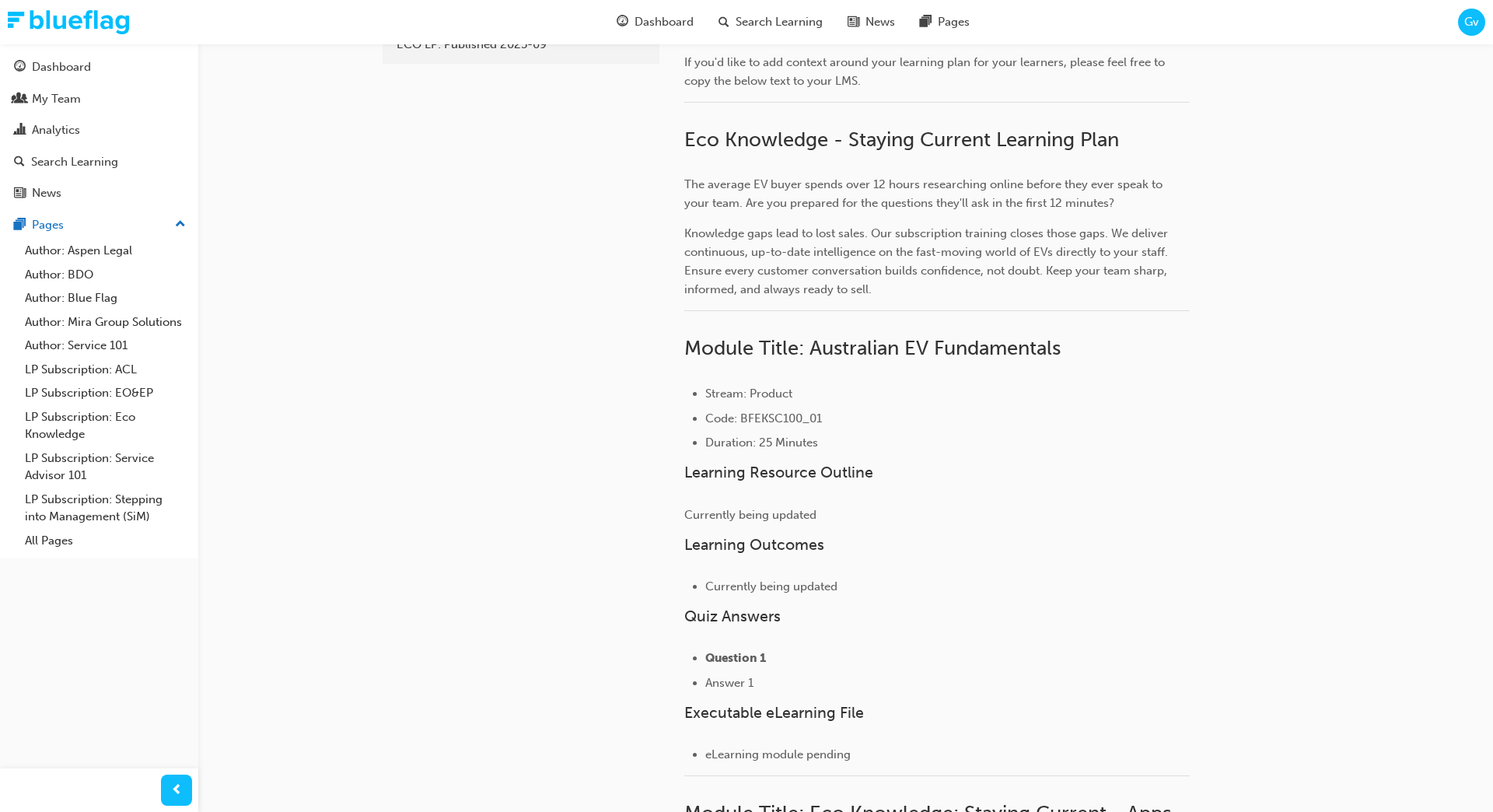
scroll to position [97, 0]
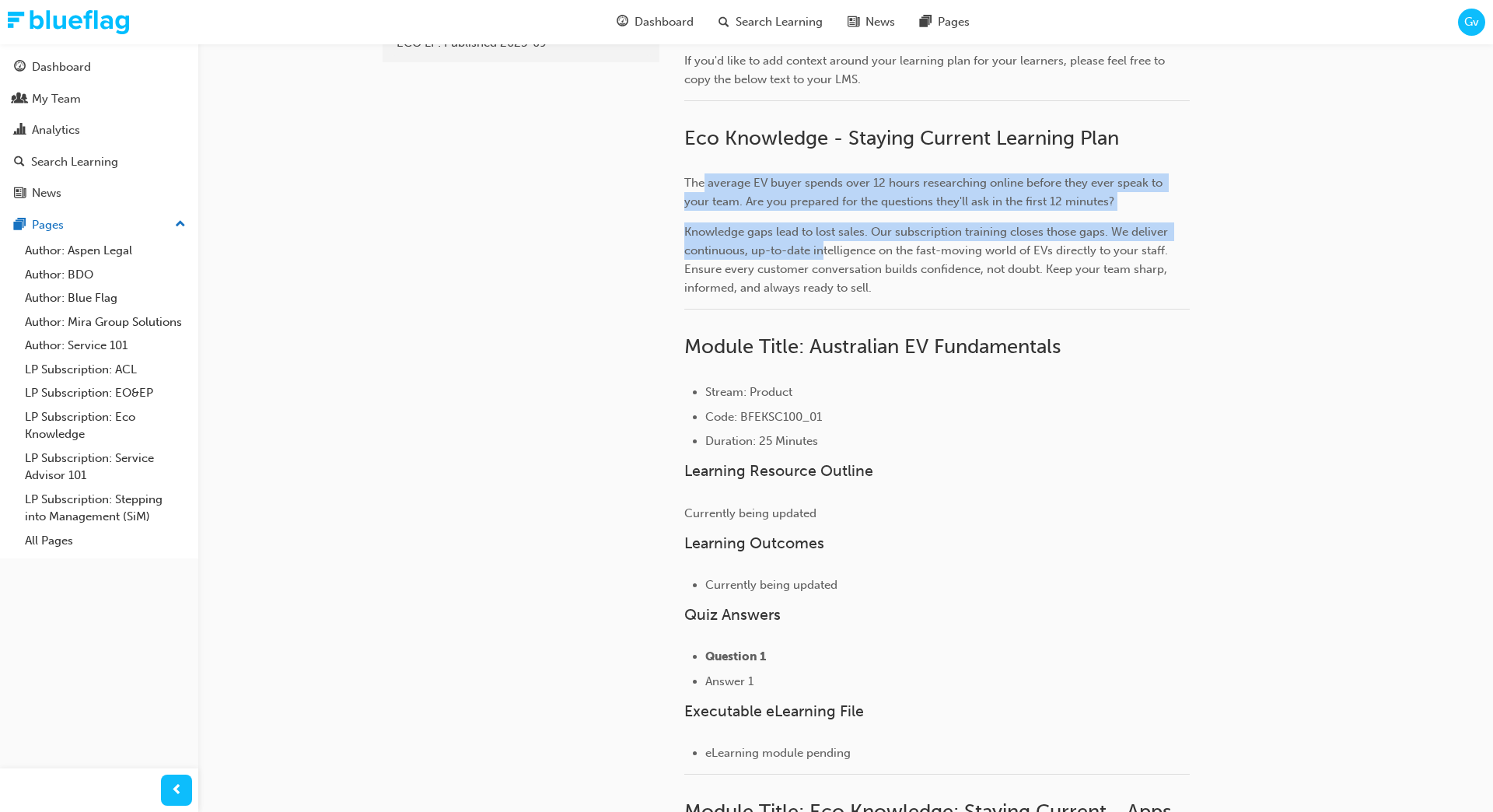
drag, startPoint x: 706, startPoint y: 178, endPoint x: 823, endPoint y: 254, distance: 139.5
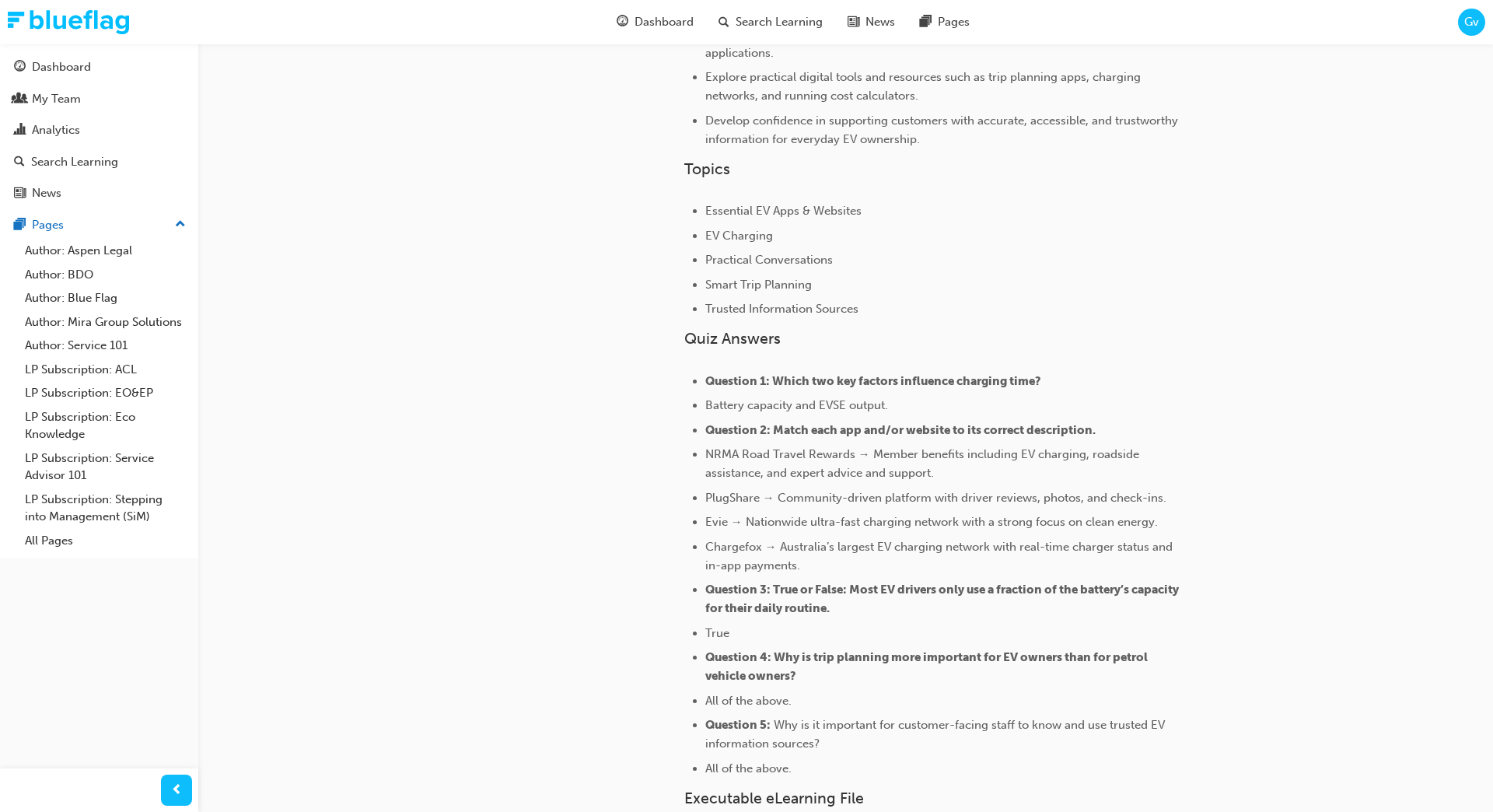
scroll to position [1297, 0]
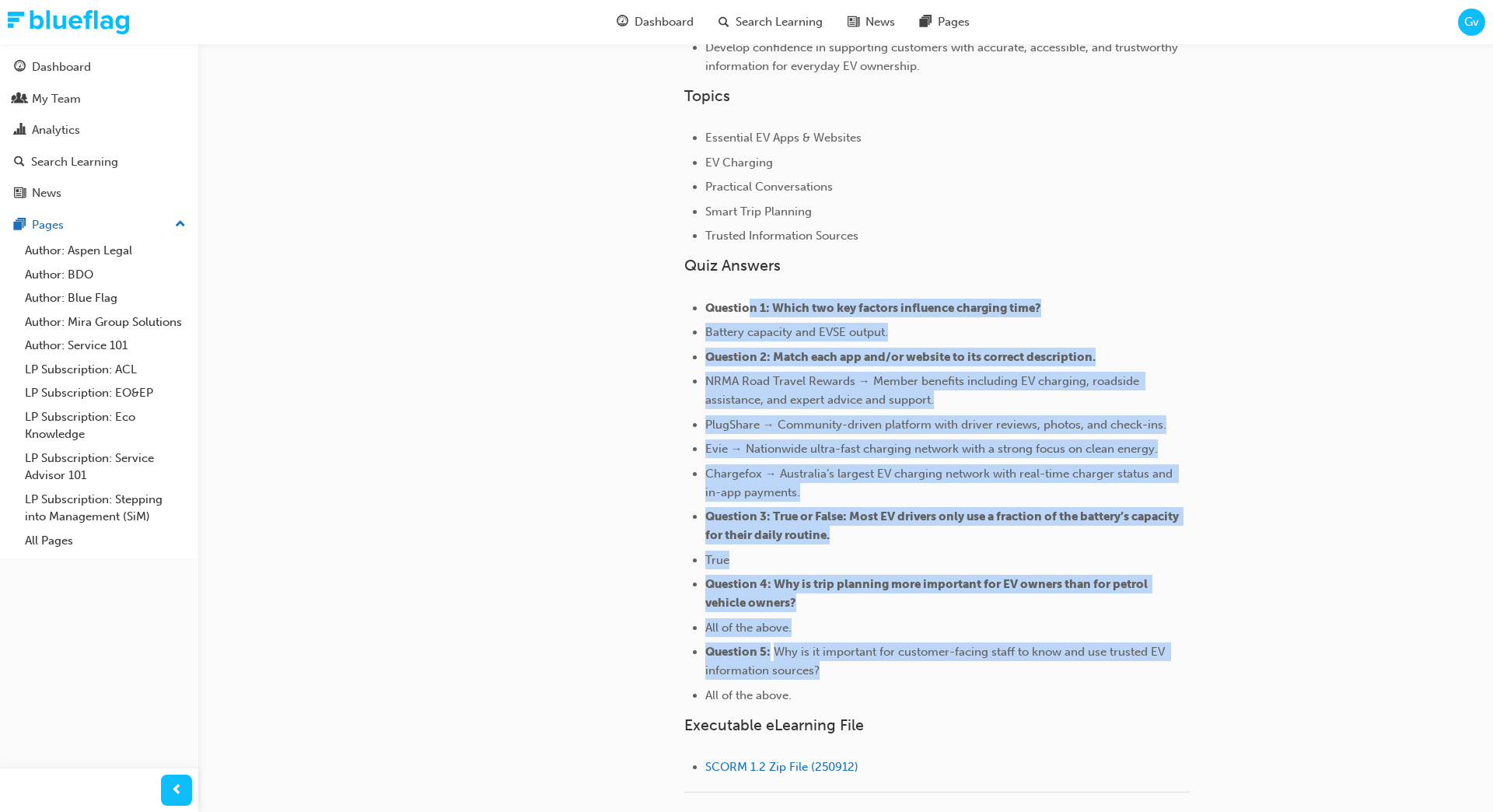
drag, startPoint x: 752, startPoint y: 307, endPoint x: 837, endPoint y: 681, distance: 383.5
click at [837, 681] on ul "Question 1: Which two key factors influence charging time? Battery capacity and…" at bounding box center [937, 501] width 506 height 406
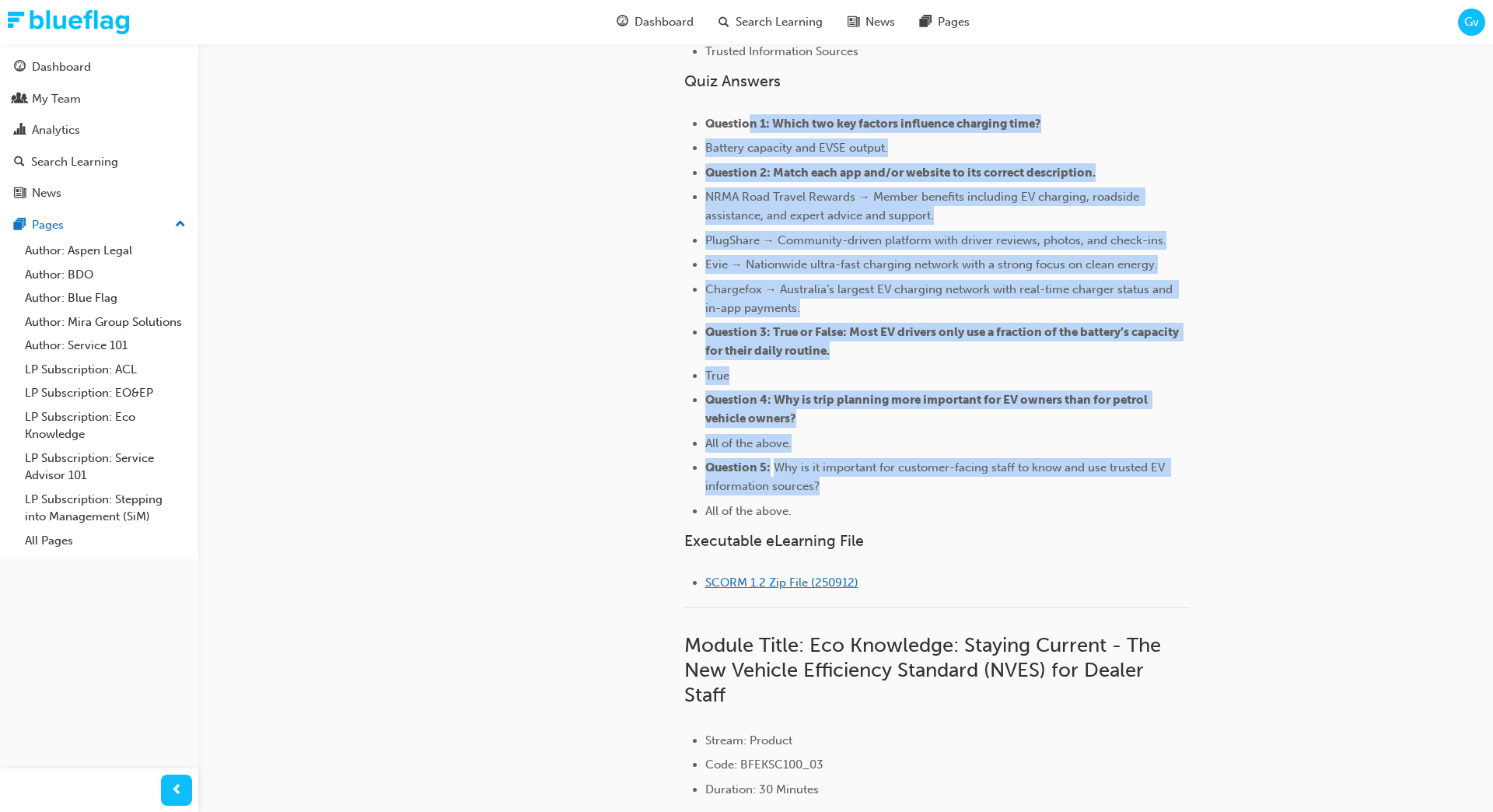
scroll to position [1482, 0]
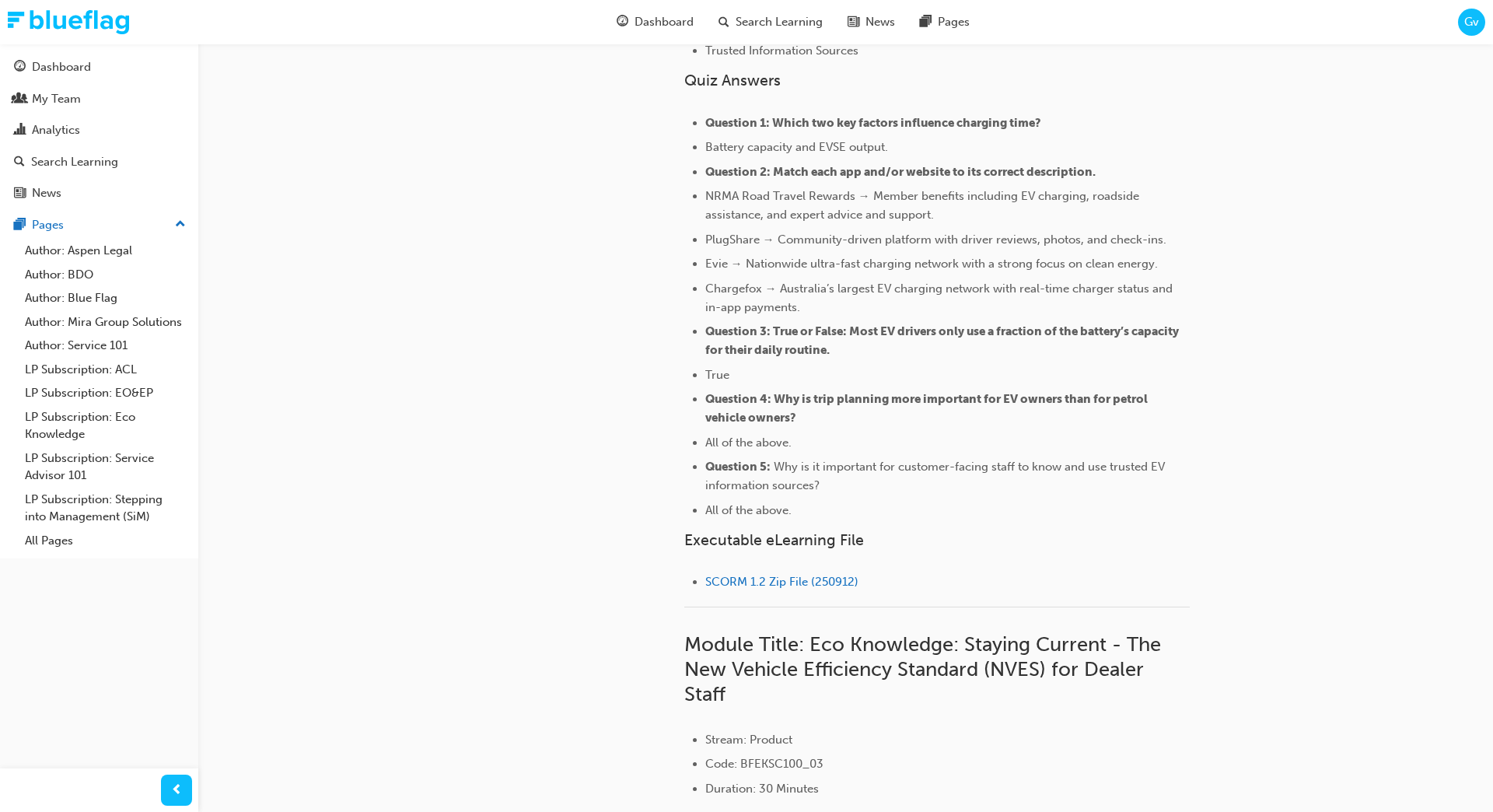
click at [898, 579] on li "SCORM 1.2 Zip File (250912)" at bounding box center [948, 584] width 484 height 22
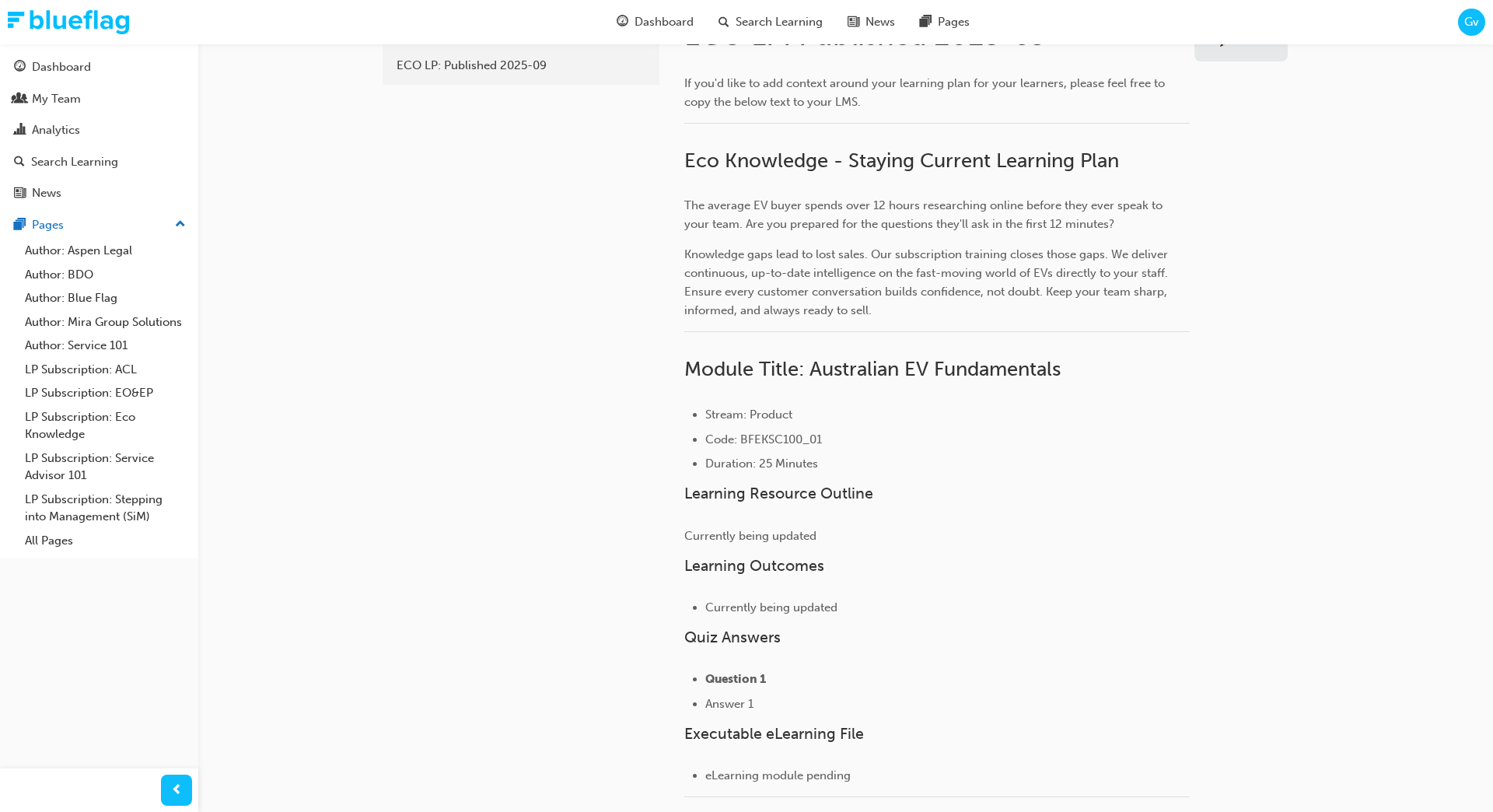
scroll to position [0, 0]
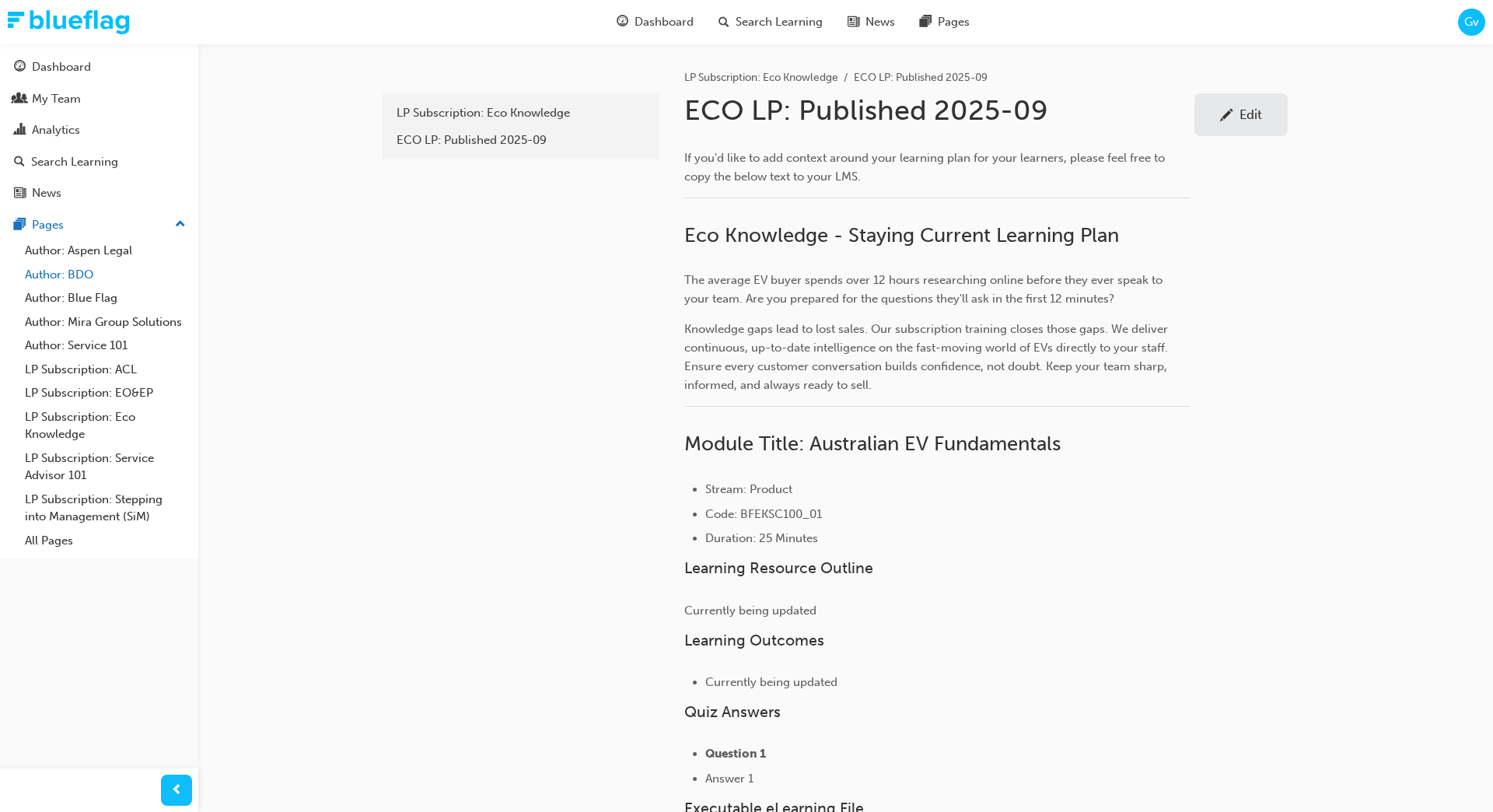
click at [78, 276] on link "Author: BDO" at bounding box center [106, 275] width 173 height 24
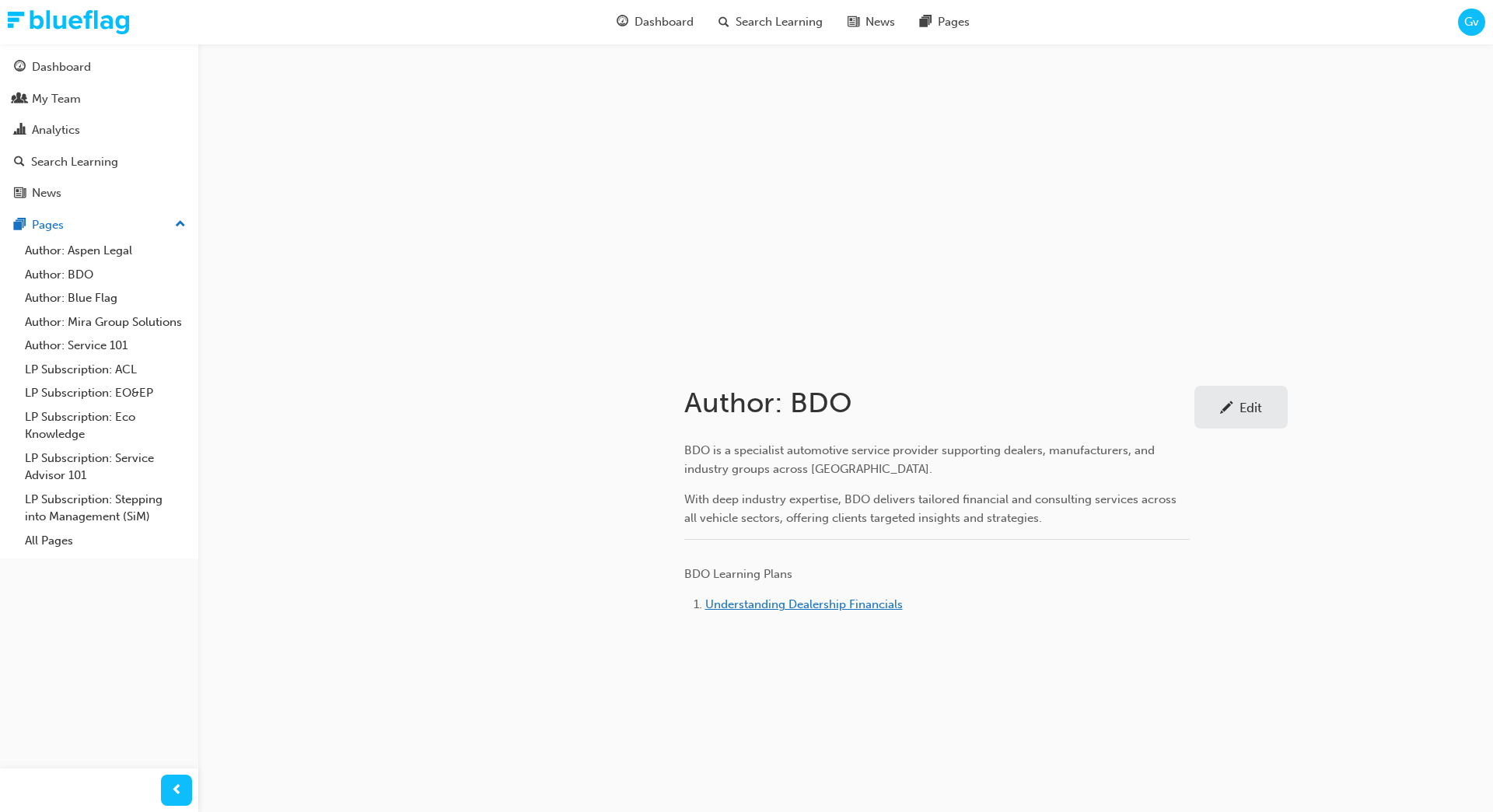
click at [804, 606] on span "Understanding Dealership Financials" at bounding box center [804, 604] width 197 height 14
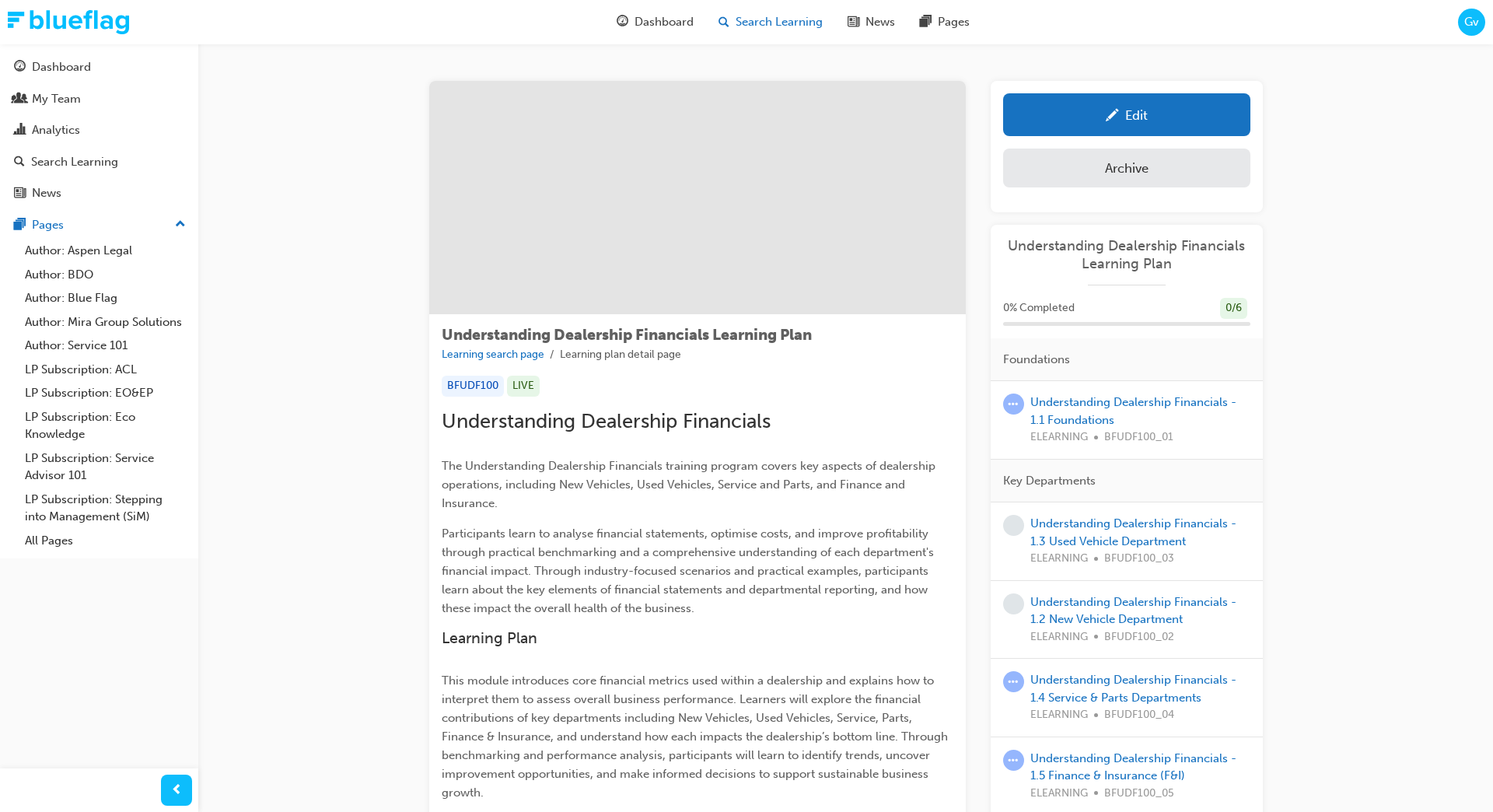
click at [762, 33] on div "Search Learning" at bounding box center [770, 21] width 129 height 32
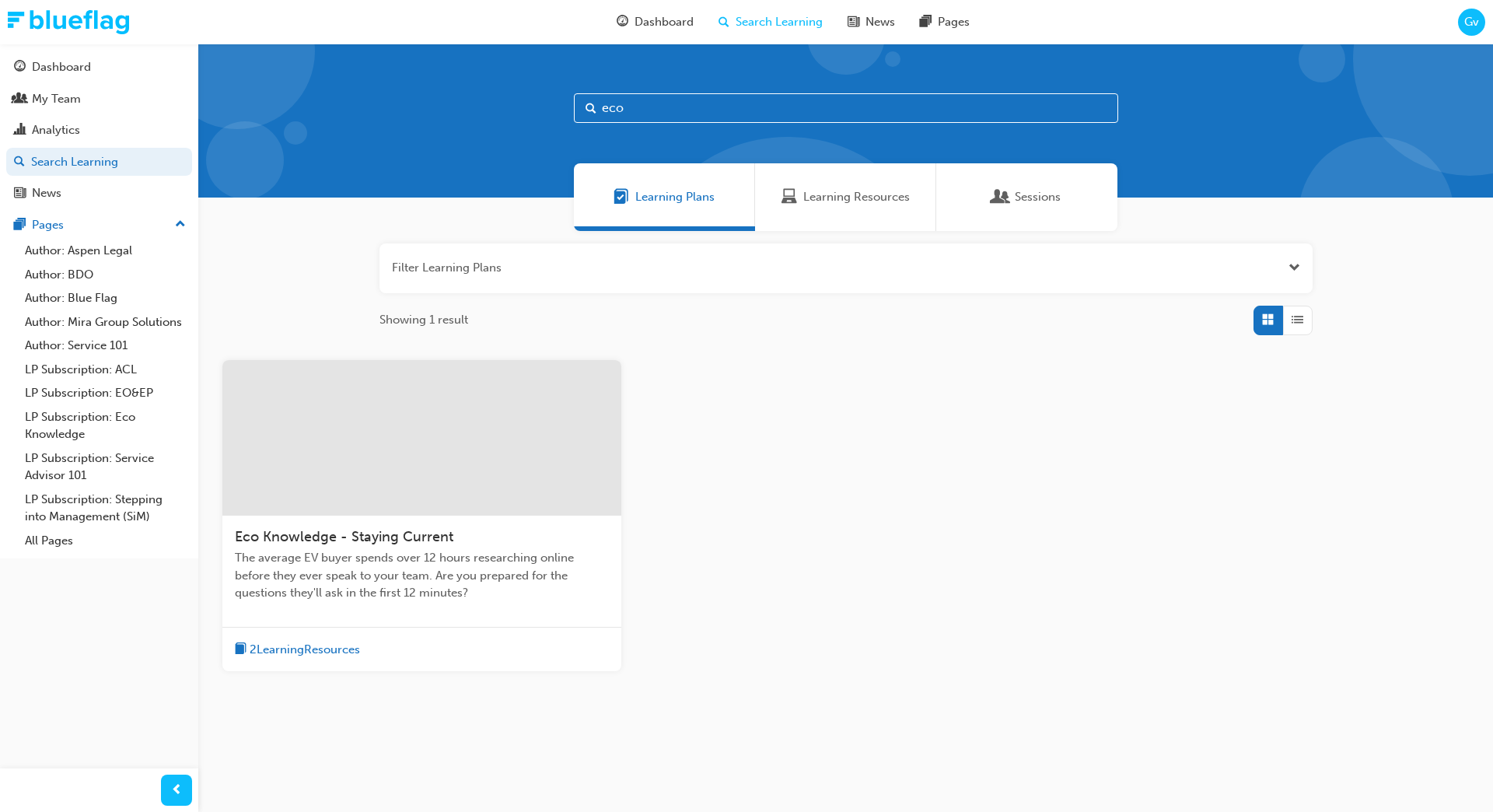
click at [697, 112] on input "eco" at bounding box center [846, 108] width 544 height 29
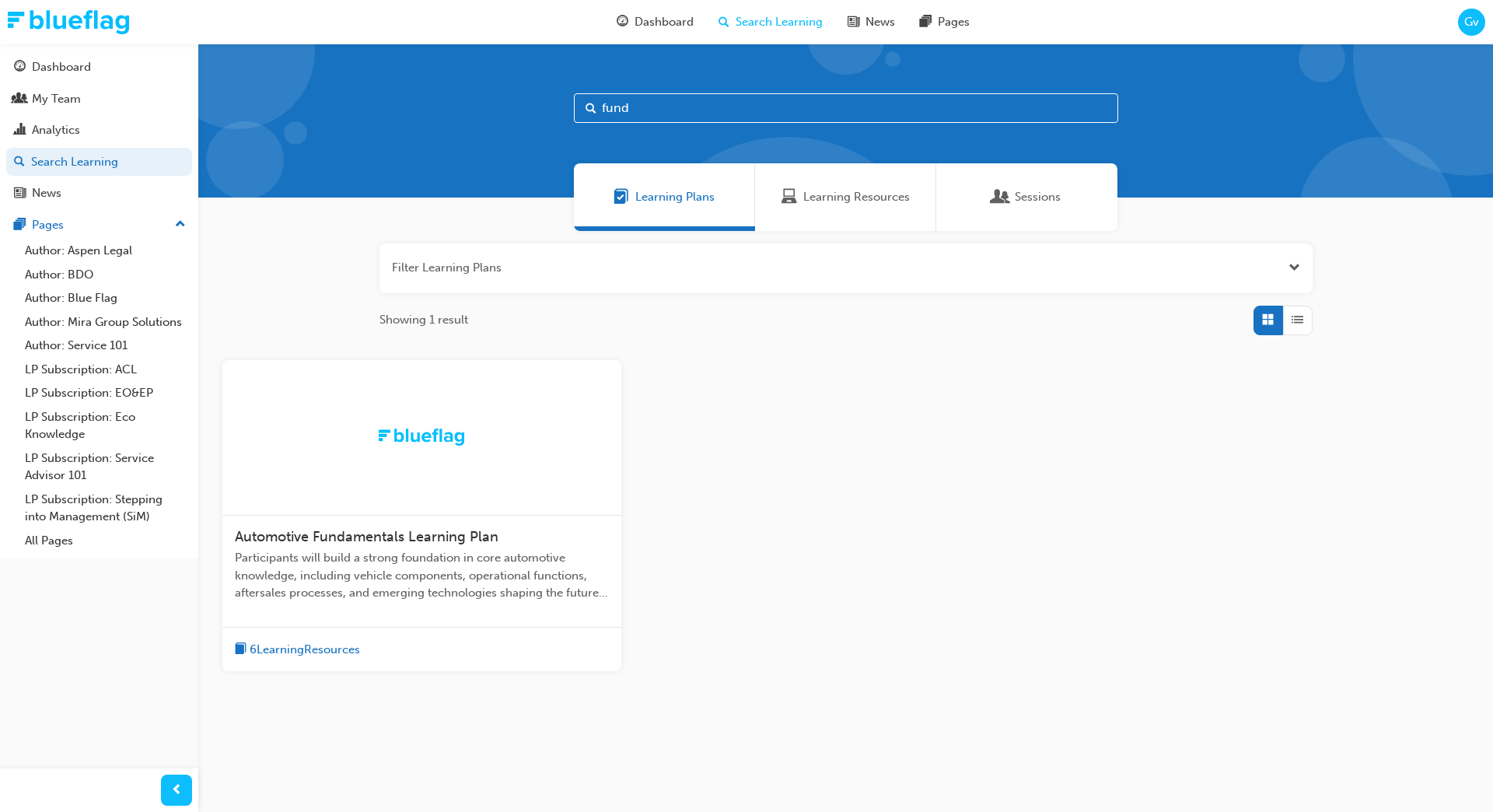
type input "fund"
click at [412, 534] on span "Automotive Fundamentals Learning Plan" at bounding box center [367, 536] width 264 height 17
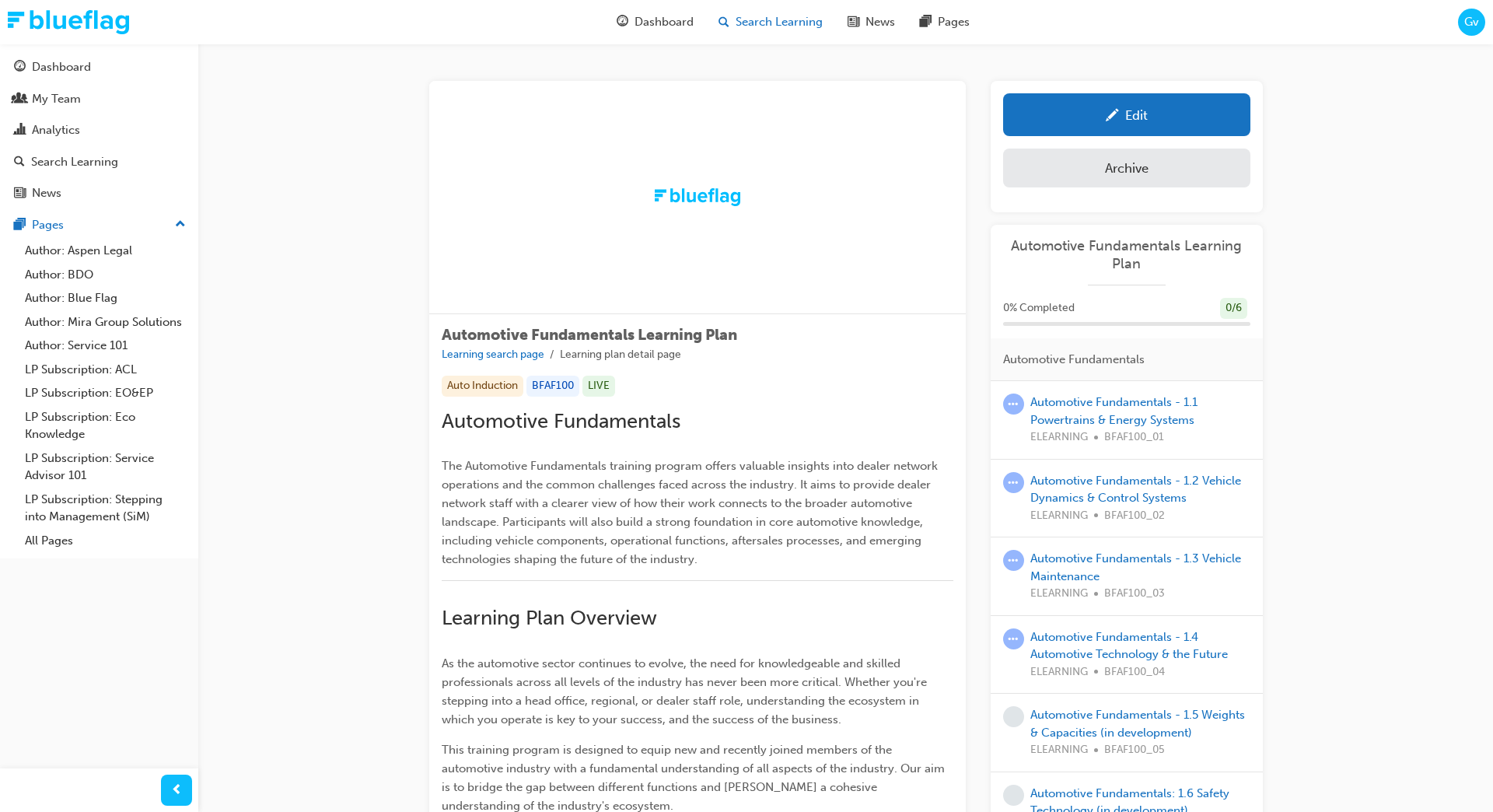
click at [783, 12] on div "Search Learning" at bounding box center [770, 21] width 129 height 32
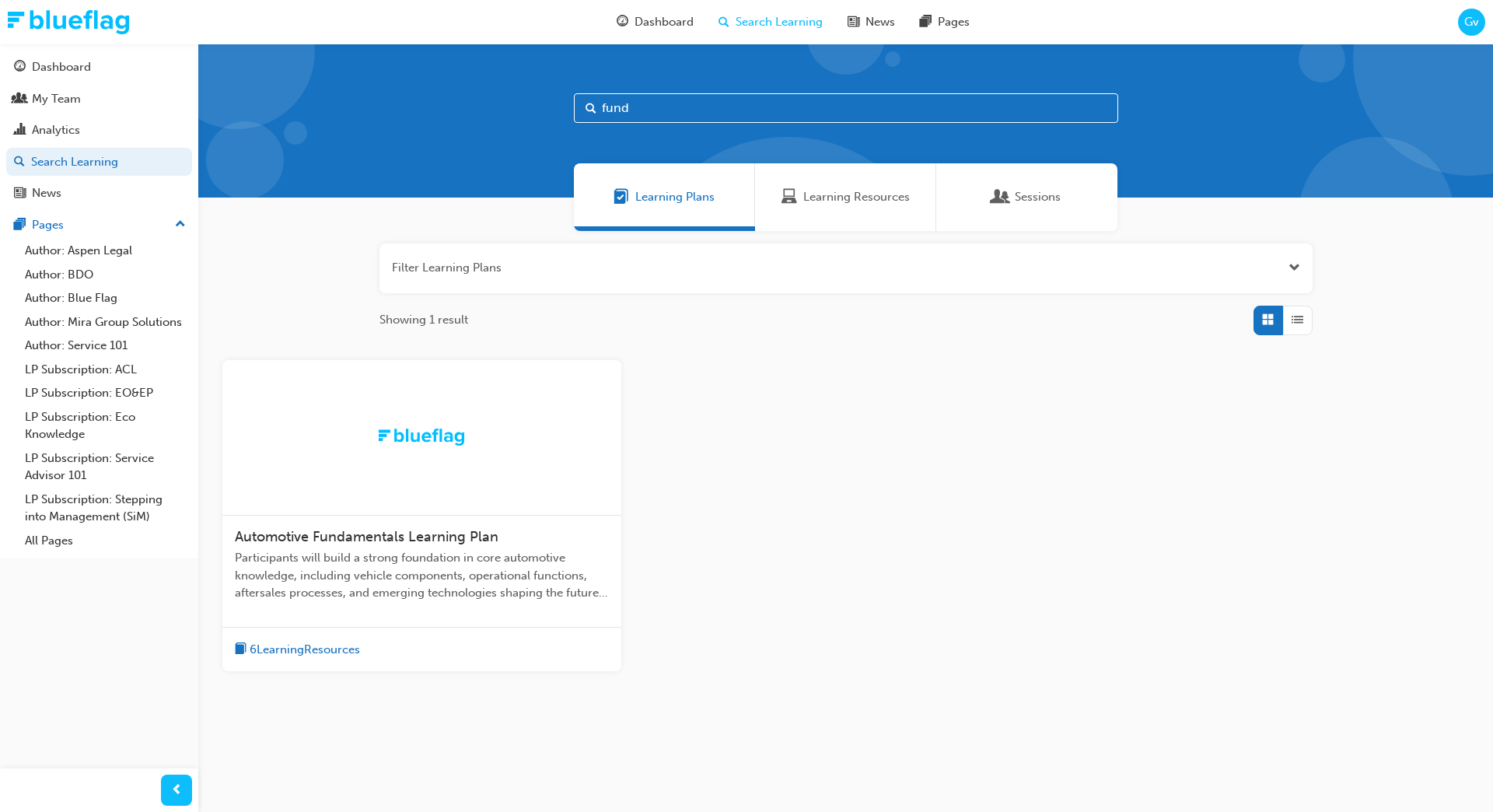
click at [671, 100] on input "fund" at bounding box center [846, 108] width 544 height 29
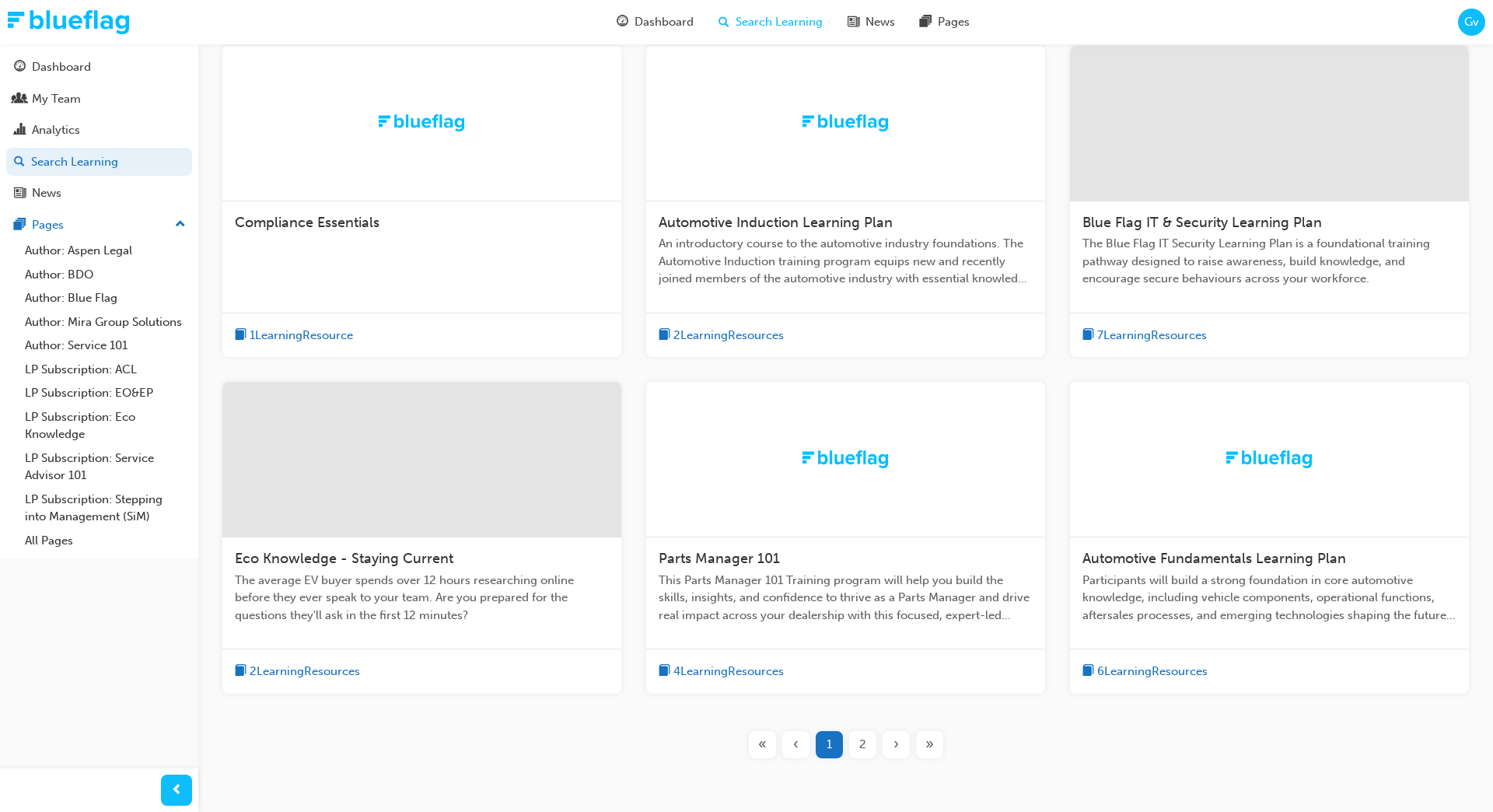
scroll to position [385, 0]
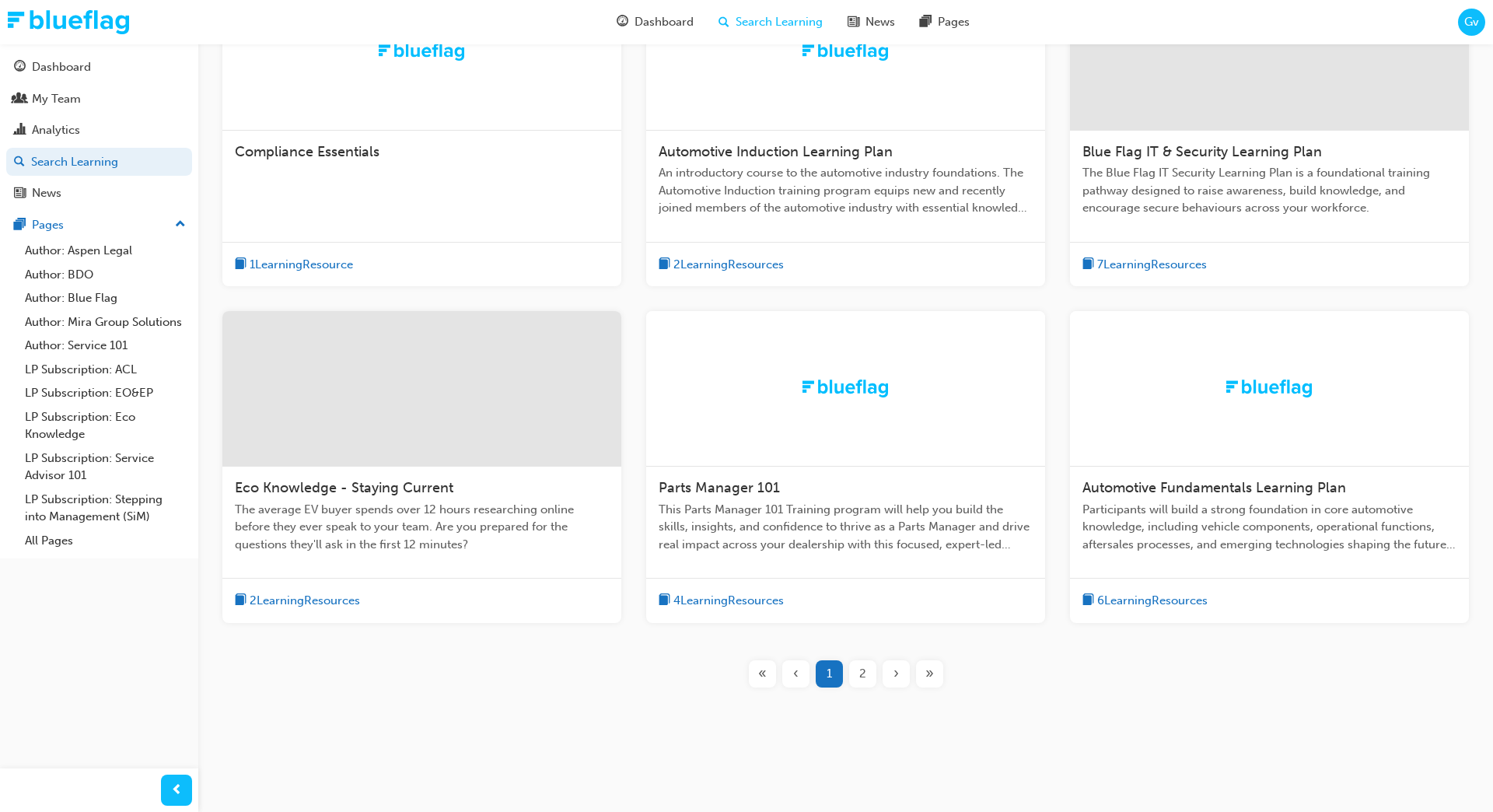
click at [317, 488] on span "Eco Knowledge - Staying Current" at bounding box center [344, 488] width 219 height 17
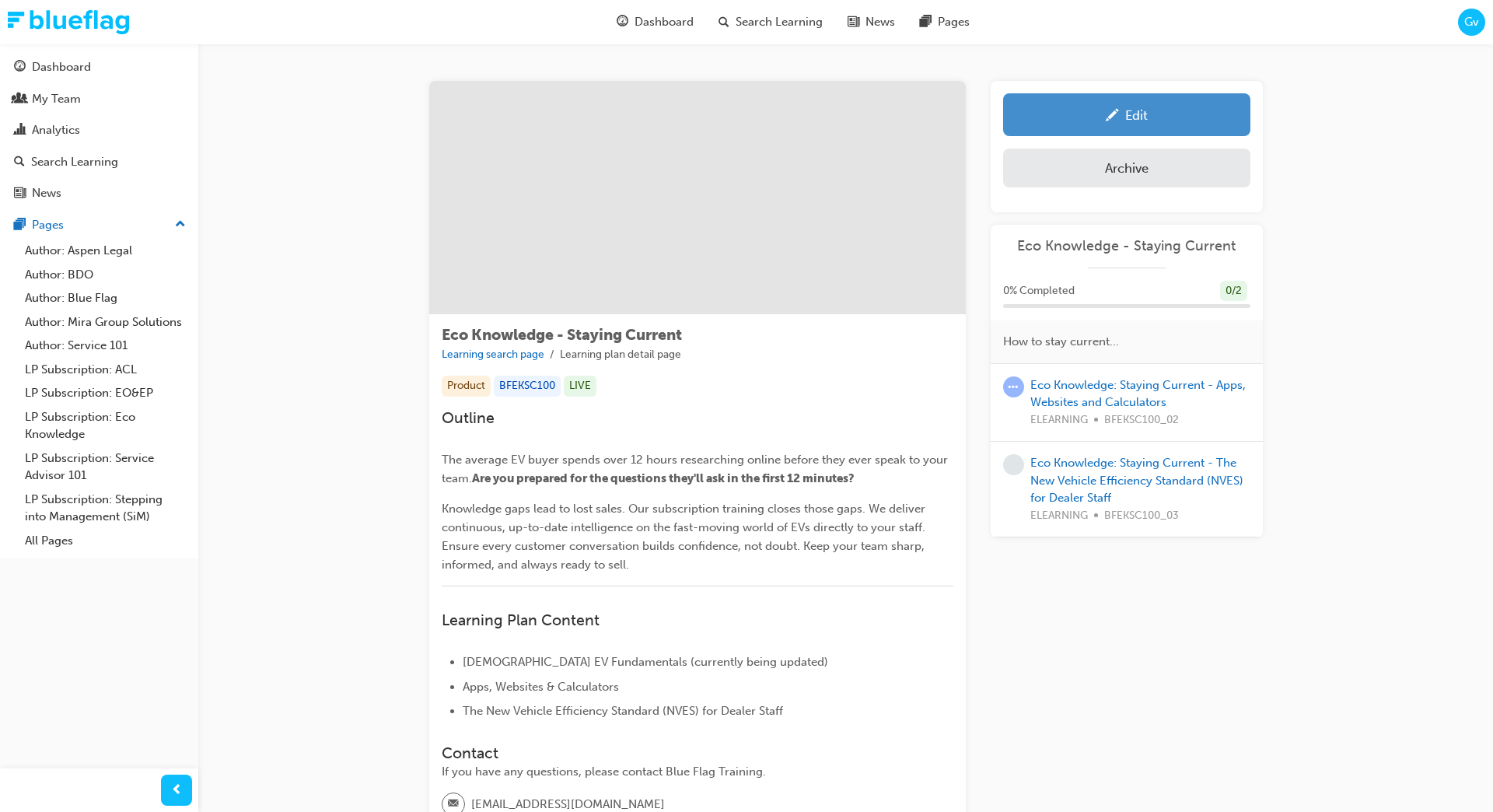
click at [1159, 115] on div "Edit" at bounding box center [1126, 114] width 224 height 20
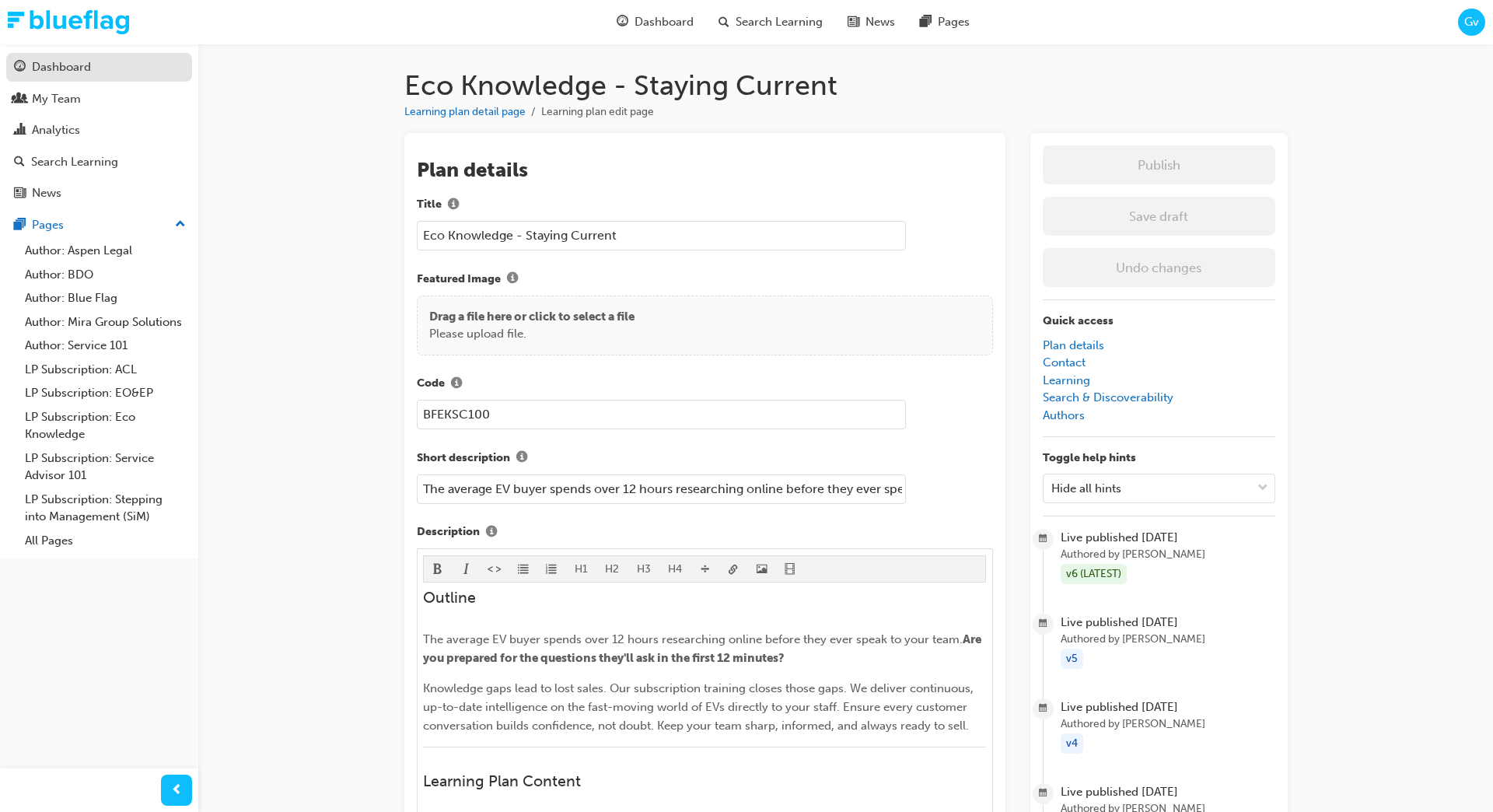
click at [143, 61] on div "Dashboard" at bounding box center [99, 67] width 170 height 20
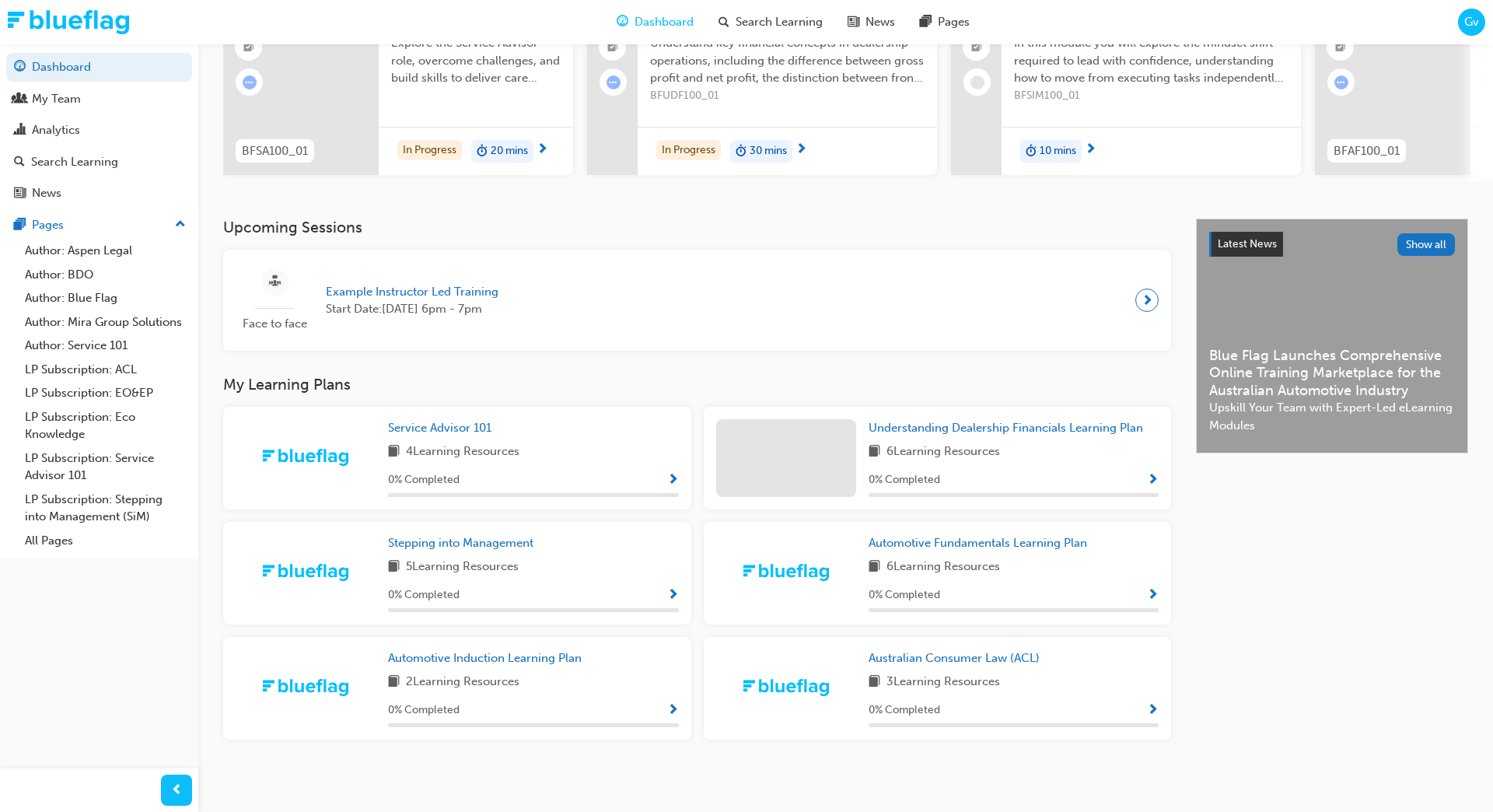
scroll to position [185, 0]
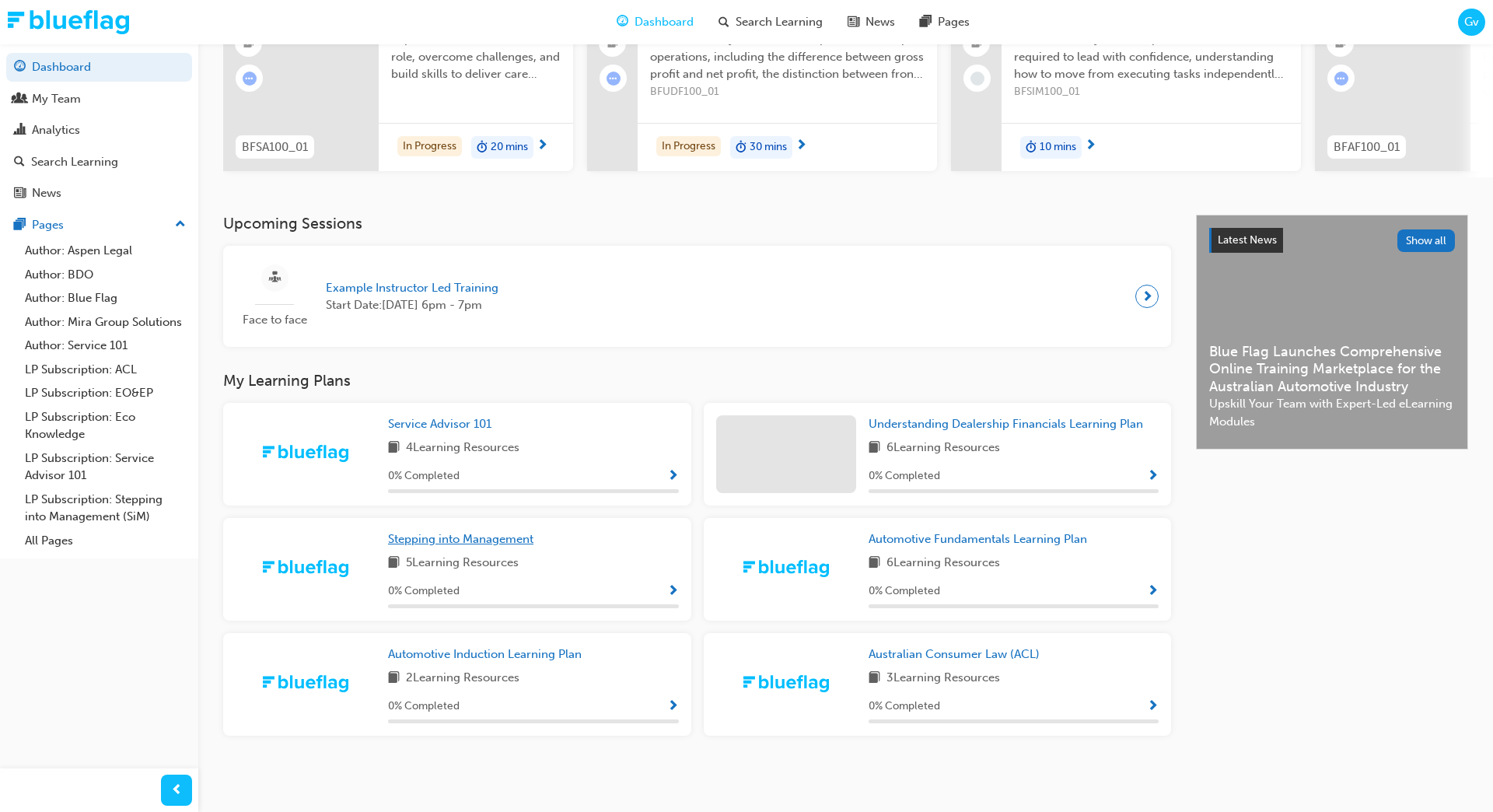
click at [500, 537] on span "Stepping into Management" at bounding box center [460, 539] width 145 height 14
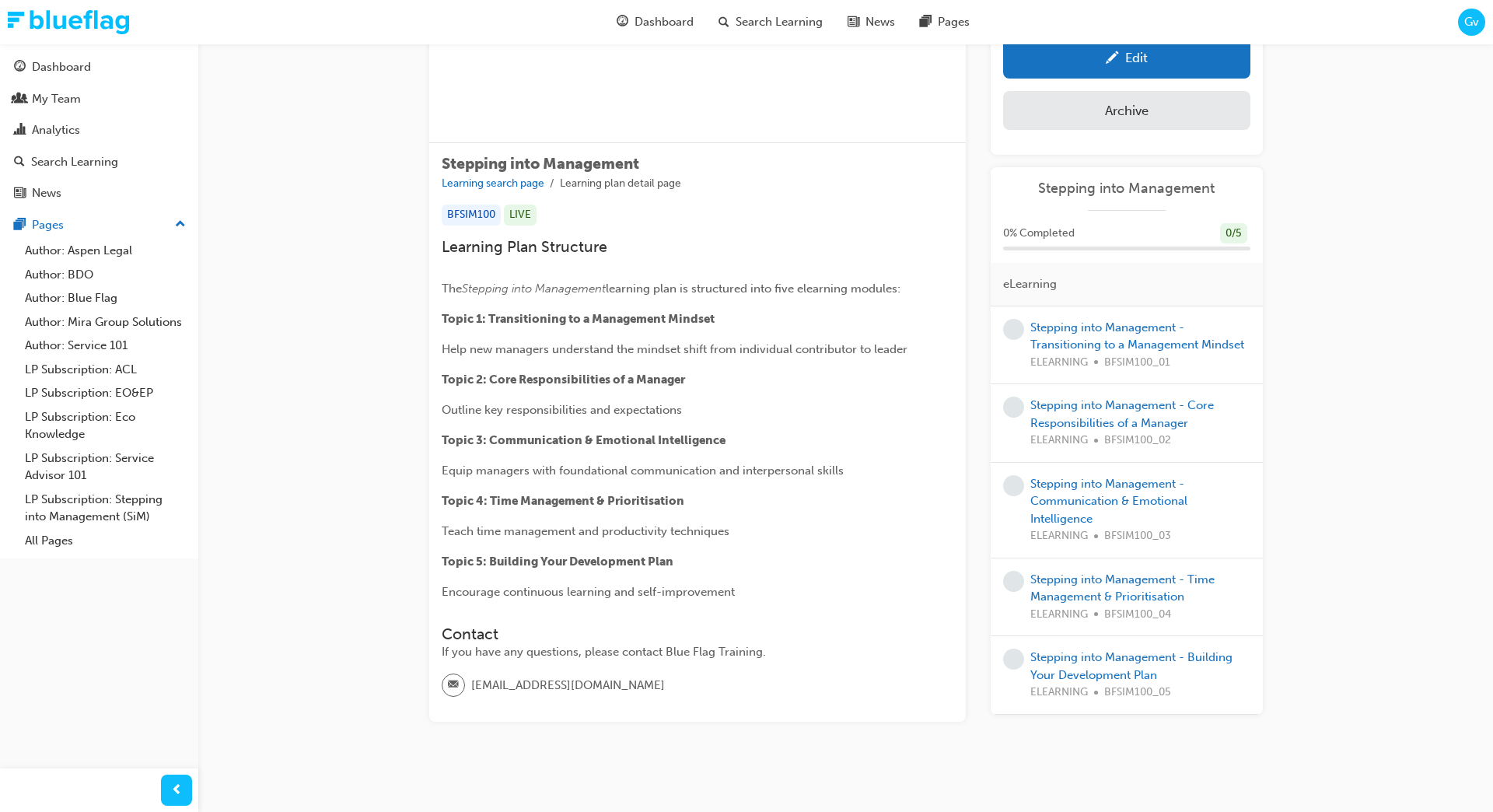
scroll to position [183, 0]
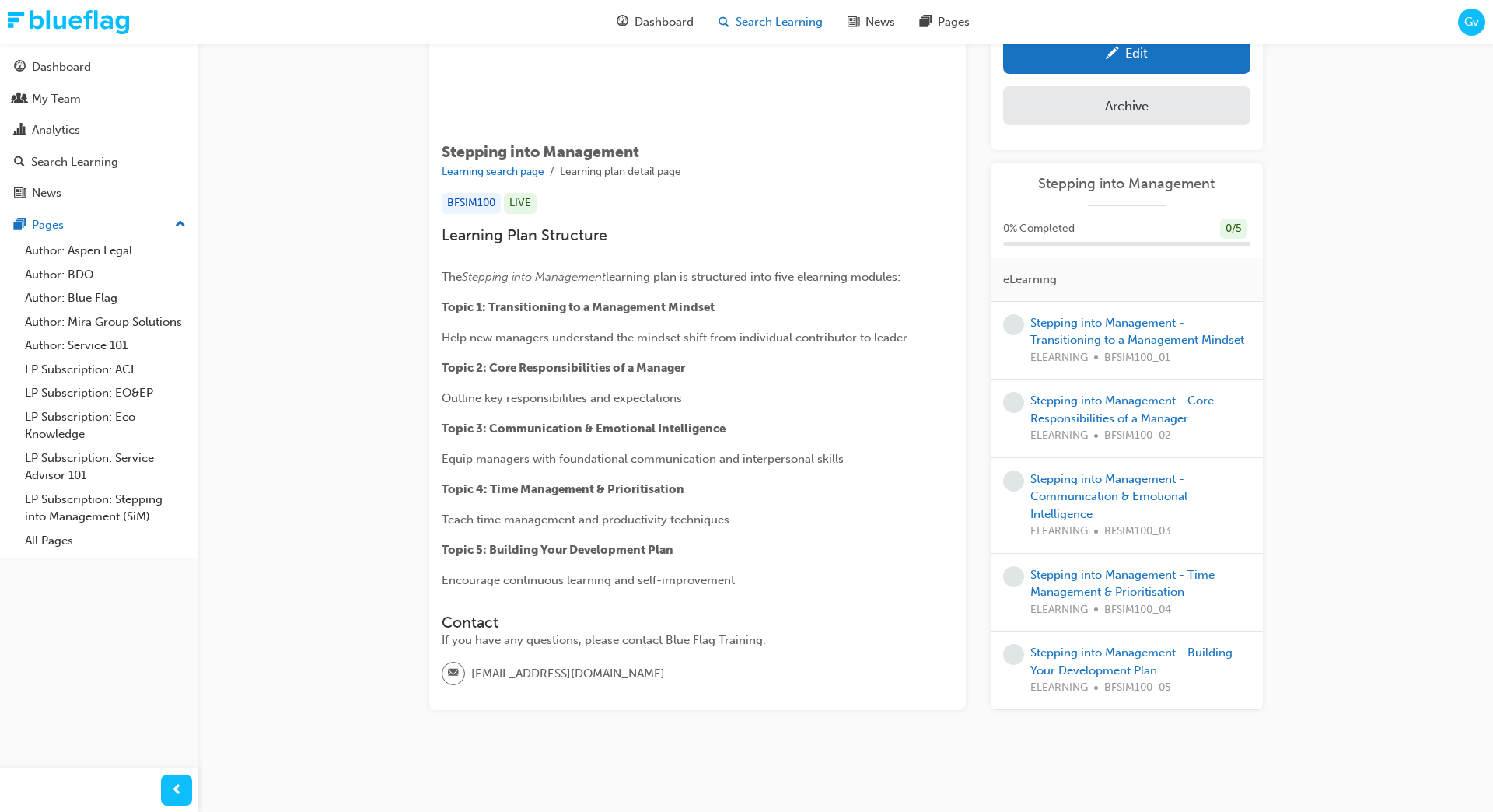
click at [750, 29] on span "Search Learning" at bounding box center [779, 21] width 87 height 18
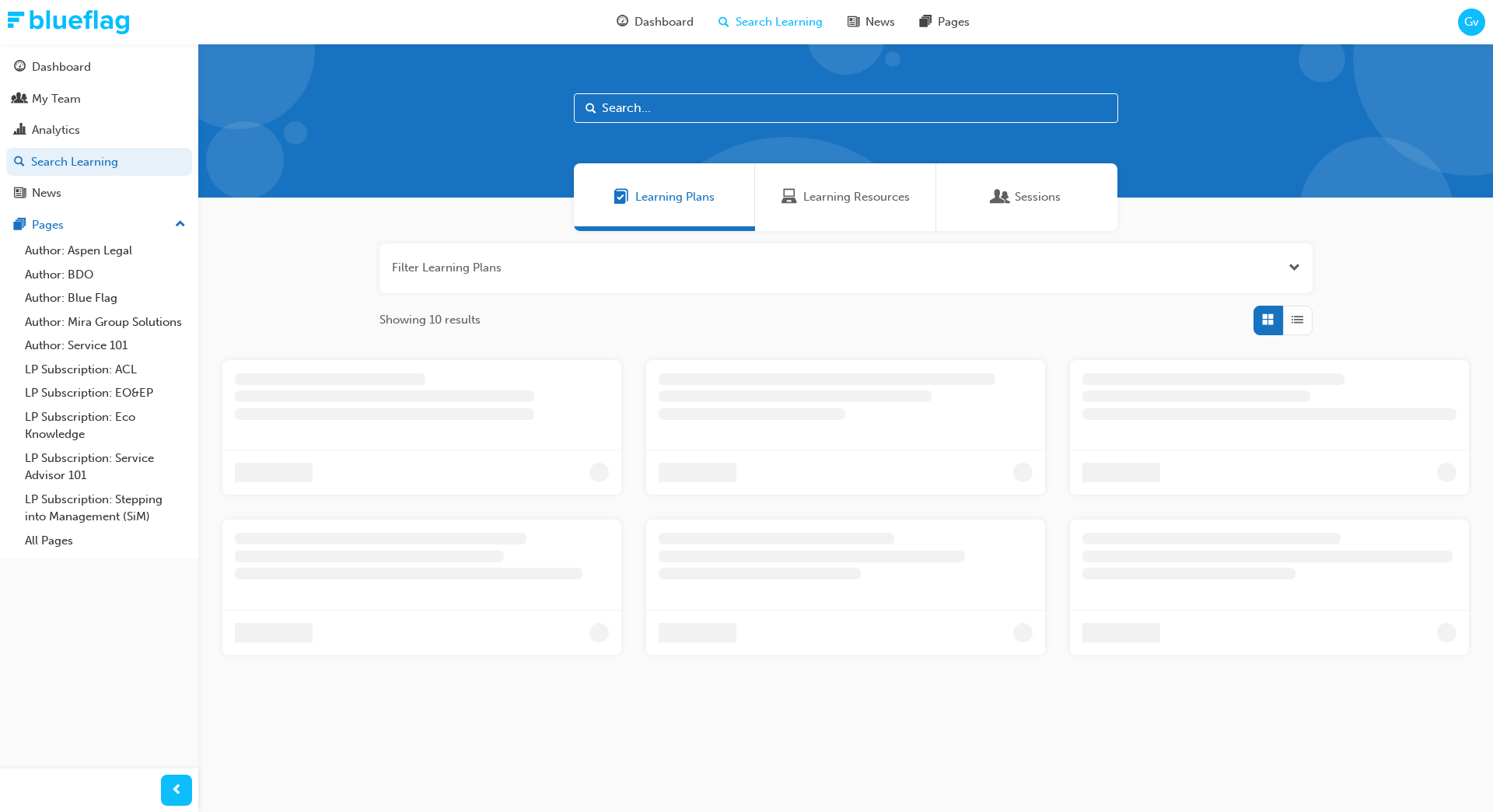
click at [829, 199] on span "Learning Resources" at bounding box center [857, 197] width 106 height 18
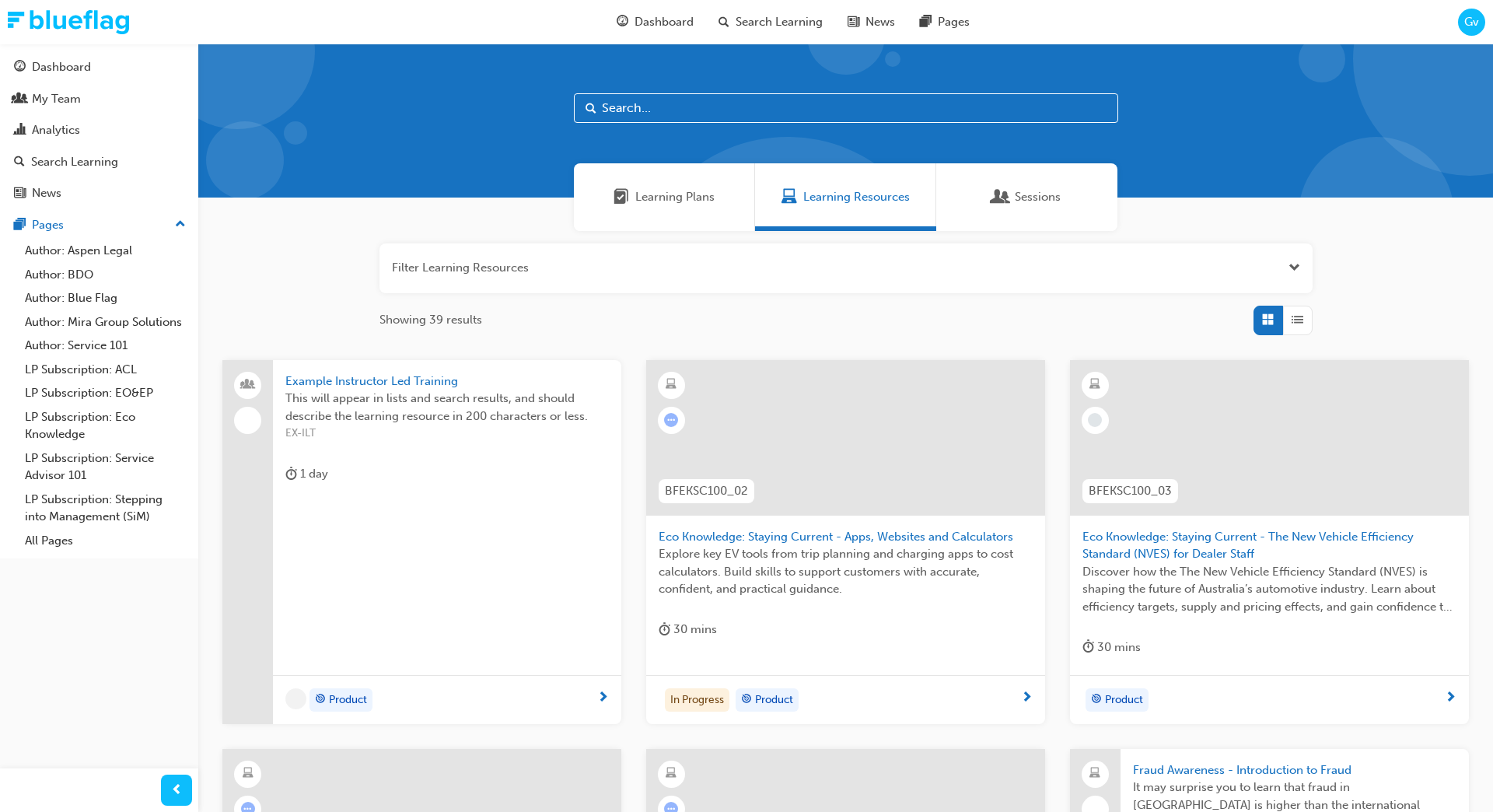
click at [763, 103] on input "text" at bounding box center [846, 108] width 544 height 29
type input "equ"
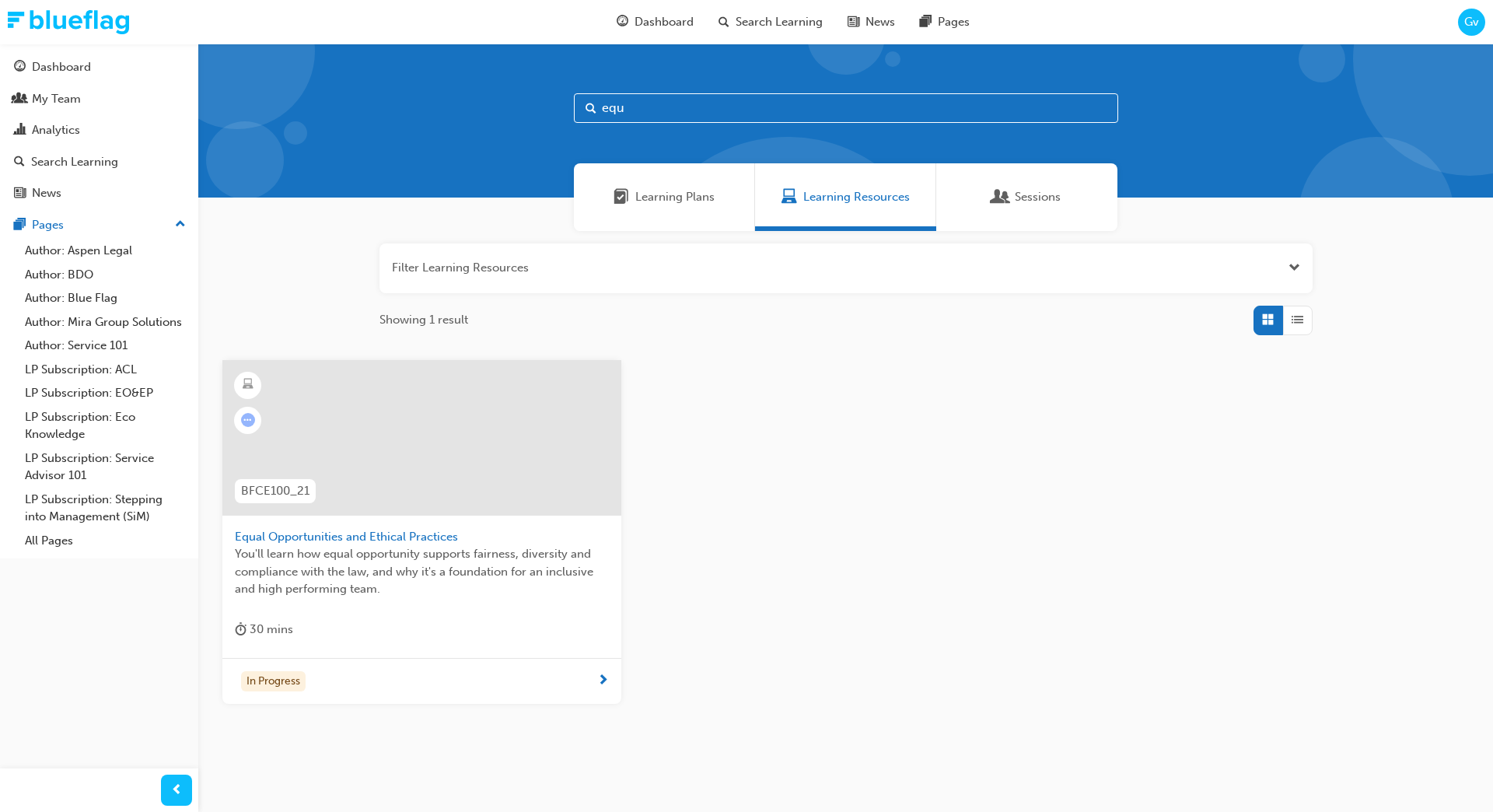
click at [648, 112] on input "equ" at bounding box center [846, 108] width 544 height 29
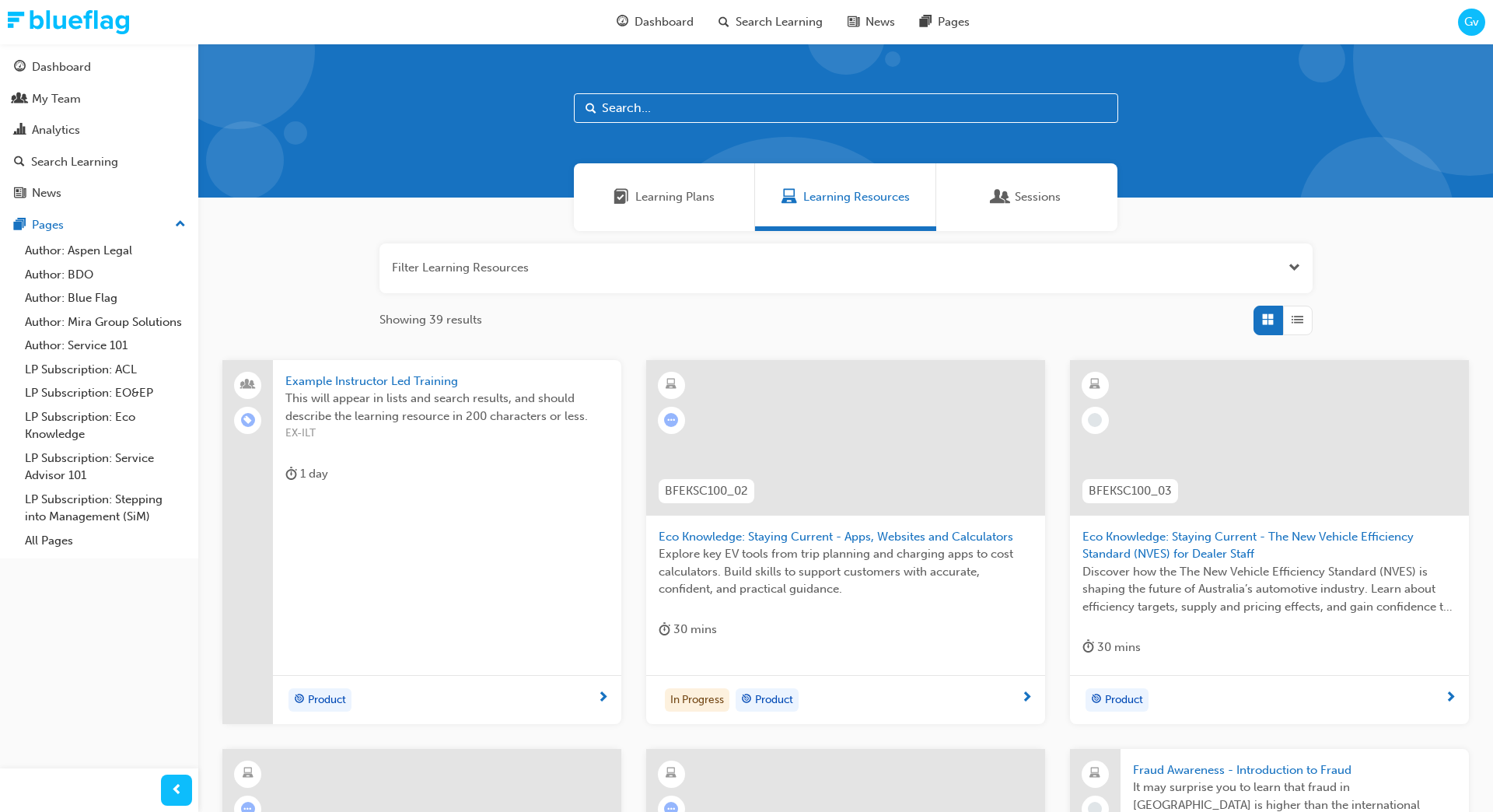
click at [722, 111] on input "text" at bounding box center [846, 108] width 544 height 29
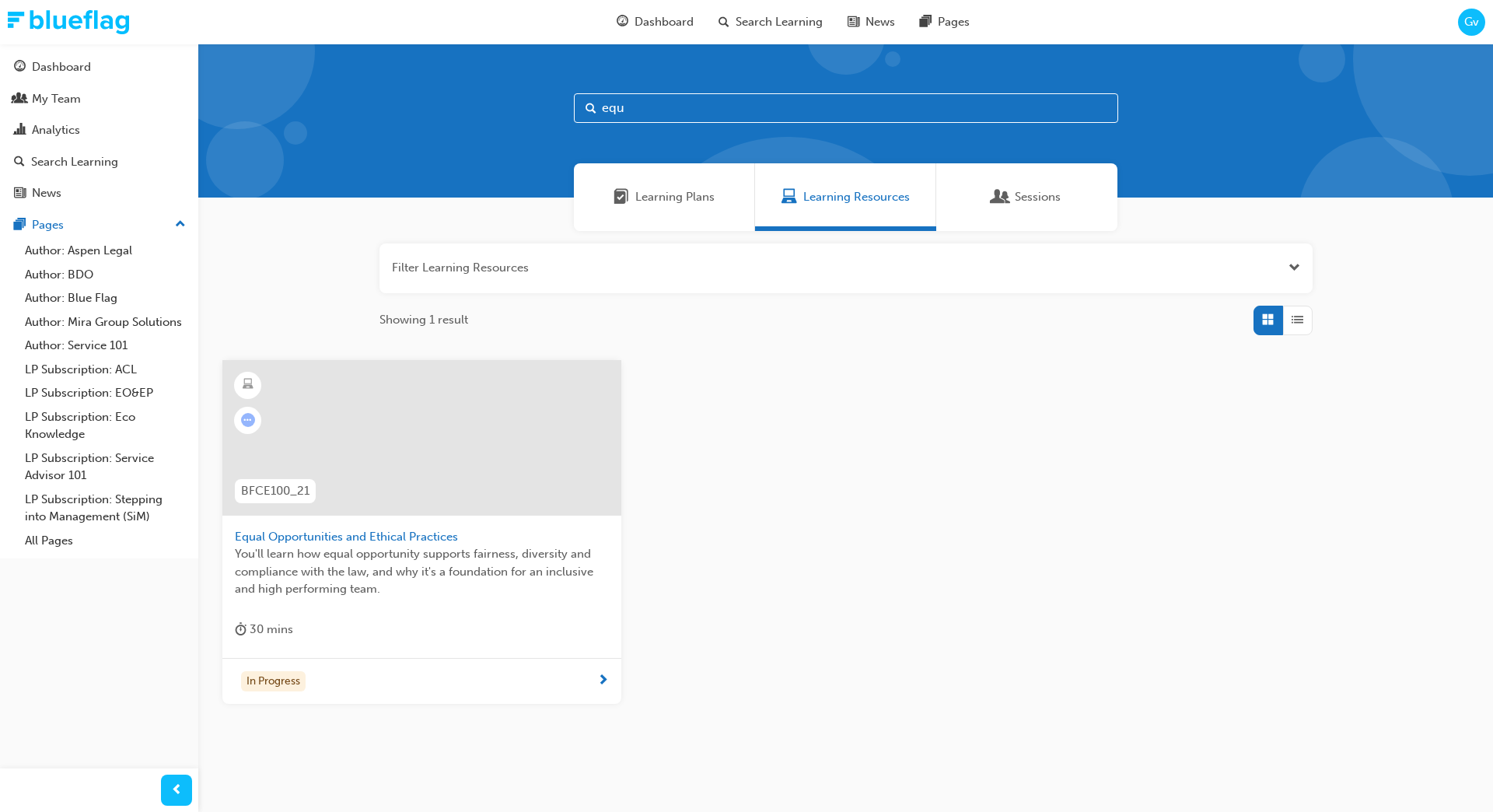
click at [694, 378] on div "BFCE100_21 Equal Opportunities and Ethical Practices You'll learn how equal opp…" at bounding box center [846, 544] width 1271 height 369
click at [684, 105] on input "equ" at bounding box center [846, 108] width 544 height 29
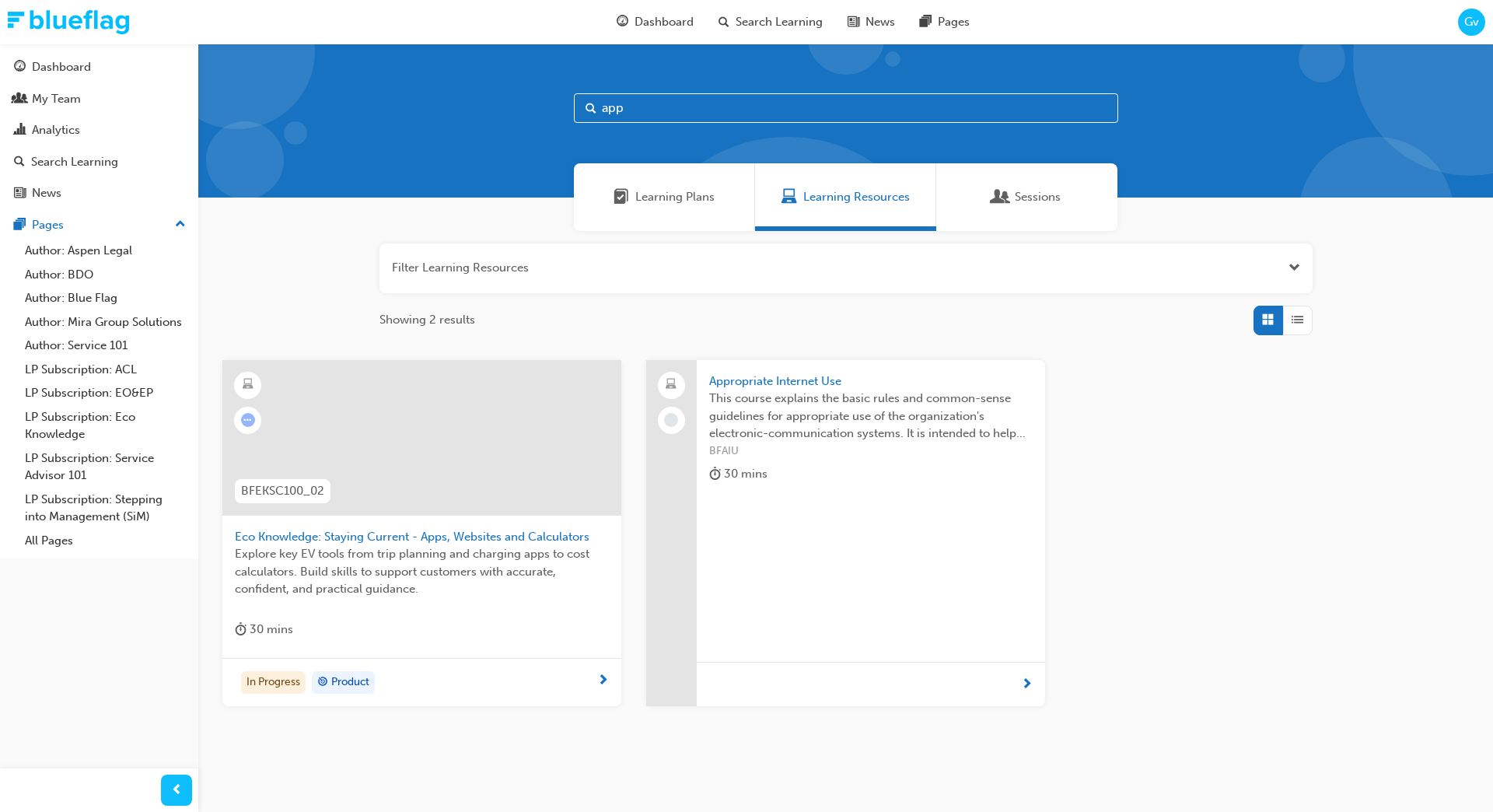
type input "app"
click at [489, 542] on span "Eco Knowledge: Staying Current - Apps, Websites and Calculators" at bounding box center [422, 536] width 374 height 18
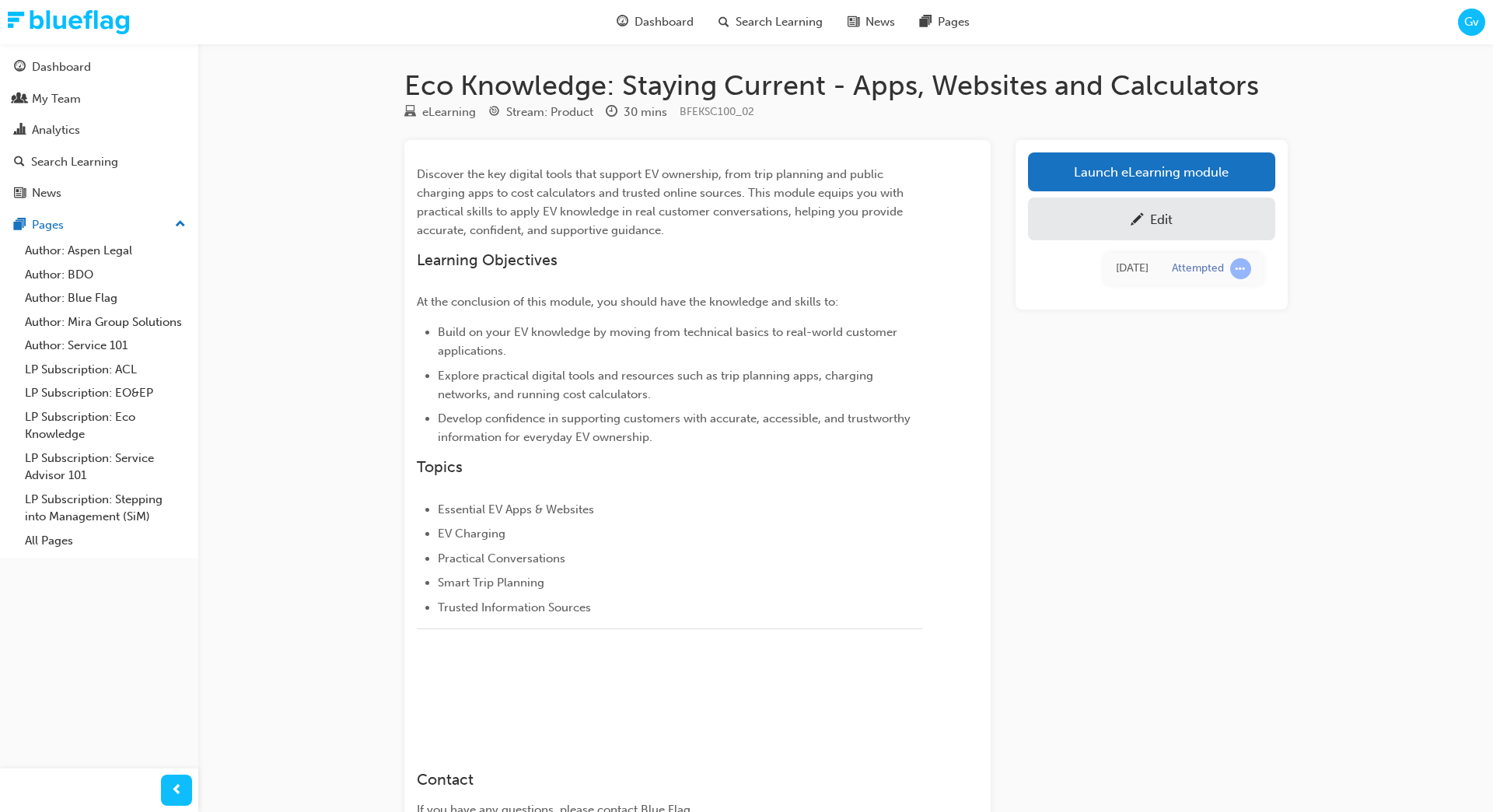
click at [892, 88] on h1 "Eco Knowledge: Staying Current - Apps, Websites and Calculators" at bounding box center [846, 86] width 883 height 34
click at [1034, 60] on div "Eco Knowledge: Staying Current - Apps, Websites and Calculators eLearning Strea…" at bounding box center [846, 484] width 933 height 881
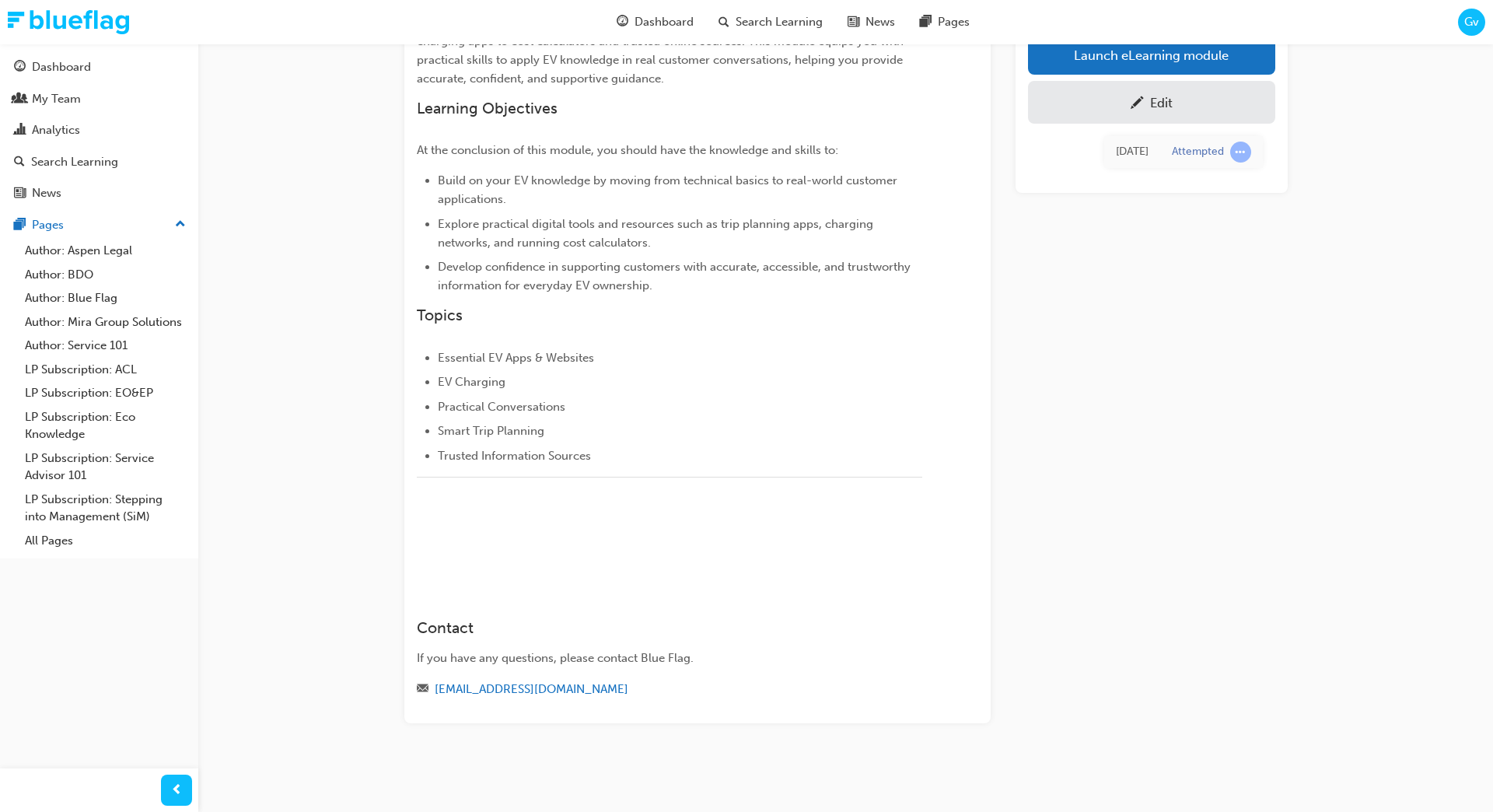
scroll to position [411, 0]
click at [121, 421] on link "LP Subscription: Eco Knowledge" at bounding box center [106, 426] width 173 height 41
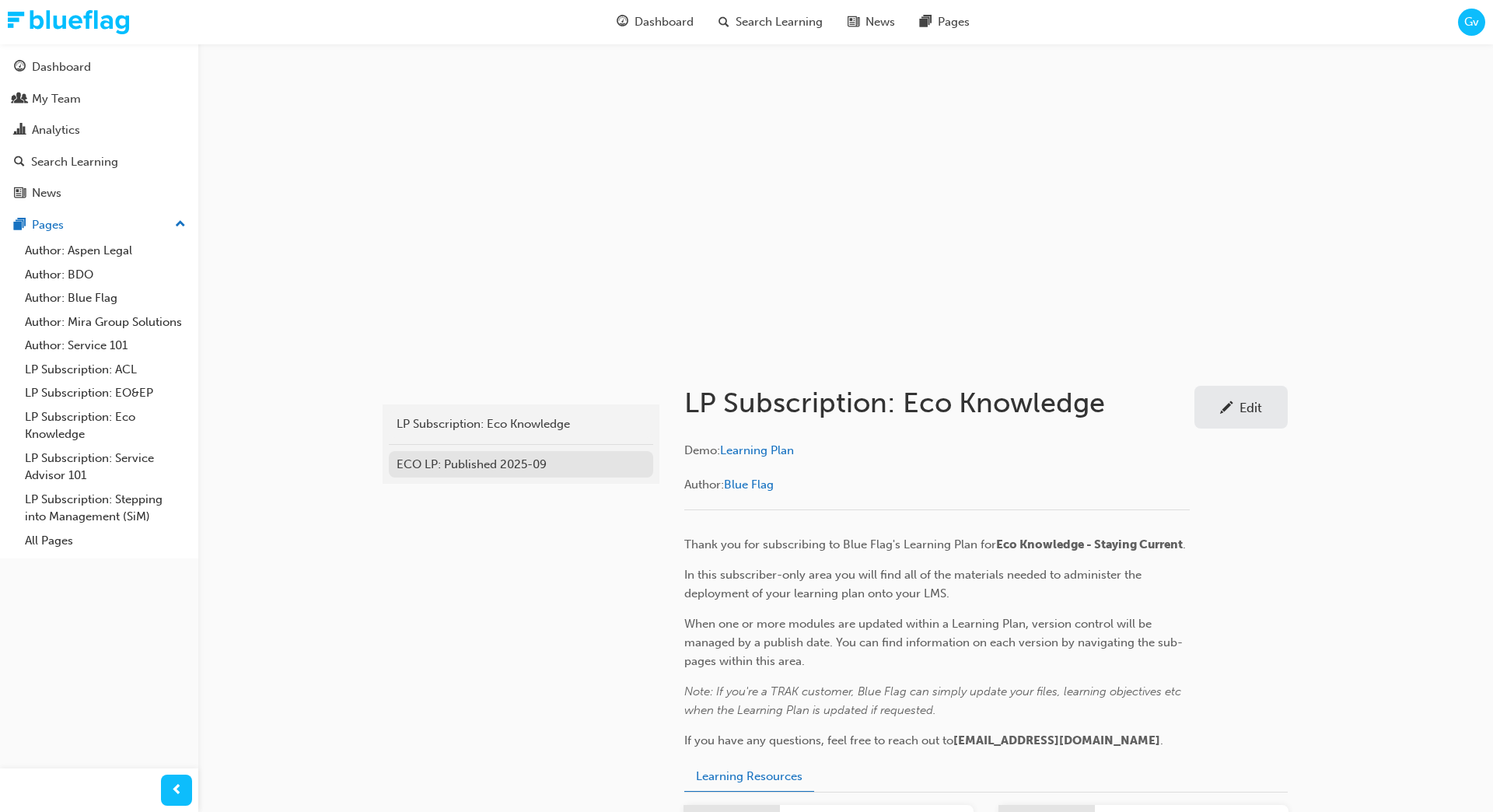
click at [555, 466] on div "ECO LP: Published 2025-09" at bounding box center [521, 464] width 249 height 18
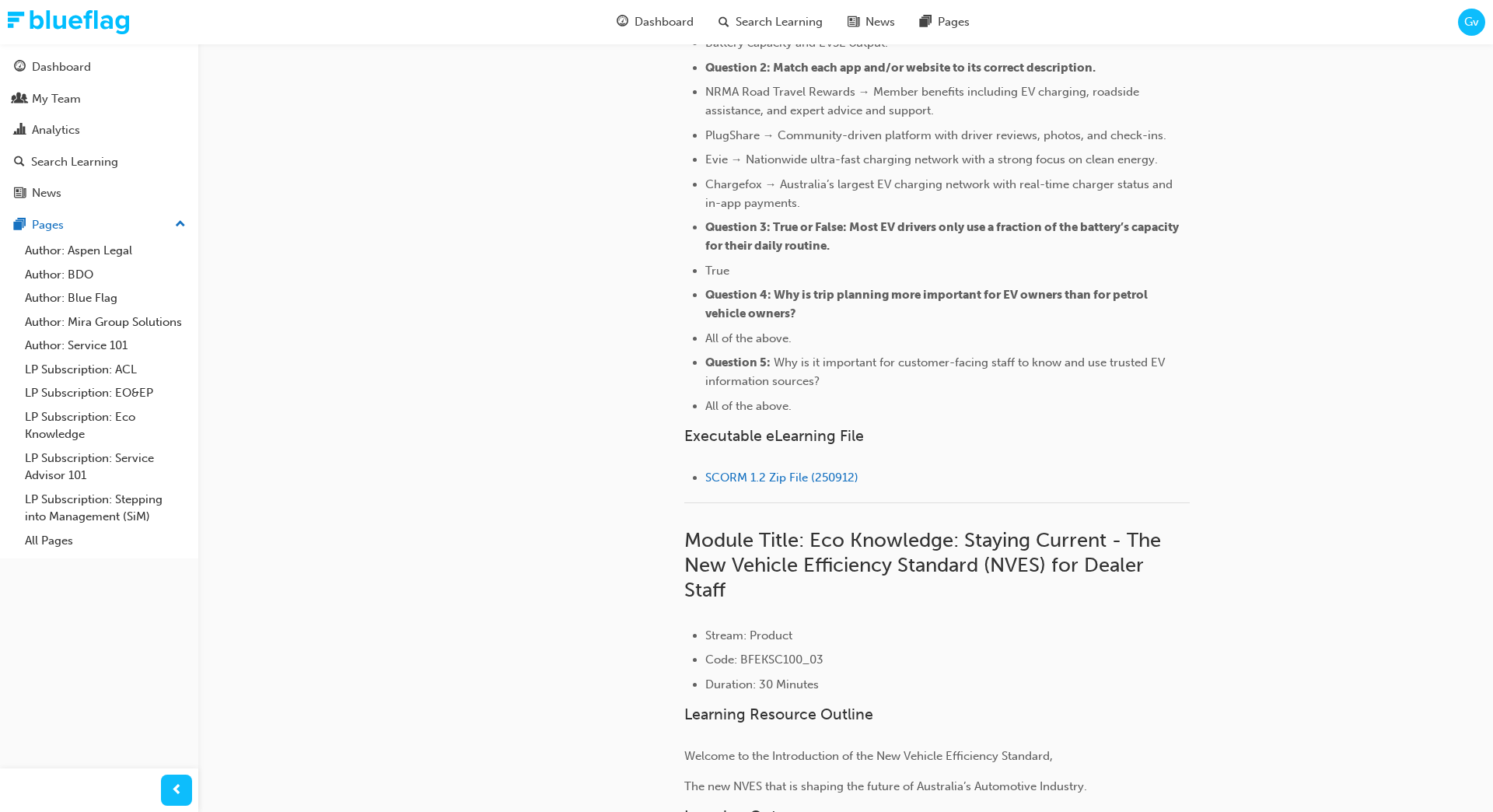
scroll to position [1646, 0]
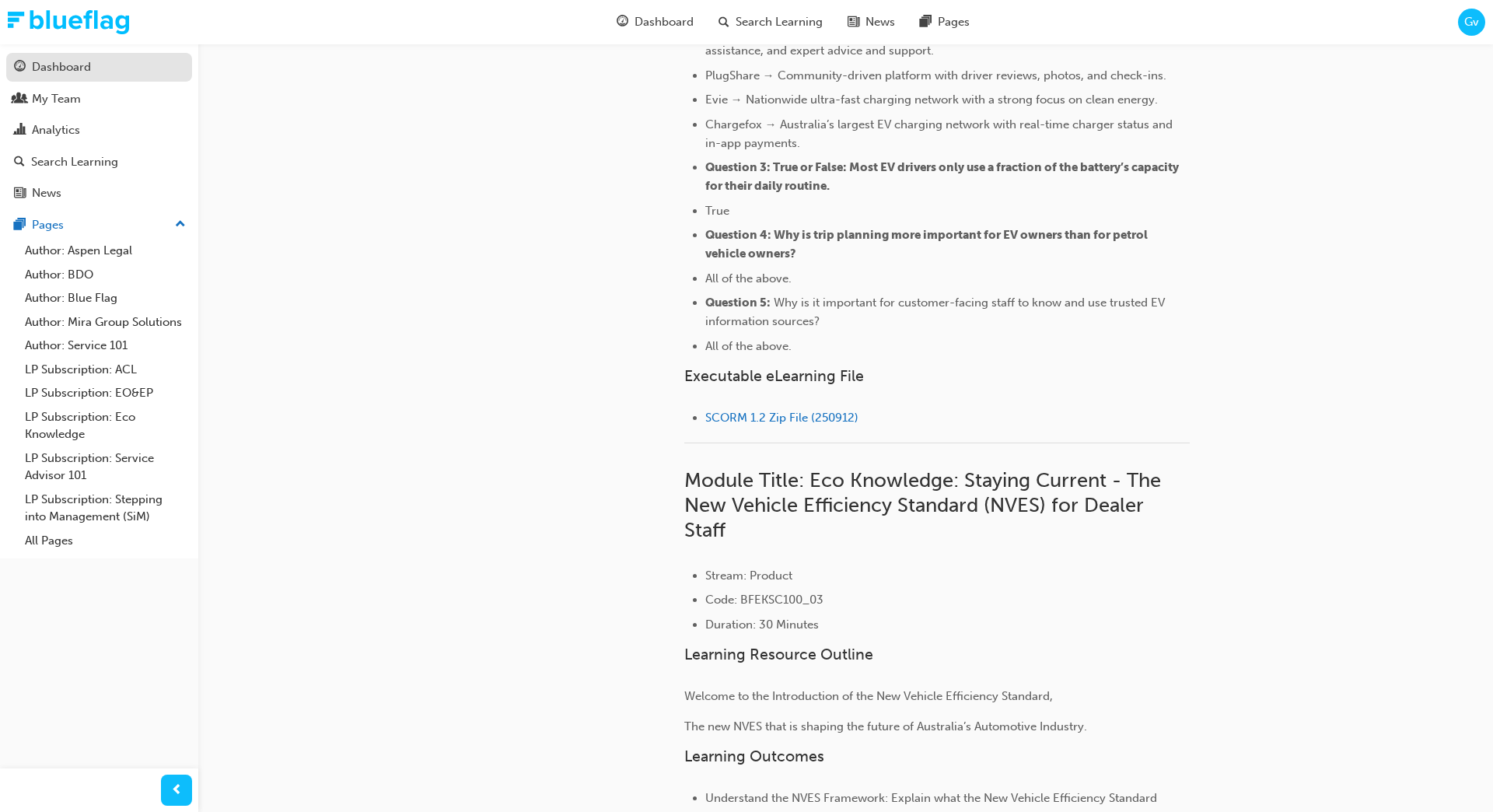
click at [72, 76] on div "Dashboard" at bounding box center [99, 67] width 170 height 20
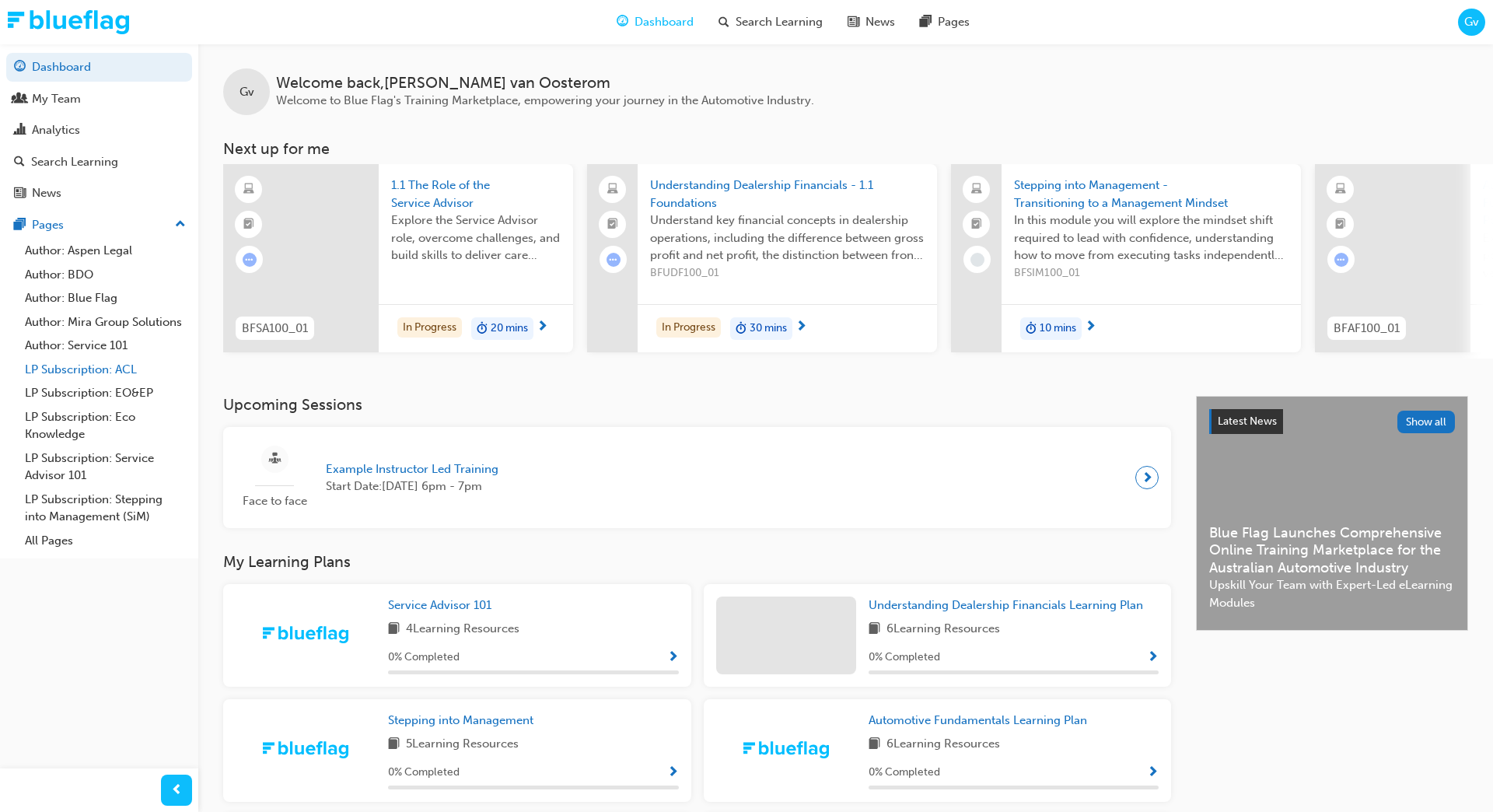
click at [93, 372] on link "LP Subscription: ACL" at bounding box center [106, 370] width 173 height 24
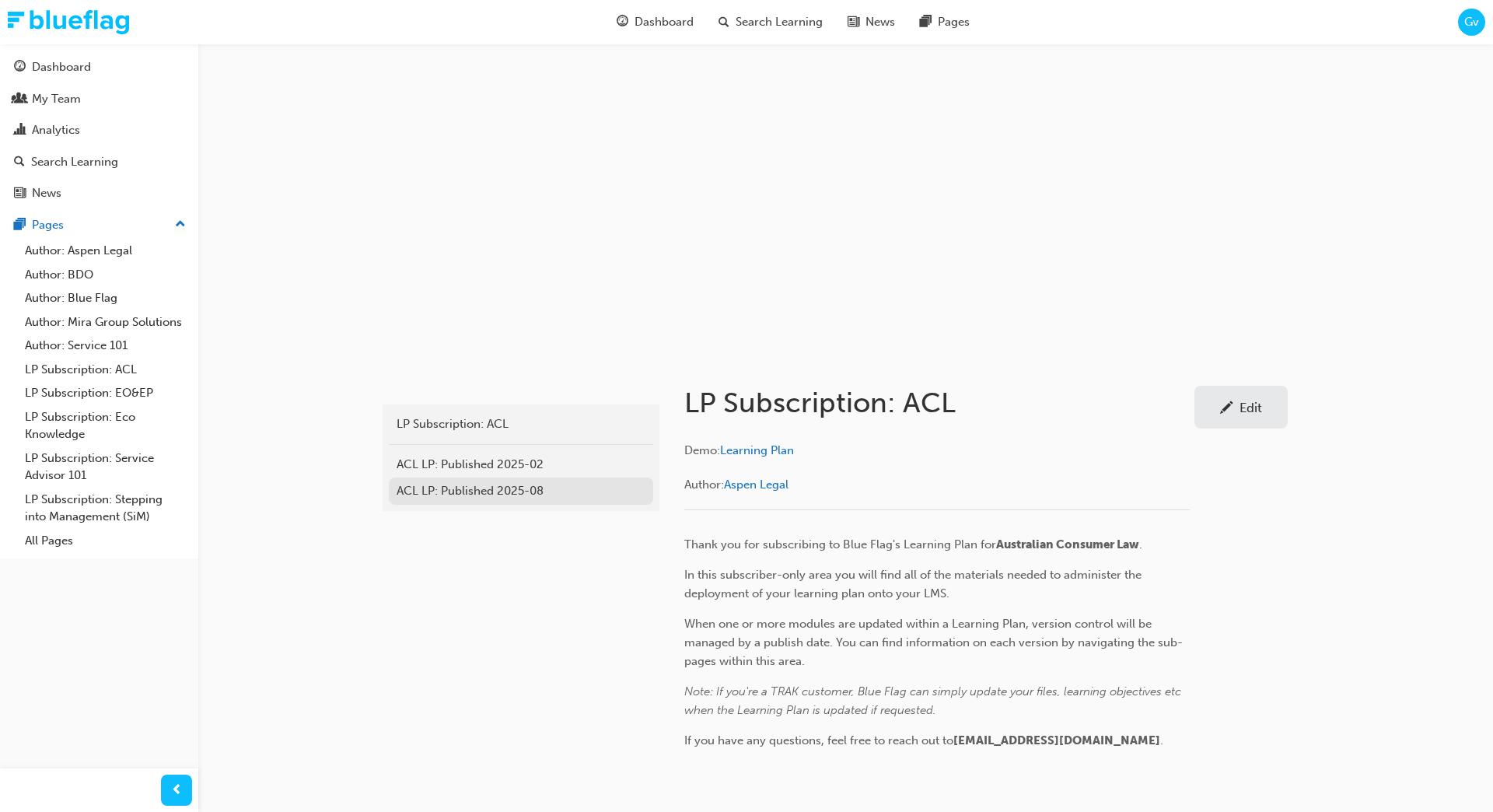
click at [500, 498] on div "ACL LP: Published 2025-08" at bounding box center [521, 491] width 249 height 18
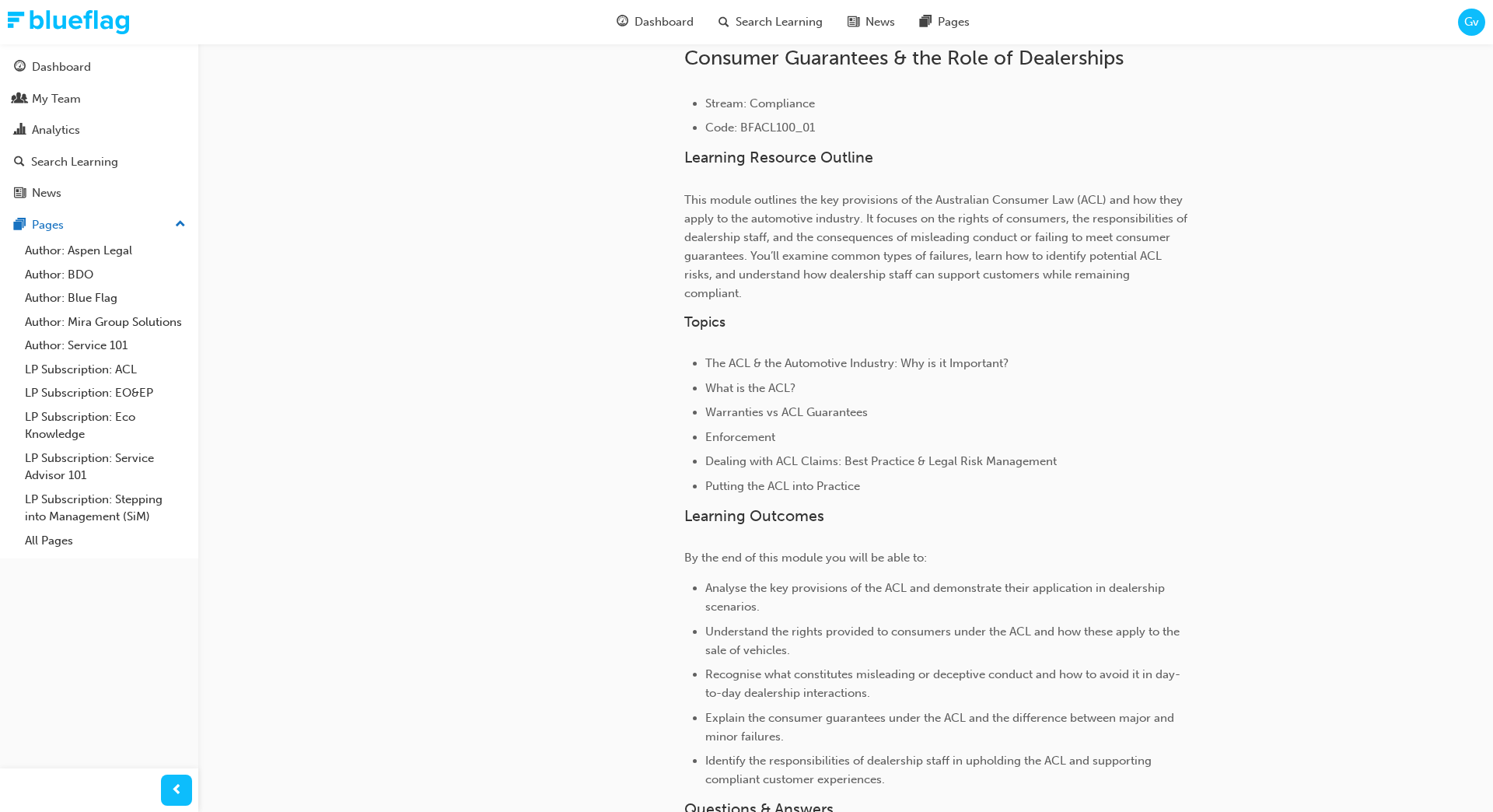
scroll to position [717, 0]
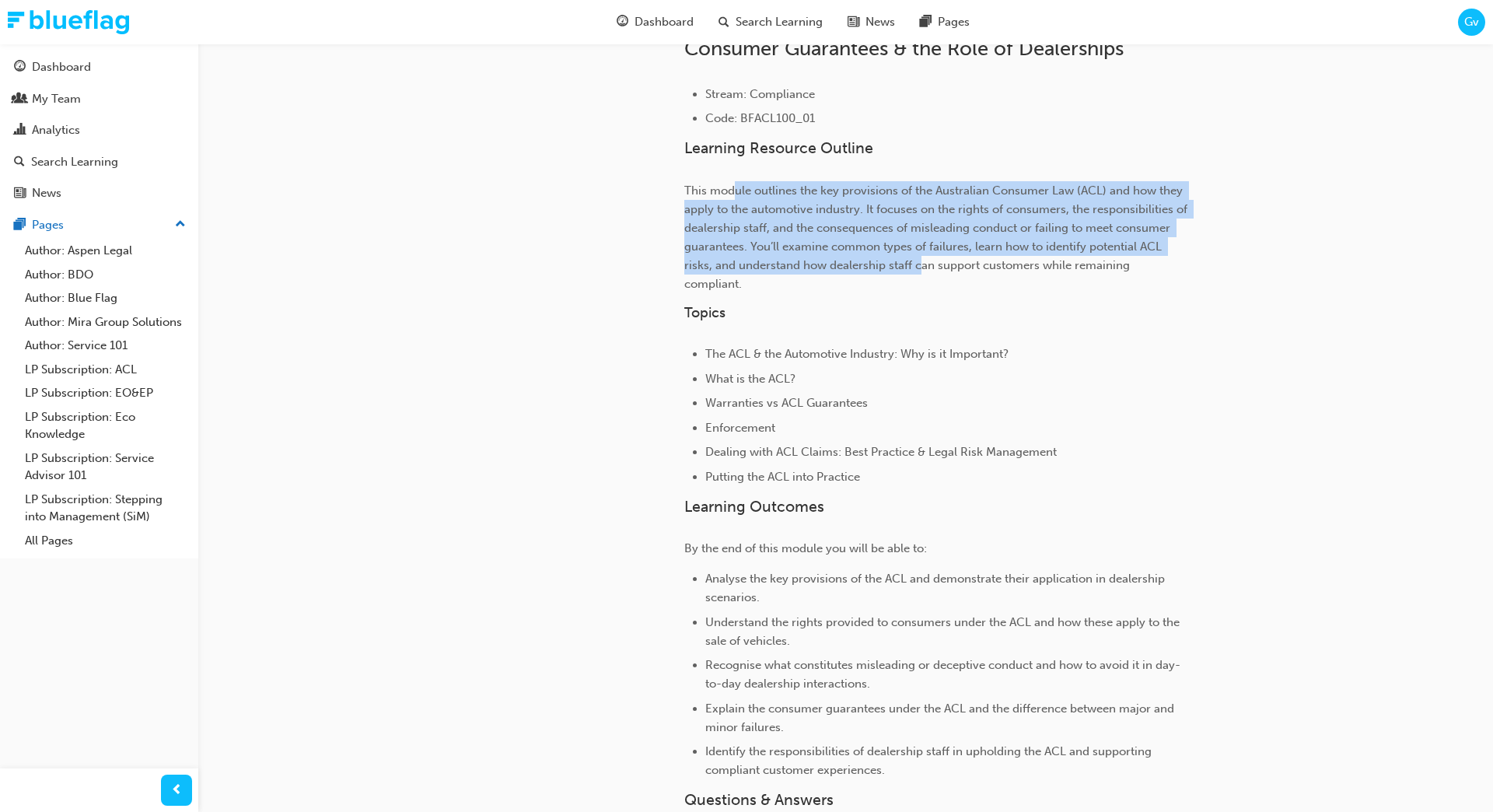
drag, startPoint x: 737, startPoint y: 196, endPoint x: 919, endPoint y: 259, distance: 192.6
click at [919, 258] on p "This module outlines the key provisions of the Australian Consumer Law (ACL) an…" at bounding box center [937, 237] width 506 height 112
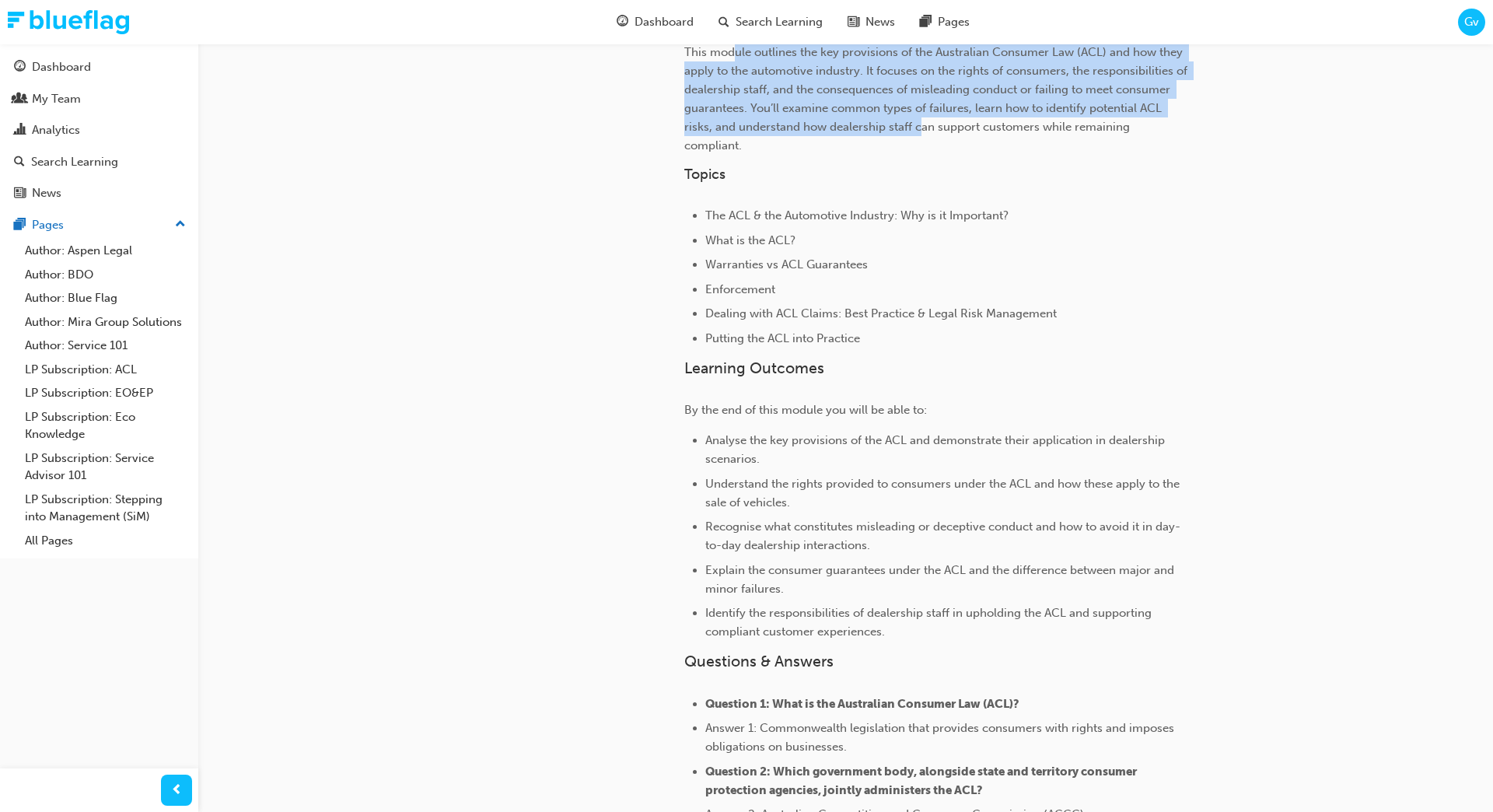
scroll to position [862, 0]
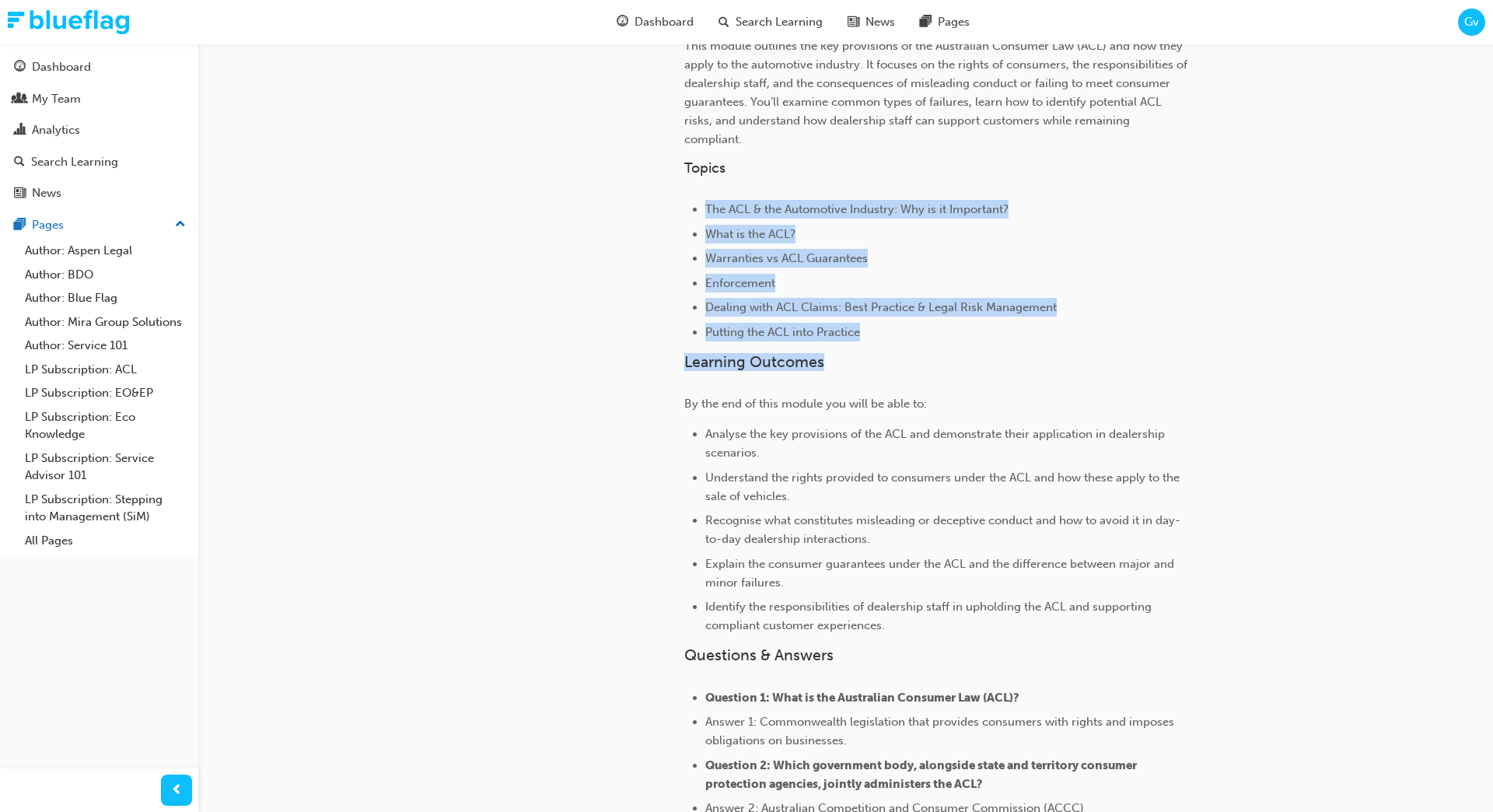
drag, startPoint x: 722, startPoint y: 178, endPoint x: 864, endPoint y: 335, distance: 211.7
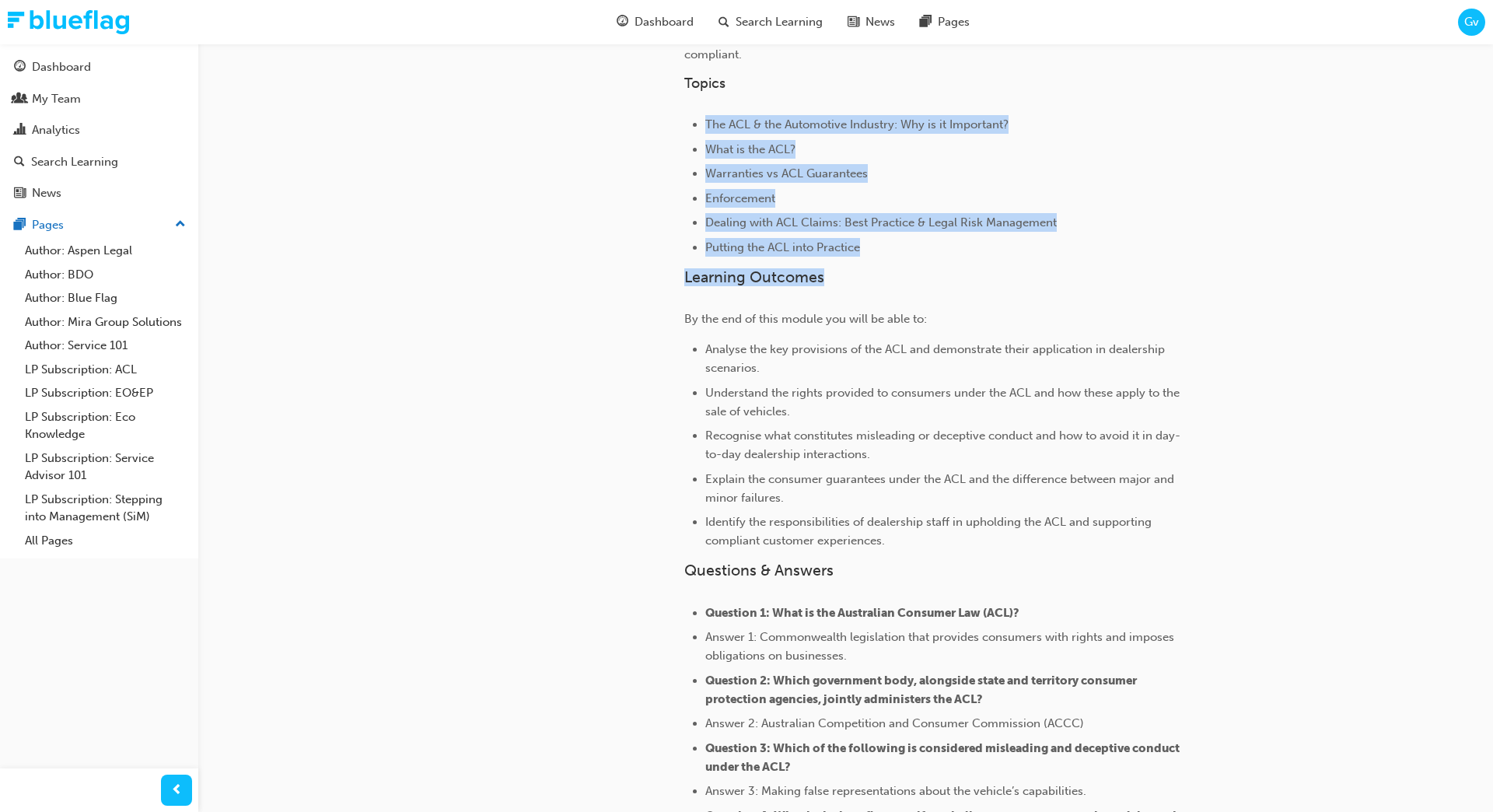
scroll to position [956, 0]
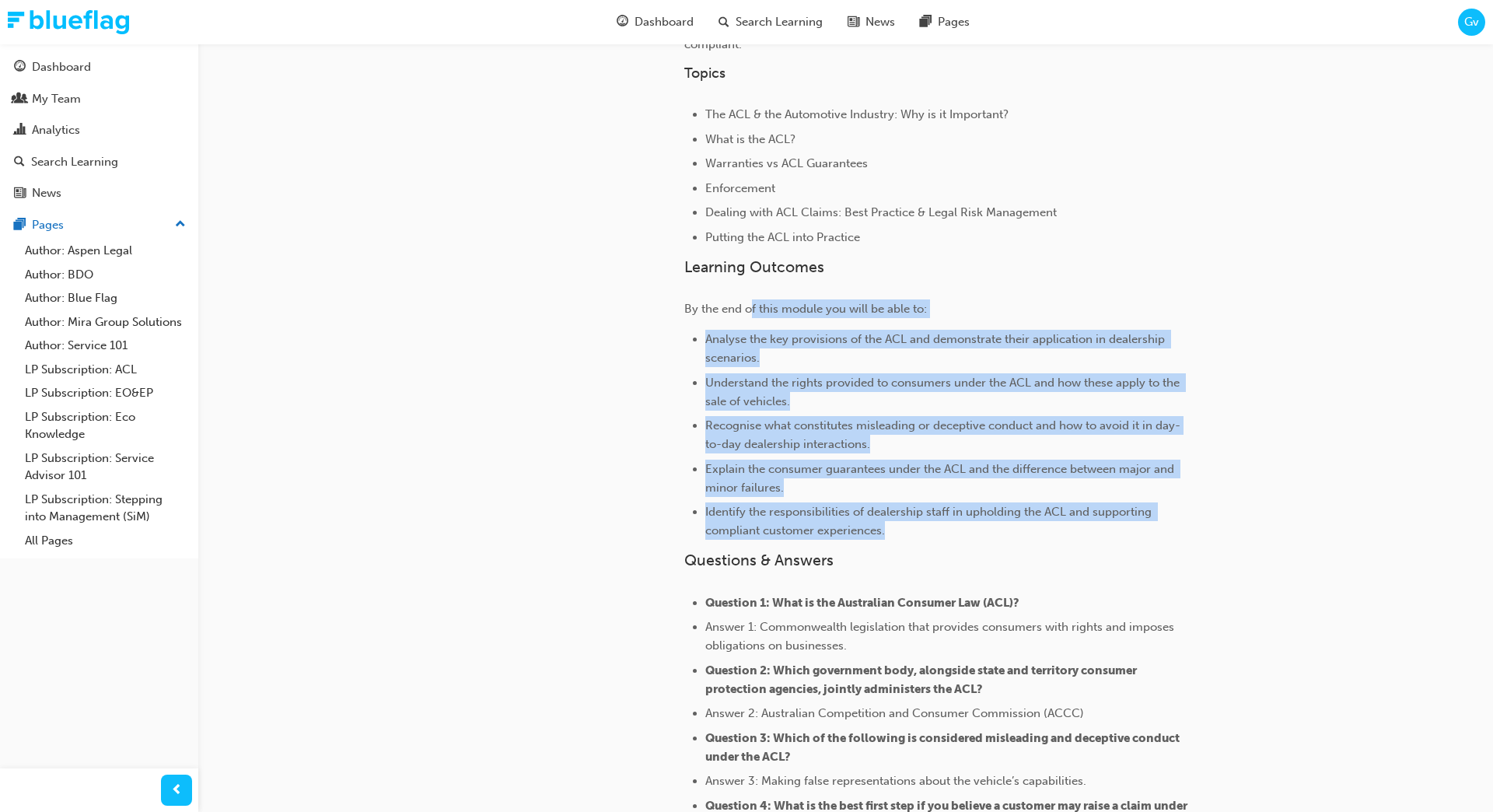
drag, startPoint x: 752, startPoint y: 284, endPoint x: 928, endPoint y: 504, distance: 281.7
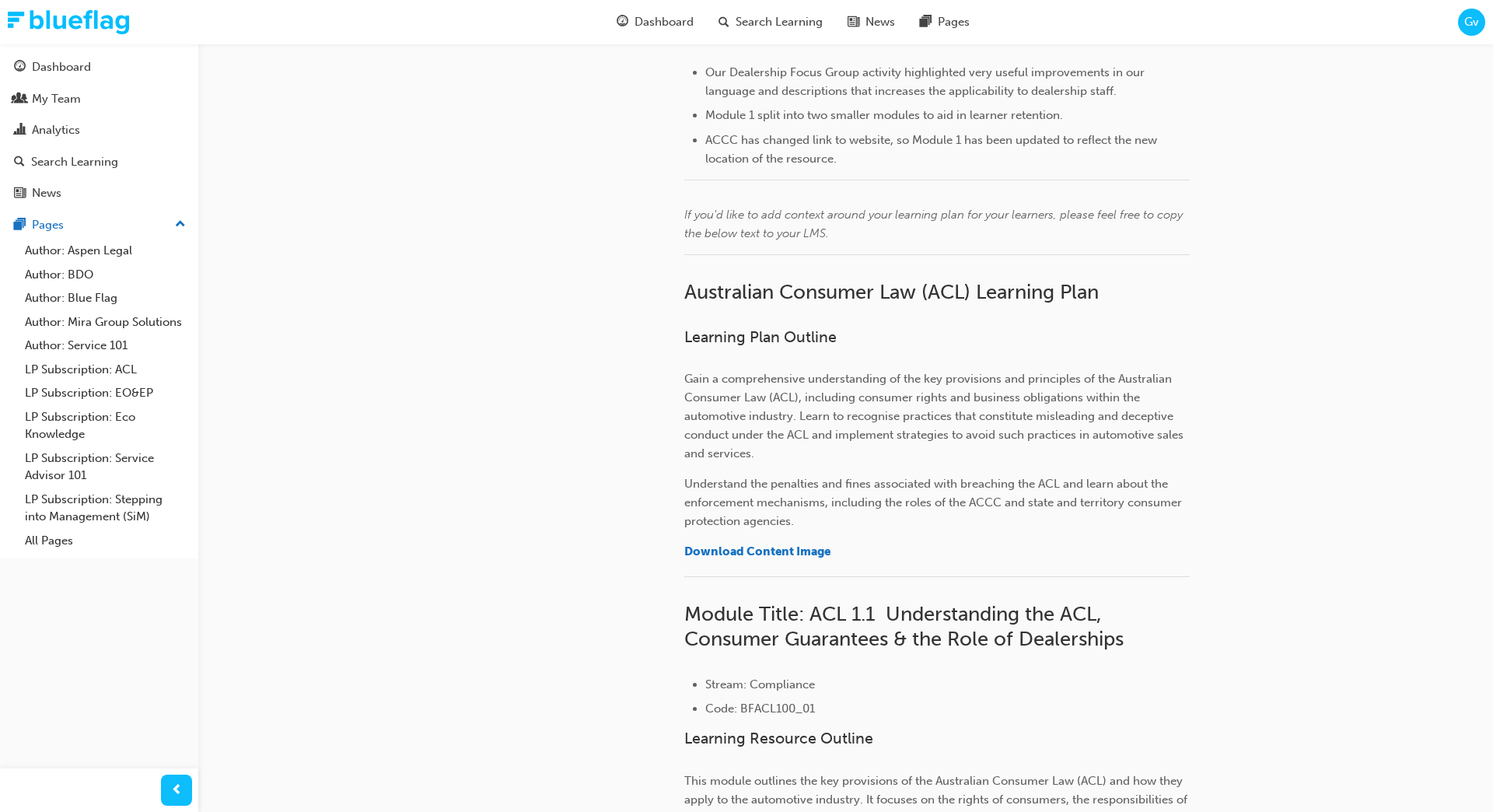
scroll to position [117, 0]
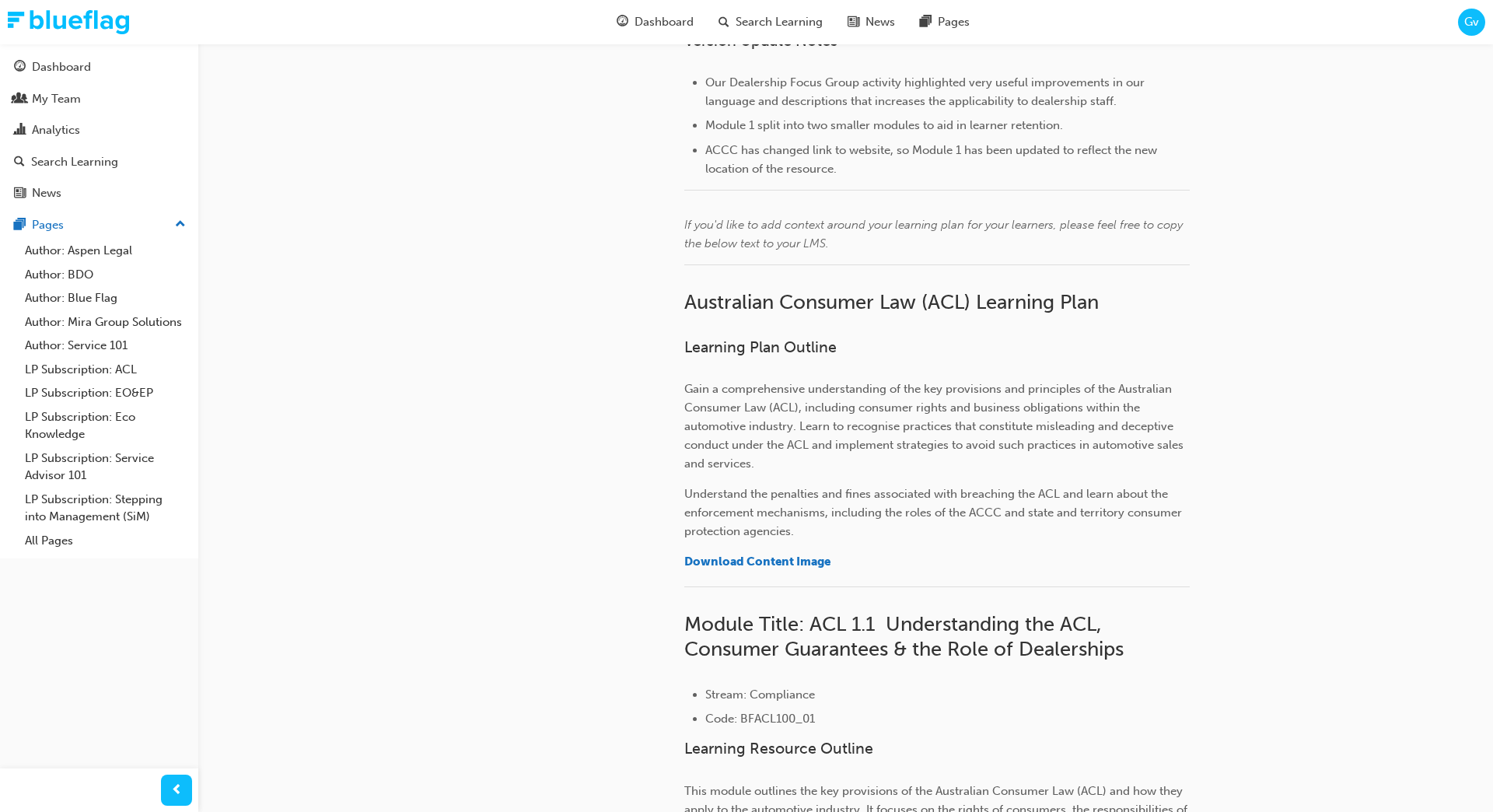
click at [793, 245] on span "If you'd like to add context around your learning plan for your learners, pleas…" at bounding box center [935, 234] width 501 height 33
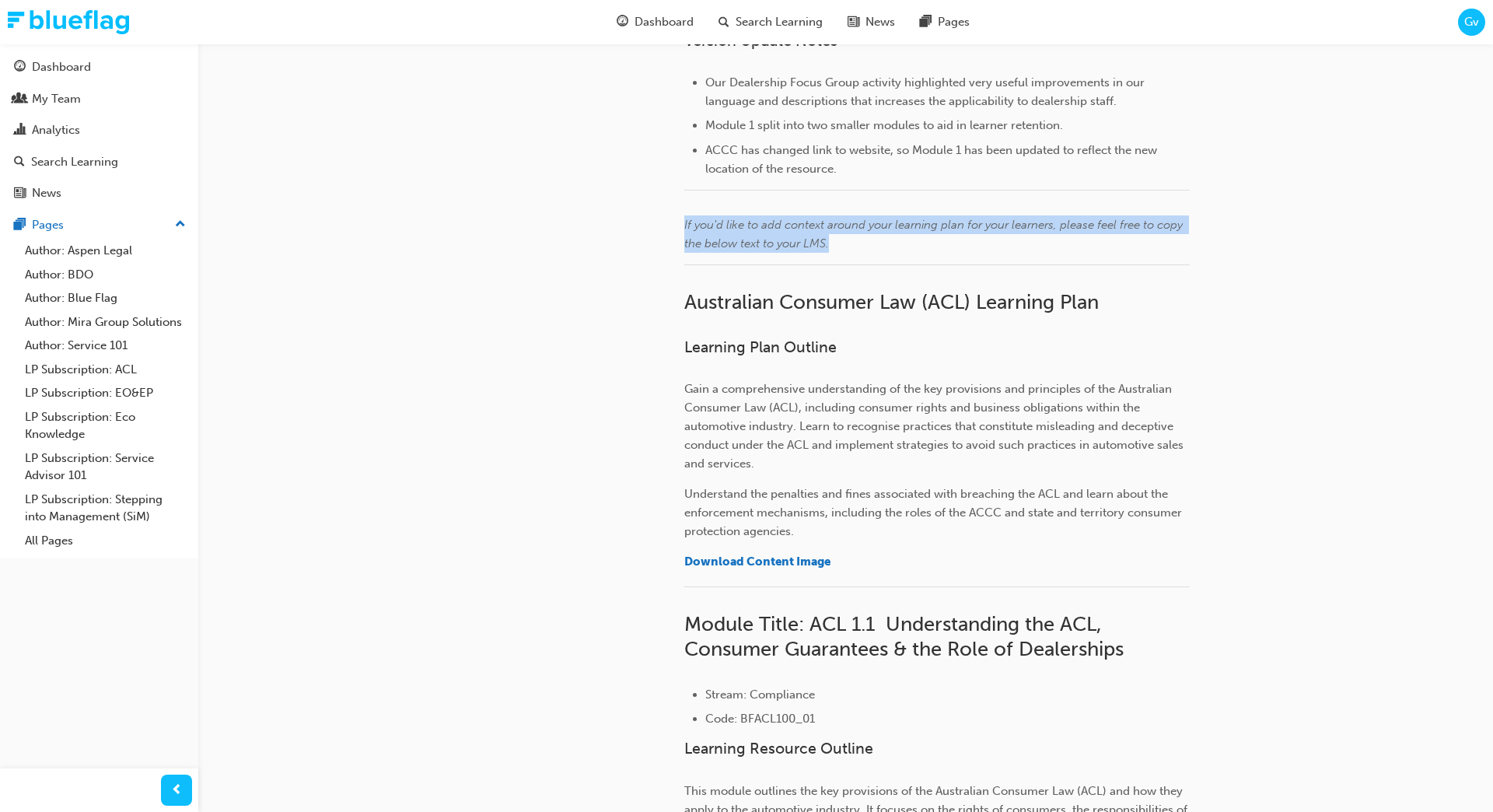
click at [793, 245] on span "If you'd like to add context around your learning plan for your learners, pleas…" at bounding box center [935, 234] width 501 height 33
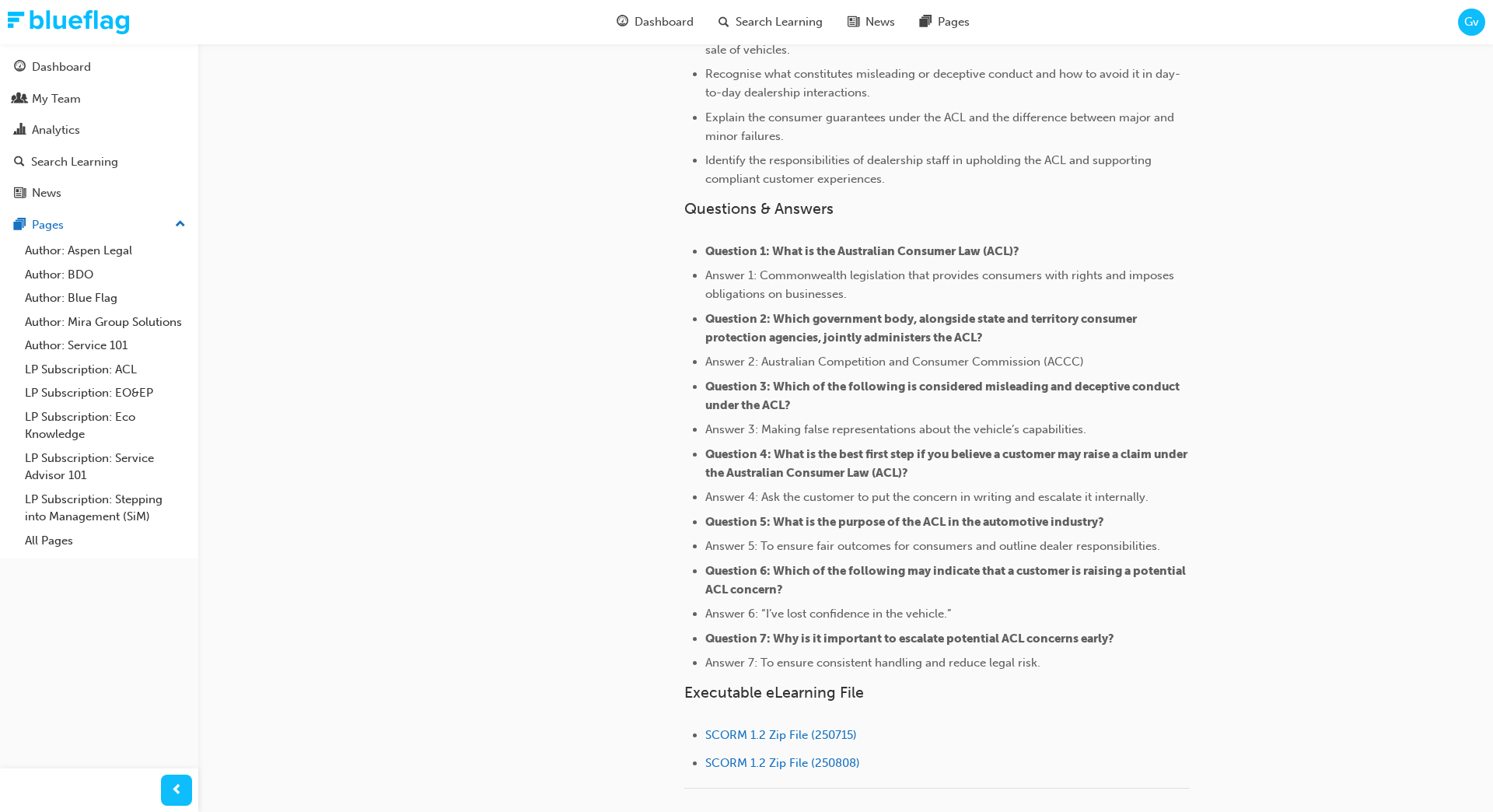
scroll to position [1325, 0]
